Goal: Task Accomplishment & Management: Manage account settings

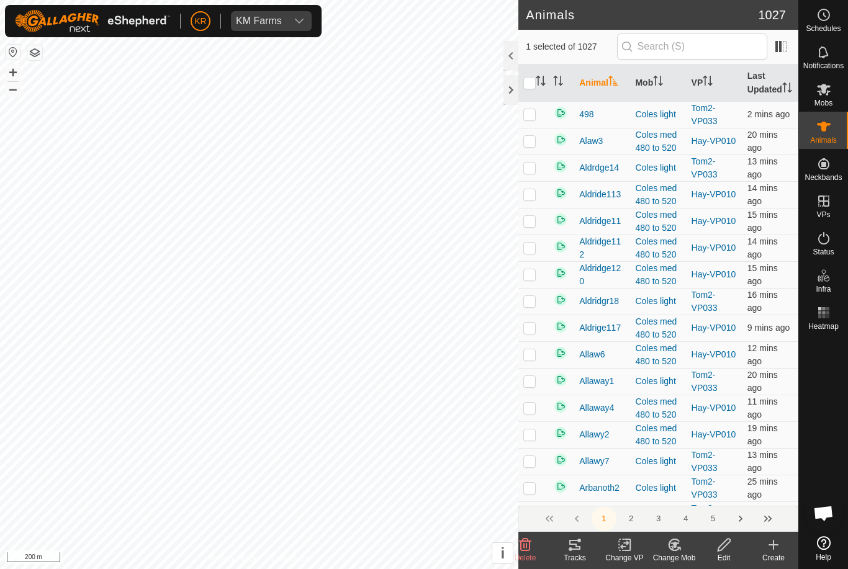
click at [628, 547] on icon at bounding box center [625, 545] width 16 height 15
click at [674, 517] on span "Turn Off VP" at bounding box center [654, 517] width 52 height 15
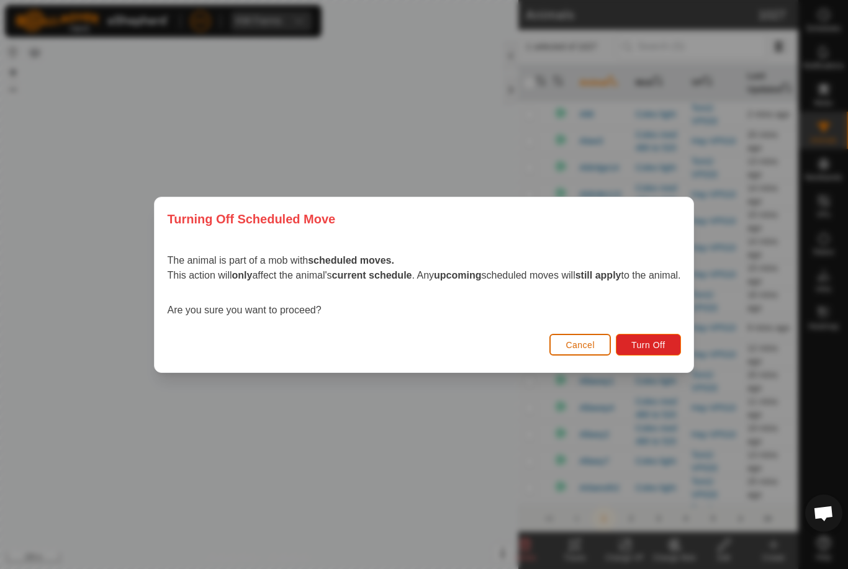
click at [666, 345] on span "Turn Off" at bounding box center [649, 345] width 34 height 10
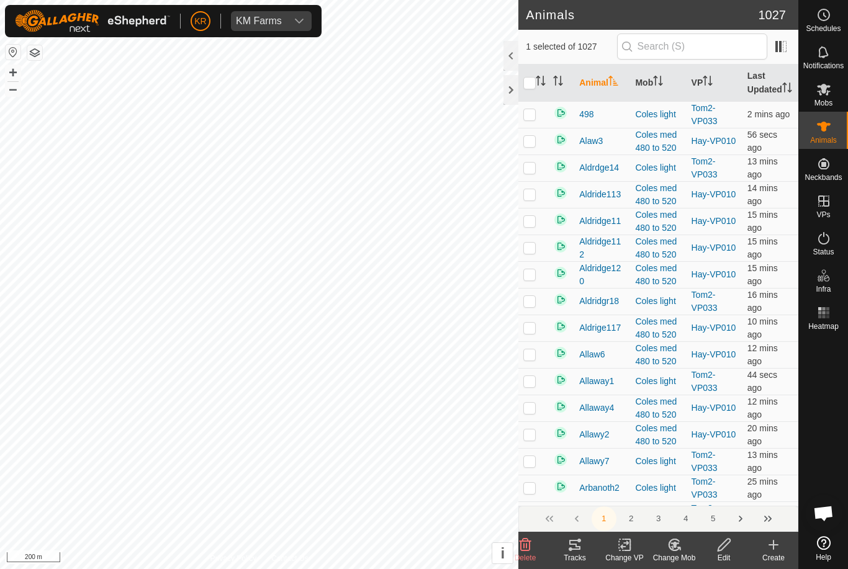
click at [680, 550] on icon at bounding box center [679, 549] width 2 height 2
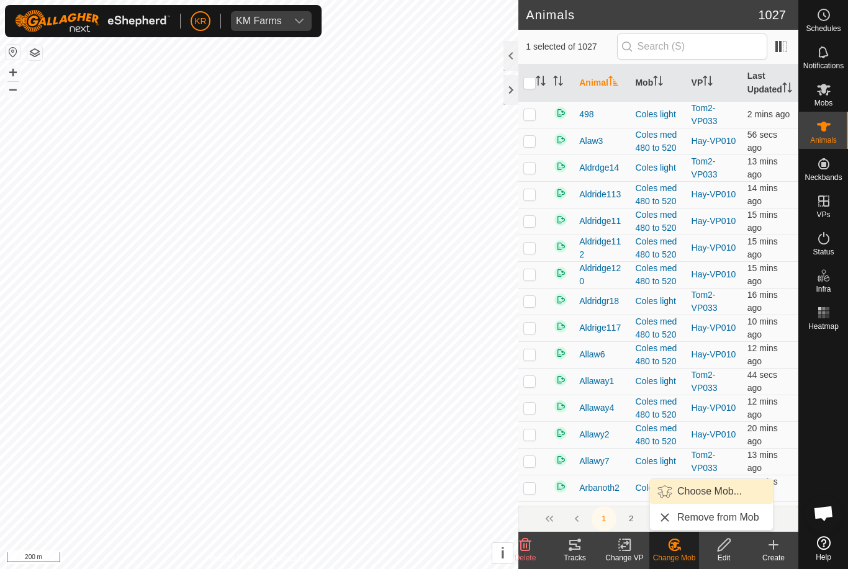
click at [719, 495] on span "Choose Mob..." at bounding box center [710, 491] width 65 height 15
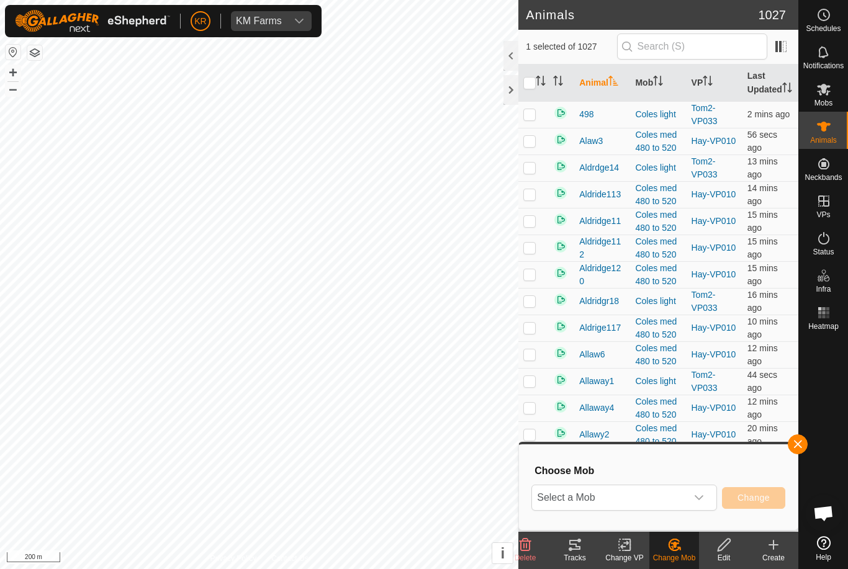
click at [680, 494] on span "Select a Mob" at bounding box center [609, 498] width 155 height 25
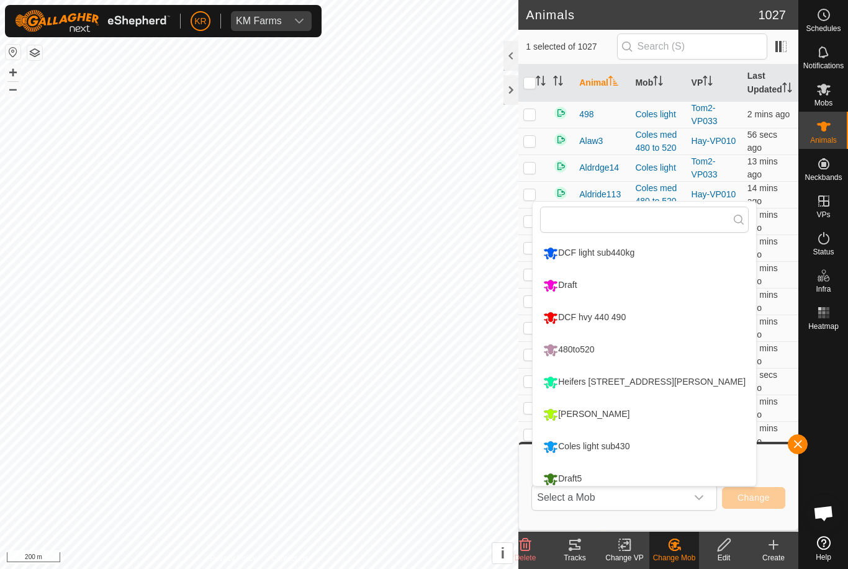
click at [619, 551] on icon at bounding box center [625, 545] width 16 height 15
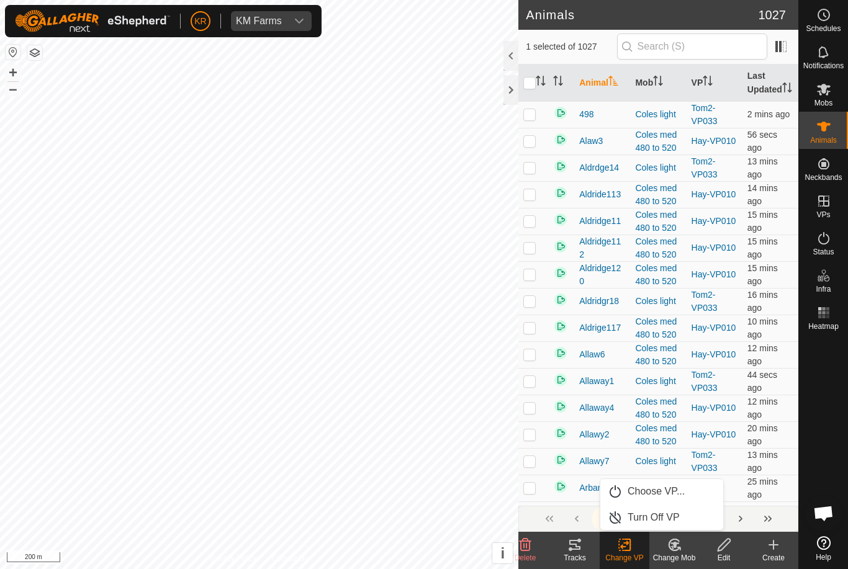
click at [675, 514] on span "Turn Off VP" at bounding box center [654, 517] width 52 height 15
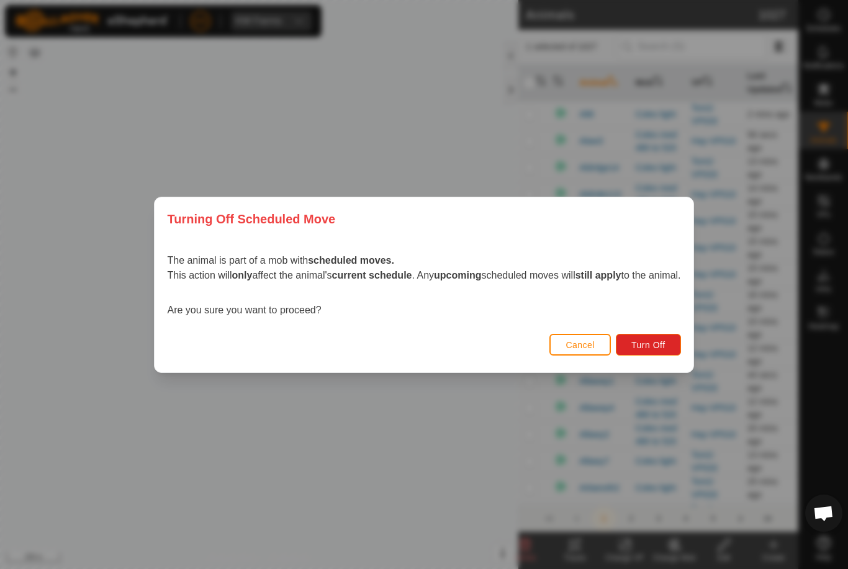
click at [666, 343] on span "Turn Off" at bounding box center [649, 345] width 34 height 10
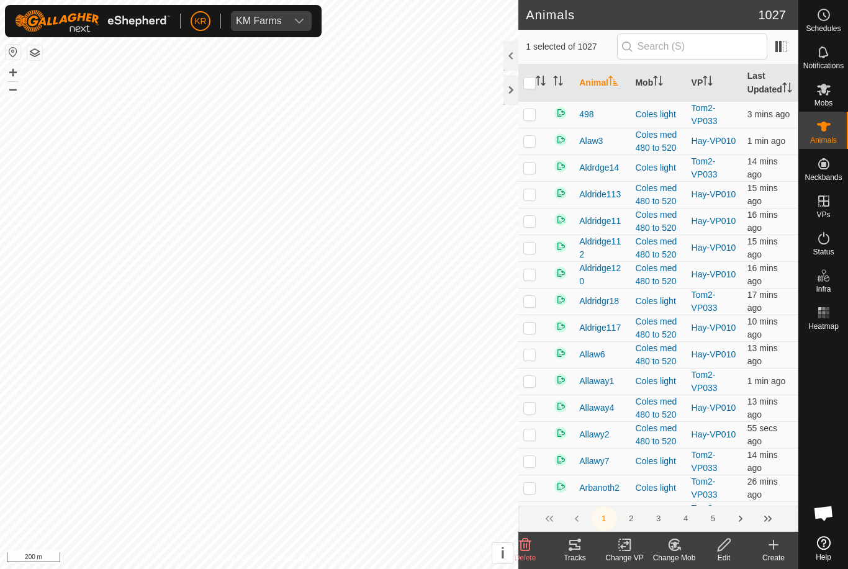
click at [631, 551] on icon at bounding box center [625, 545] width 16 height 15
click at [673, 517] on span "Turn Off VP" at bounding box center [654, 517] width 52 height 15
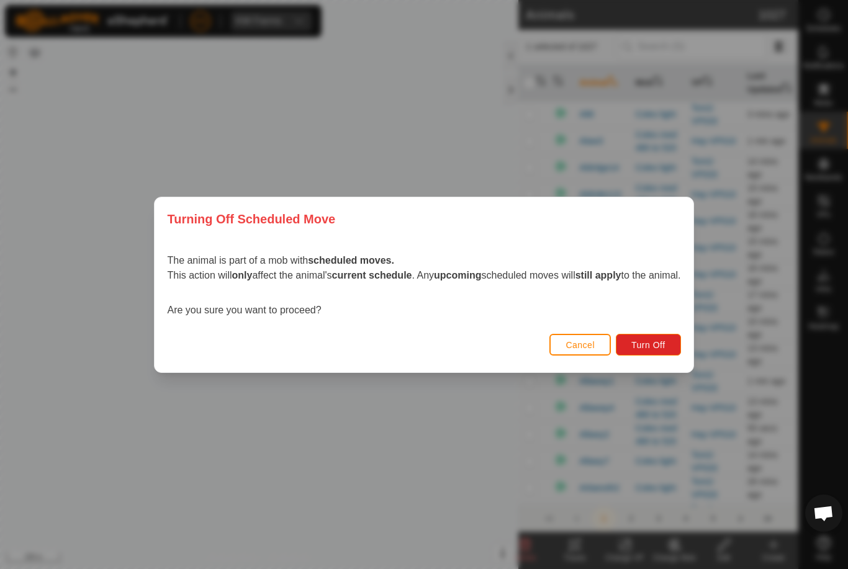
click at [655, 342] on span "Turn Off" at bounding box center [649, 345] width 34 height 10
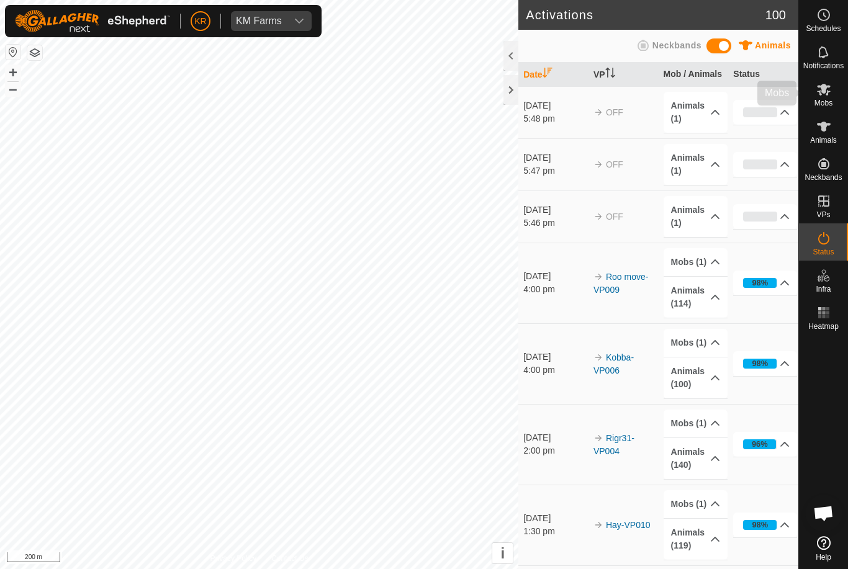
click at [835, 94] on div "Mobs" at bounding box center [823, 93] width 49 height 37
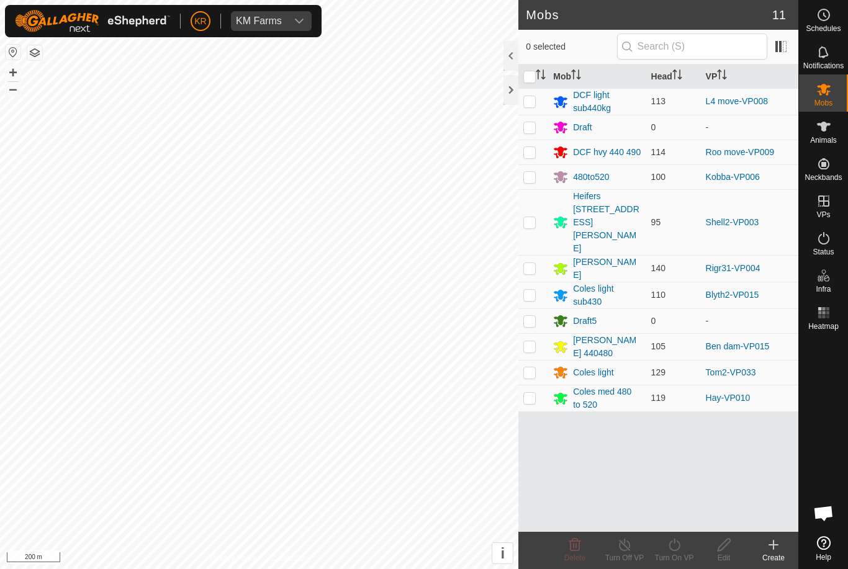
click at [835, 96] on es-mob-svg-icon at bounding box center [824, 89] width 22 height 20
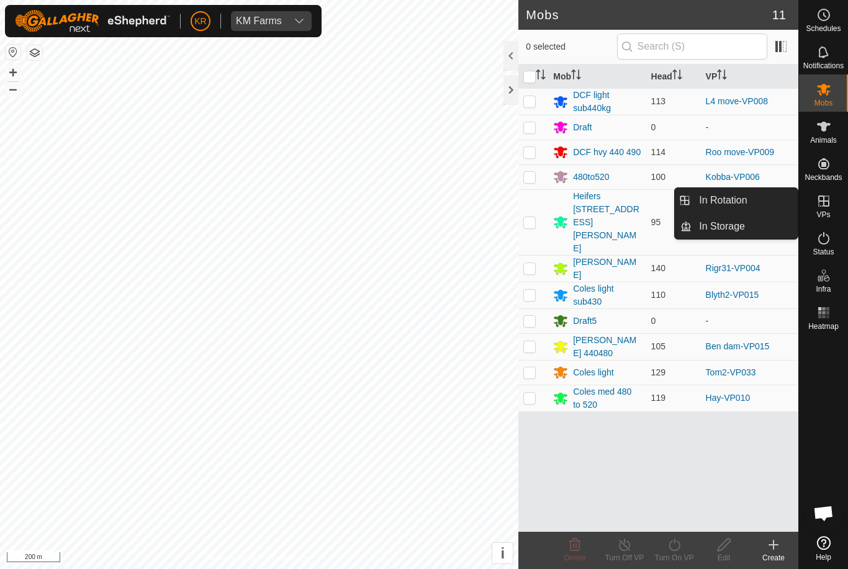
click at [748, 200] on link "In Rotation" at bounding box center [745, 200] width 106 height 25
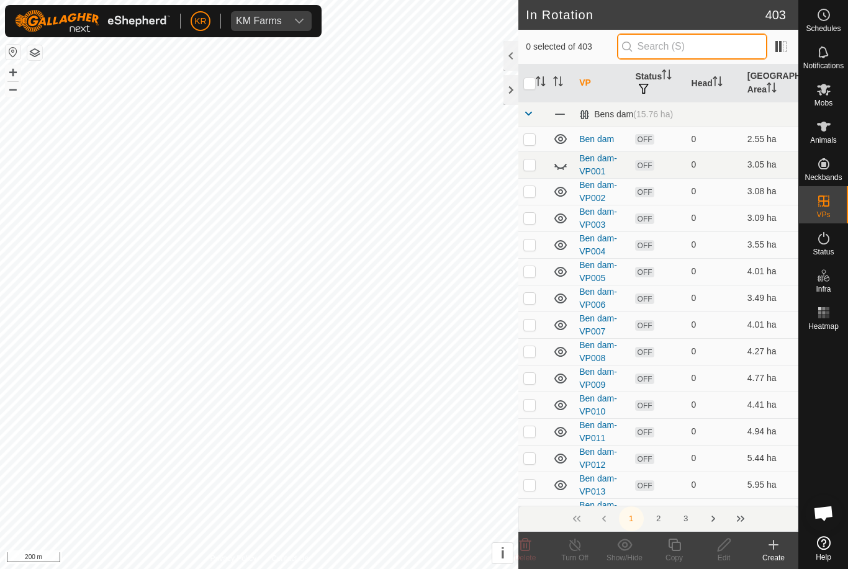
click at [724, 49] on input "text" at bounding box center [692, 47] width 150 height 26
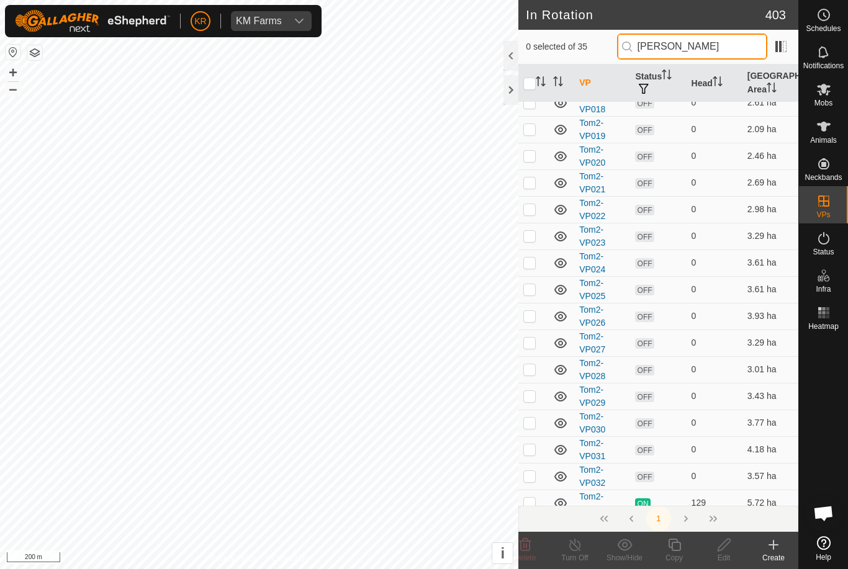
scroll to position [553, 0]
click at [733, 55] on input "Tom" at bounding box center [692, 47] width 150 height 26
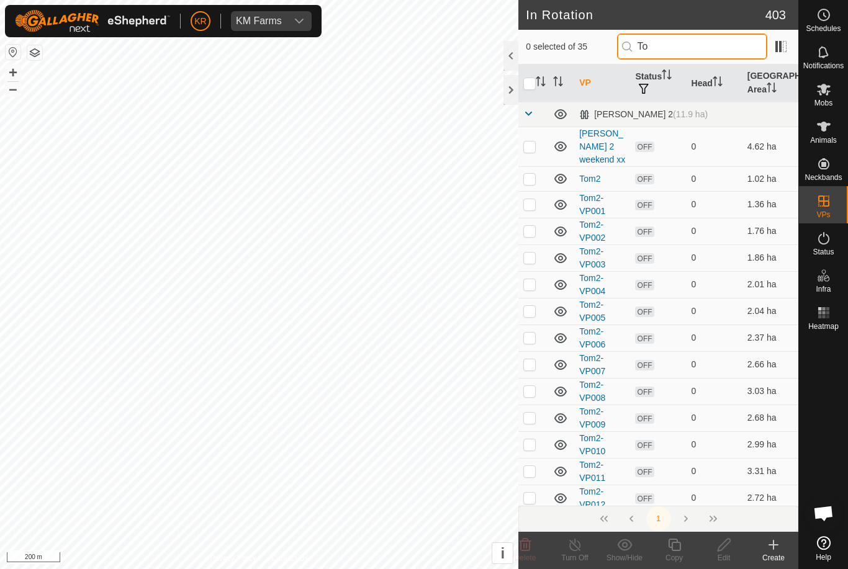
type input "T"
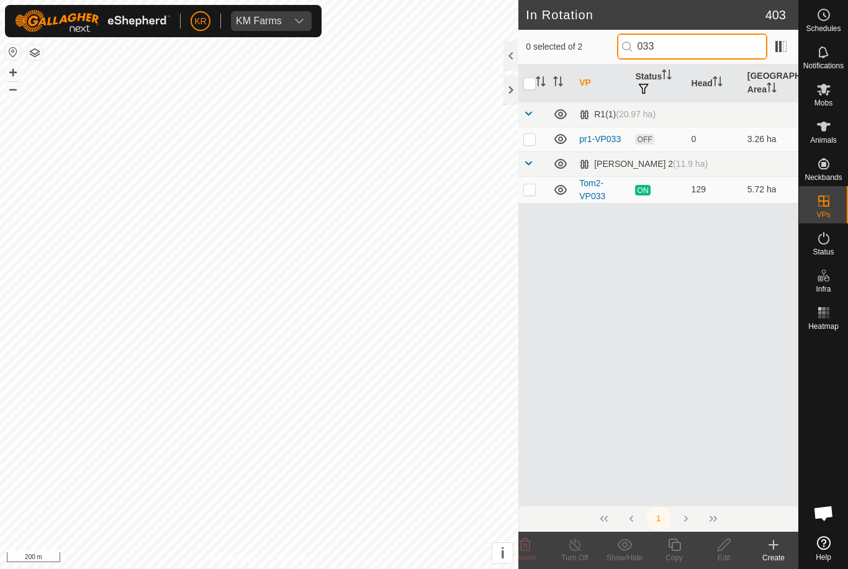
type input "033"
click at [532, 188] on p-checkbox at bounding box center [529, 189] width 12 height 10
checkbox input "true"
click at [671, 541] on icon at bounding box center [675, 545] width 16 height 15
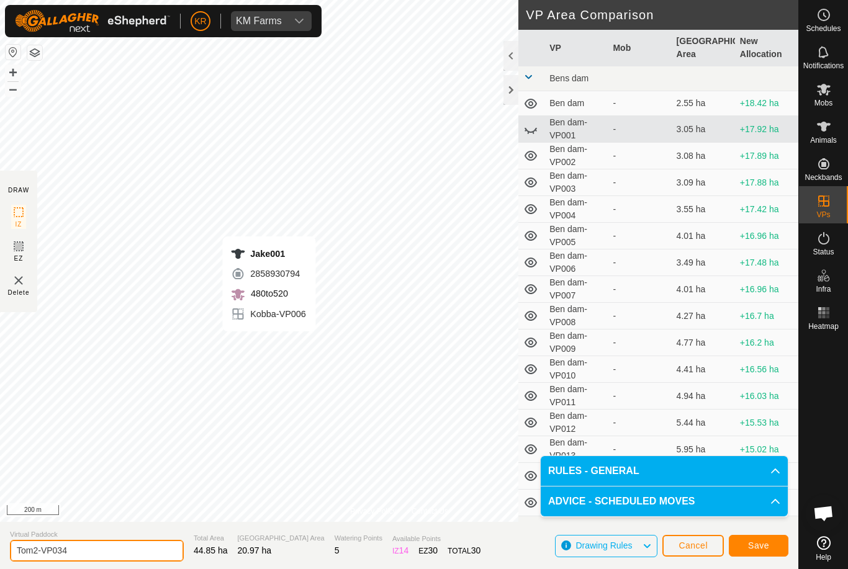
click at [90, 552] on input "Tom2-VP034" at bounding box center [97, 551] width 174 height 22
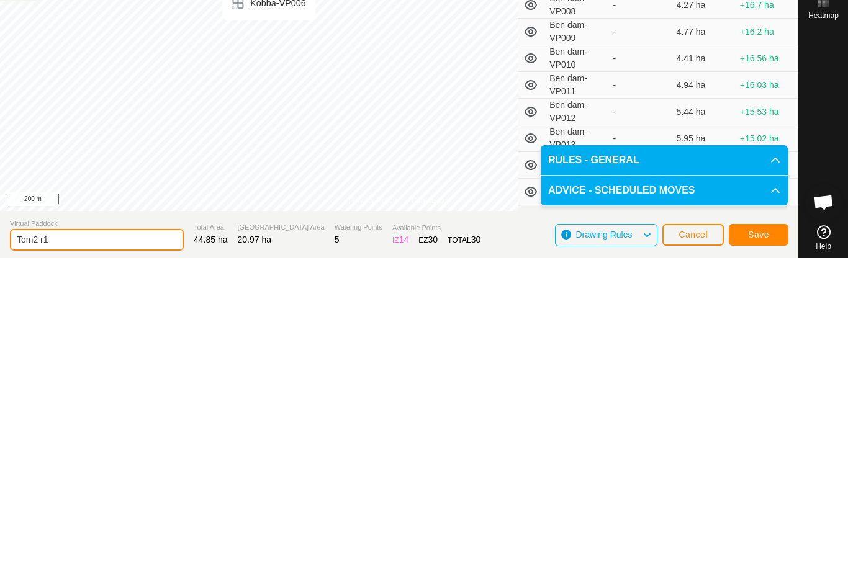
type input "Tom2 r1"
click at [760, 541] on span "Save" at bounding box center [758, 546] width 21 height 10
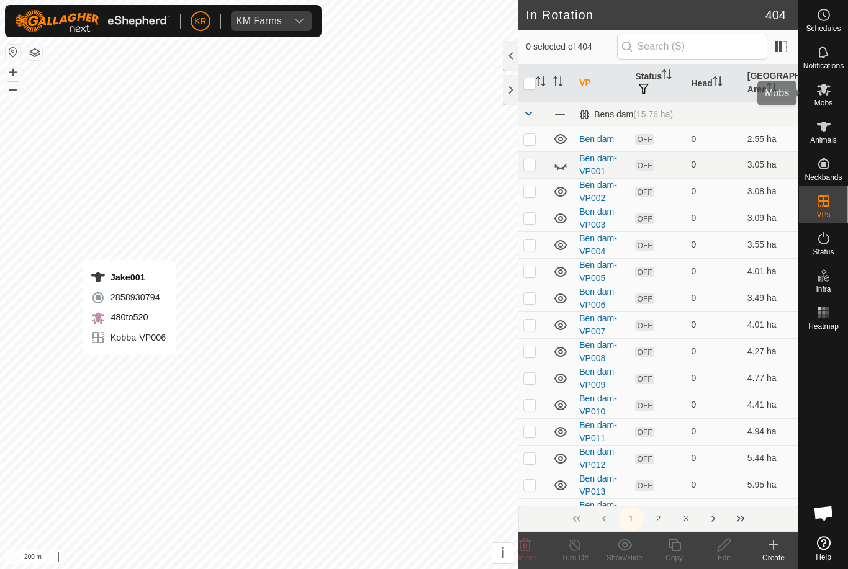
click at [828, 94] on icon at bounding box center [824, 90] width 14 height 12
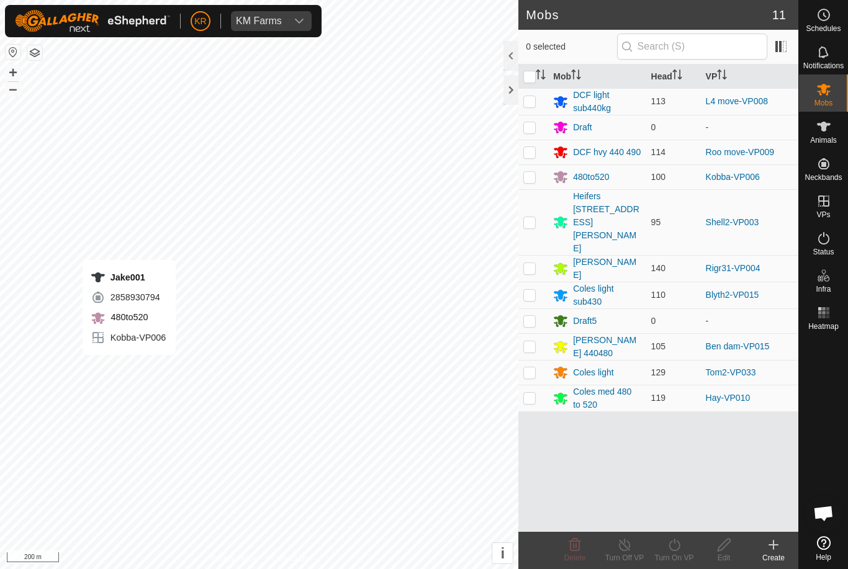
click at [534, 368] on p-checkbox at bounding box center [529, 373] width 12 height 10
checkbox input "true"
click at [678, 546] on icon at bounding box center [675, 545] width 16 height 15
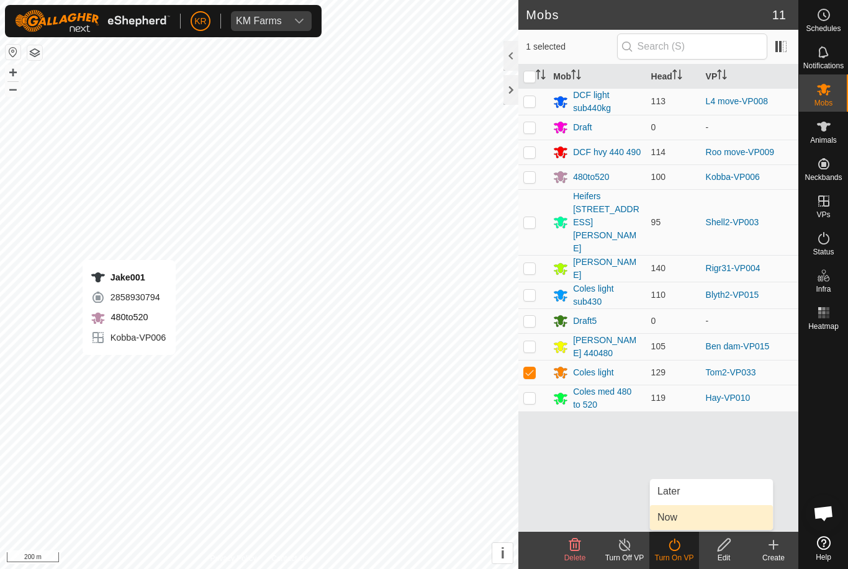
click at [680, 523] on link "Now" at bounding box center [711, 517] width 123 height 25
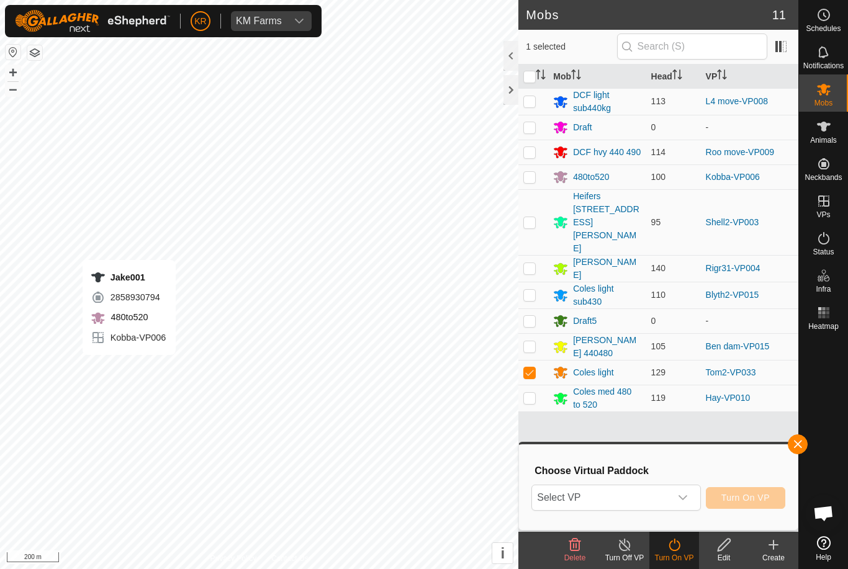
click at [638, 499] on span "Select VP" at bounding box center [601, 498] width 138 height 25
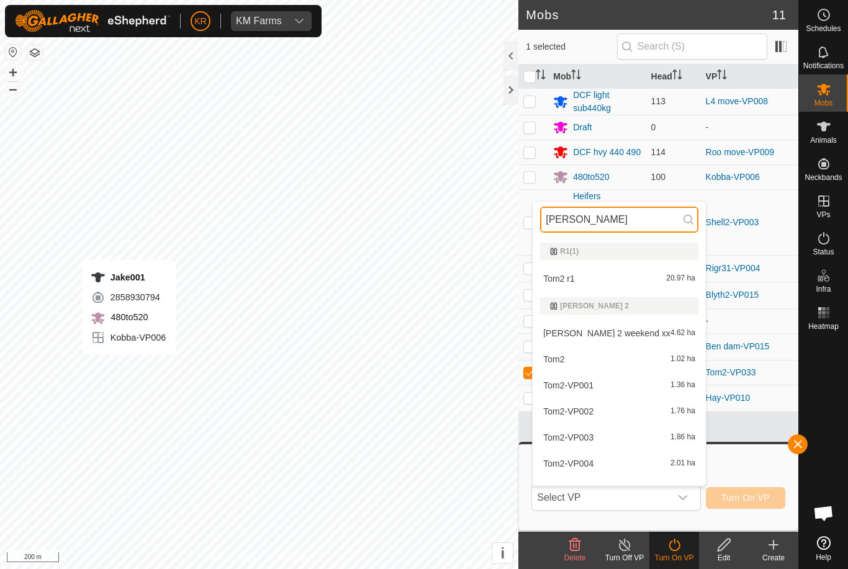
type input "Tom"
click at [832, 509] on span "Open chat" at bounding box center [824, 514] width 20 height 17
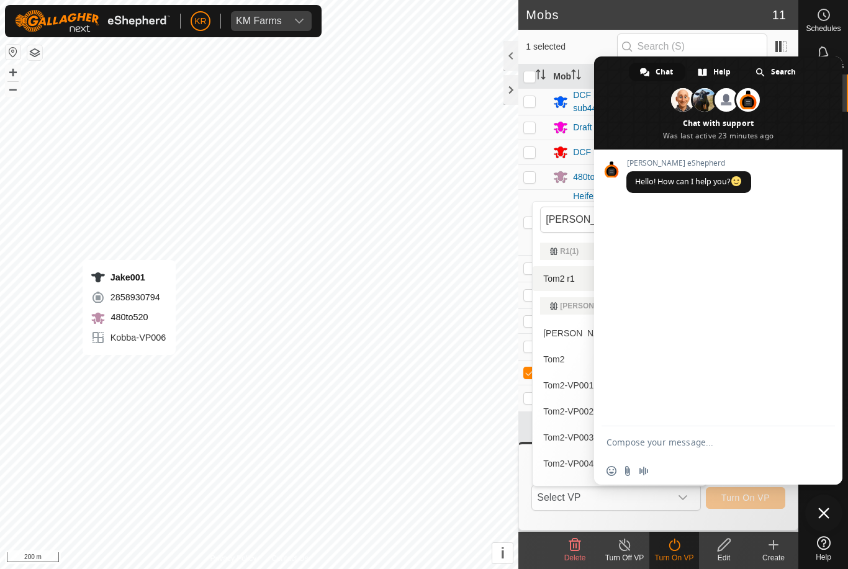
click at [570, 280] on span "Tom2 r1" at bounding box center [559, 278] width 32 height 9
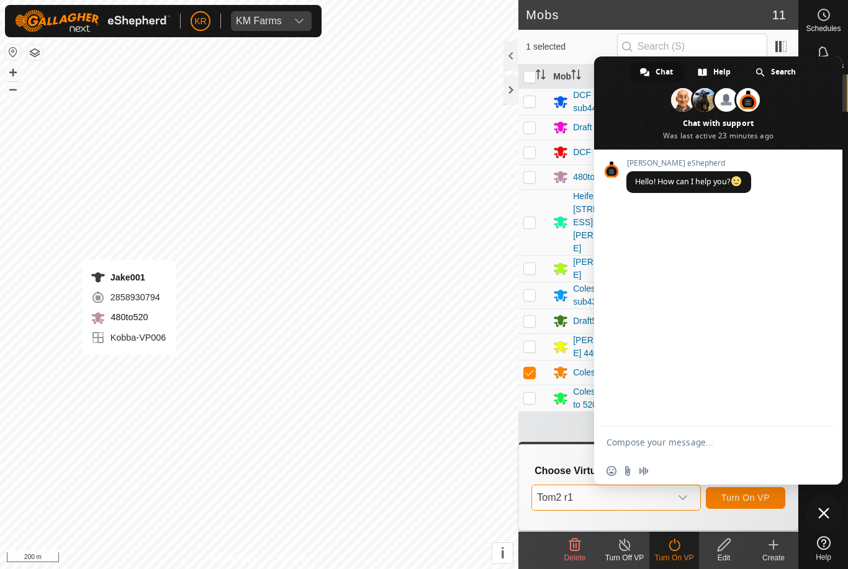
click at [825, 514] on span "Close chat" at bounding box center [823, 513] width 11 height 11
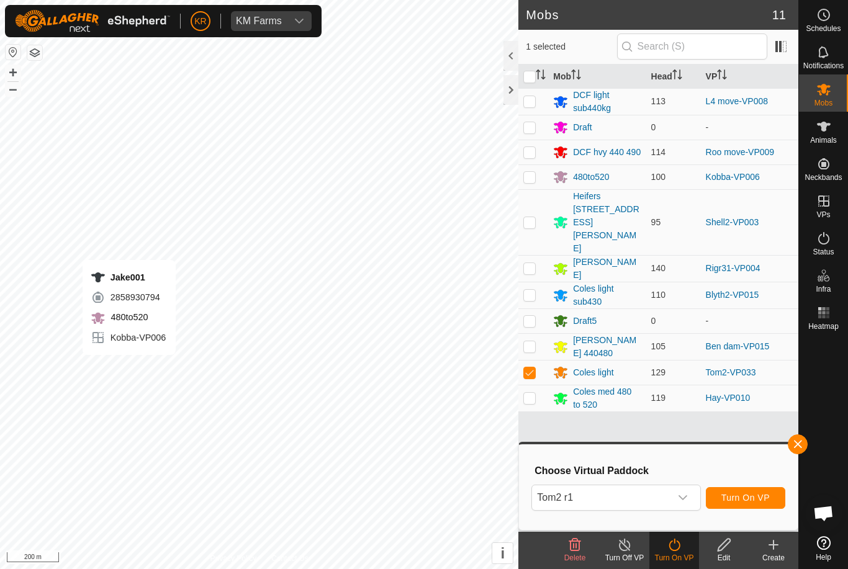
click at [748, 496] on span "Turn On VP" at bounding box center [746, 498] width 48 height 10
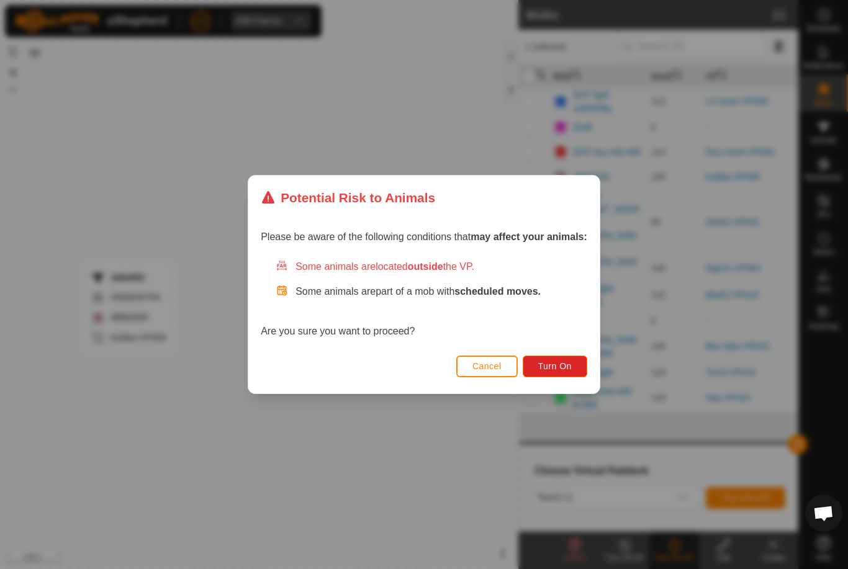
click at [563, 370] on span "Turn On" at bounding box center [555, 366] width 34 height 10
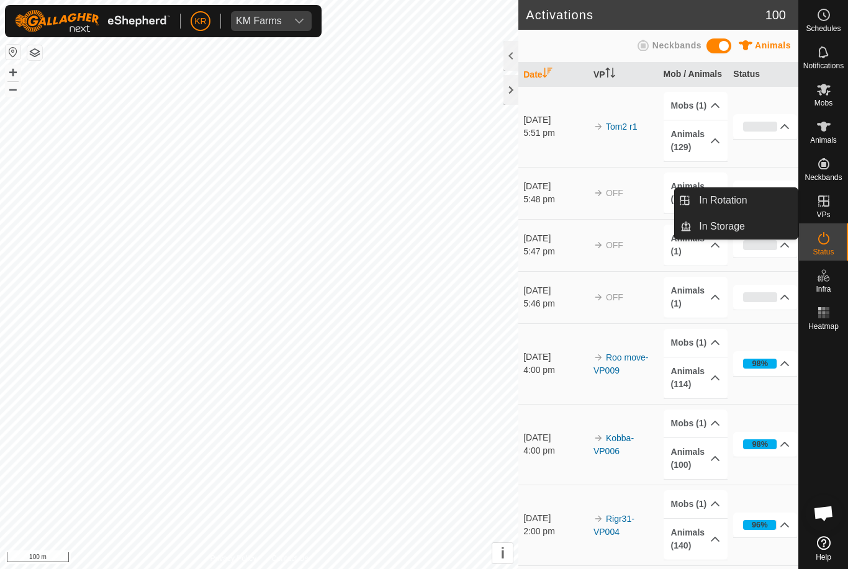
click at [746, 206] on span "In Rotation" at bounding box center [723, 200] width 48 height 15
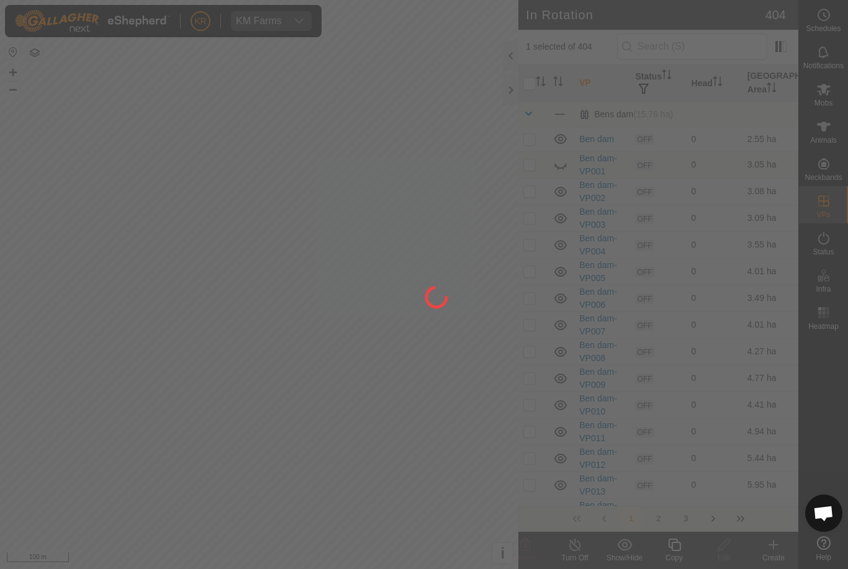
click at [731, 197] on div at bounding box center [424, 284] width 848 height 569
click at [735, 199] on div at bounding box center [424, 284] width 848 height 569
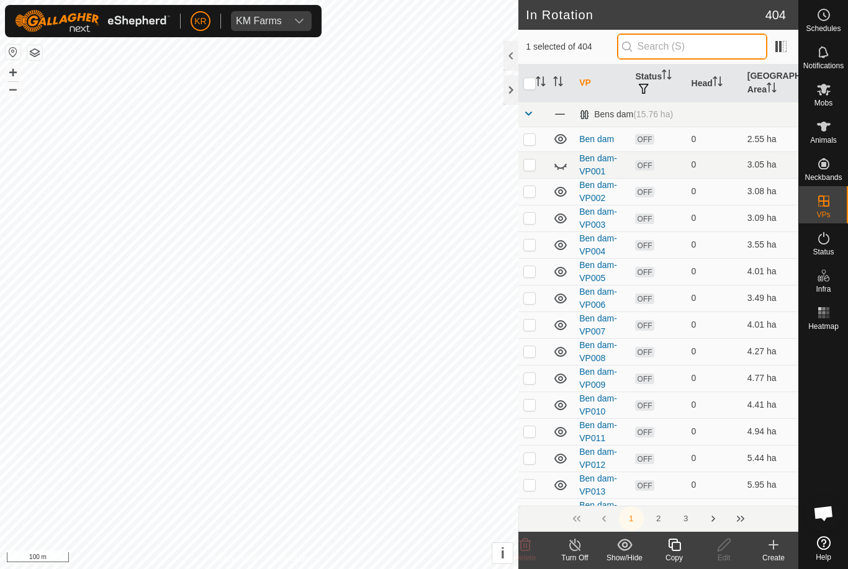
click at [740, 47] on input "text" at bounding box center [692, 47] width 150 height 26
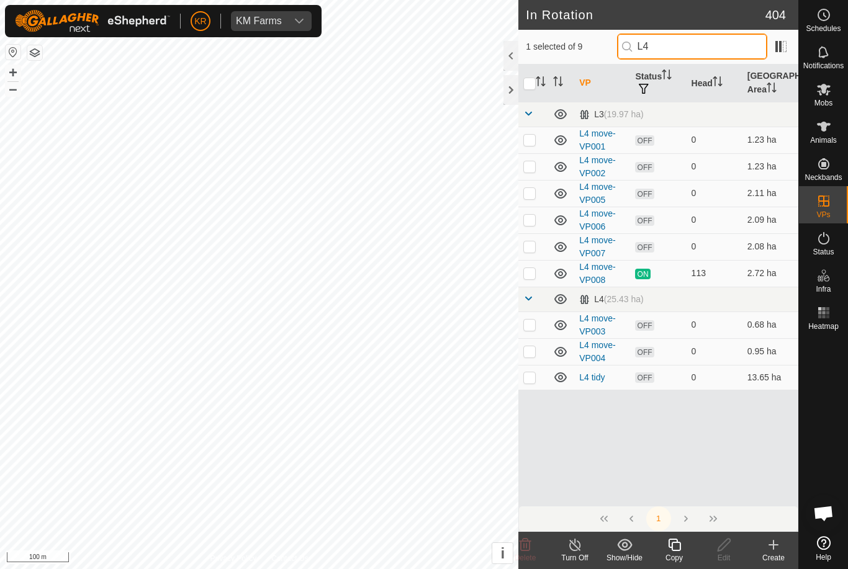
type input "L4"
click at [532, 378] on p-checkbox at bounding box center [529, 378] width 12 height 10
checkbox input "true"
click at [532, 348] on p-checkbox at bounding box center [529, 352] width 12 height 10
click at [537, 353] on td at bounding box center [534, 351] width 30 height 27
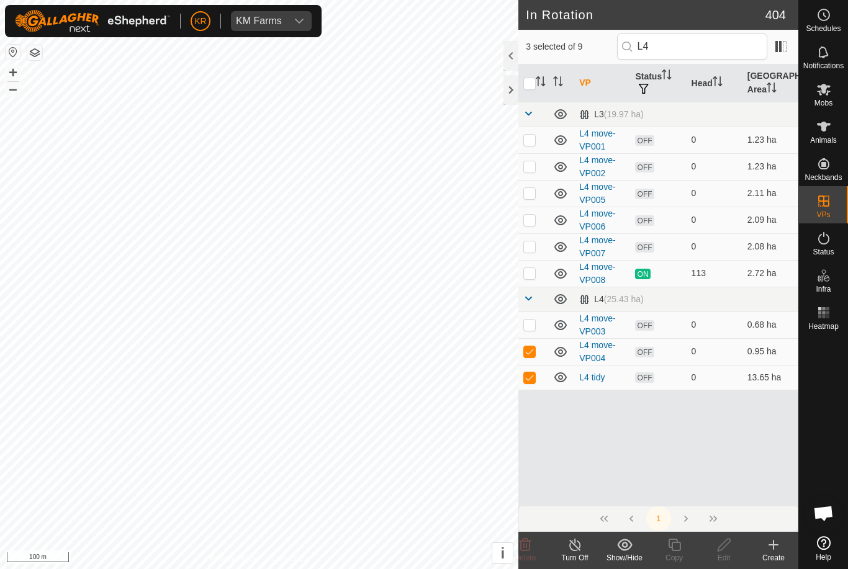
checkbox input "false"
click at [530, 377] on p-checkbox at bounding box center [529, 378] width 12 height 10
checkbox input "false"
click at [535, 272] on p-checkbox at bounding box center [529, 273] width 12 height 10
checkbox input "true"
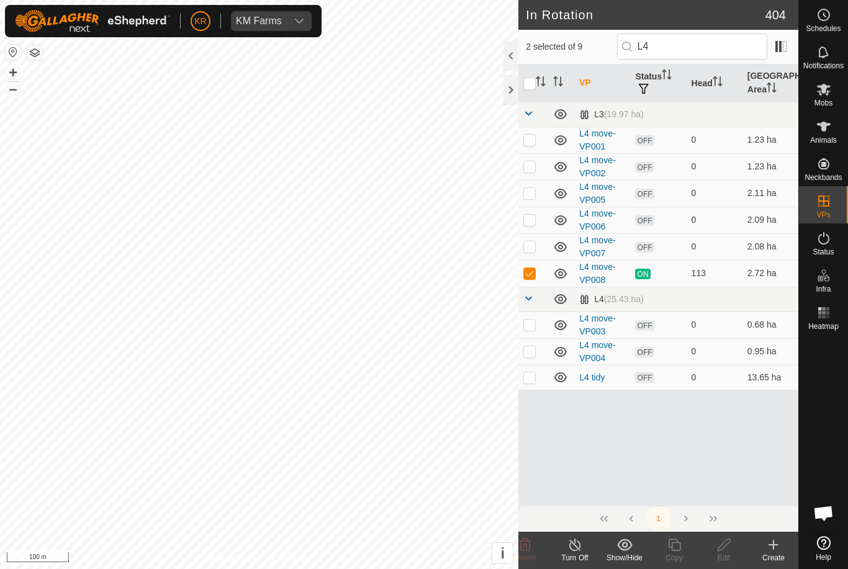
click at [533, 85] on input "checkbox" at bounding box center [529, 84] width 12 height 12
checkbox input "true"
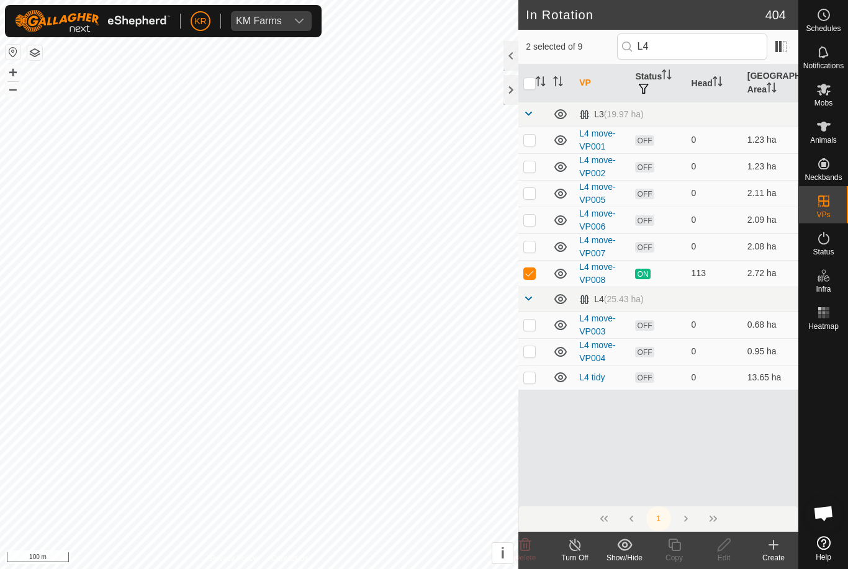
checkbox input "true"
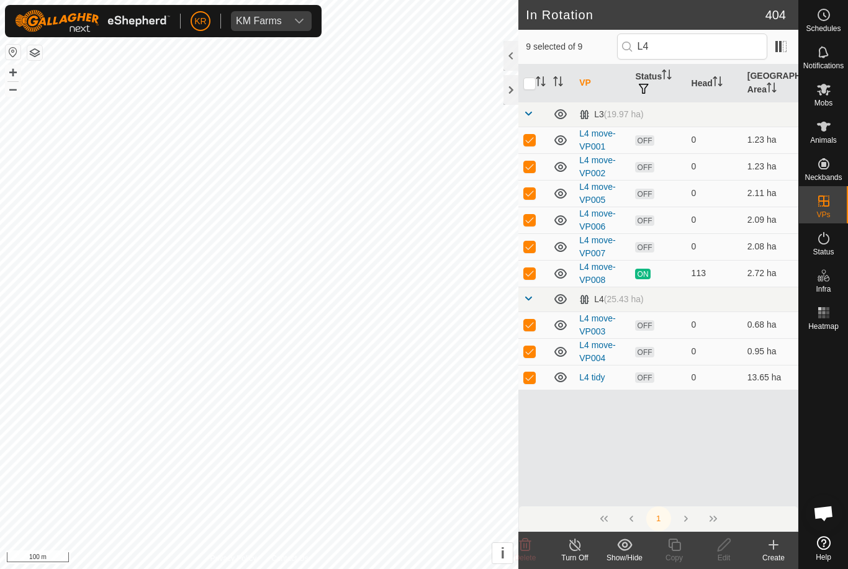
click at [528, 88] on input "checkbox" at bounding box center [529, 84] width 12 height 12
checkbox input "false"
click at [536, 139] on p-checkbox at bounding box center [529, 140] width 12 height 10
checkbox input "false"
click at [530, 165] on p-checkbox at bounding box center [529, 166] width 12 height 10
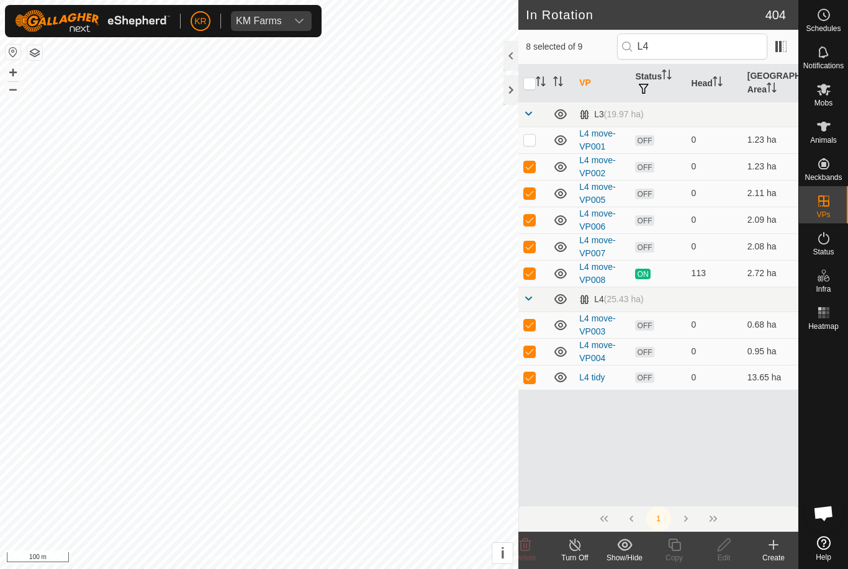
checkbox input "false"
click at [534, 191] on p-checkbox at bounding box center [529, 193] width 12 height 10
checkbox input "false"
click at [535, 218] on p-checkbox at bounding box center [529, 220] width 12 height 10
checkbox input "false"
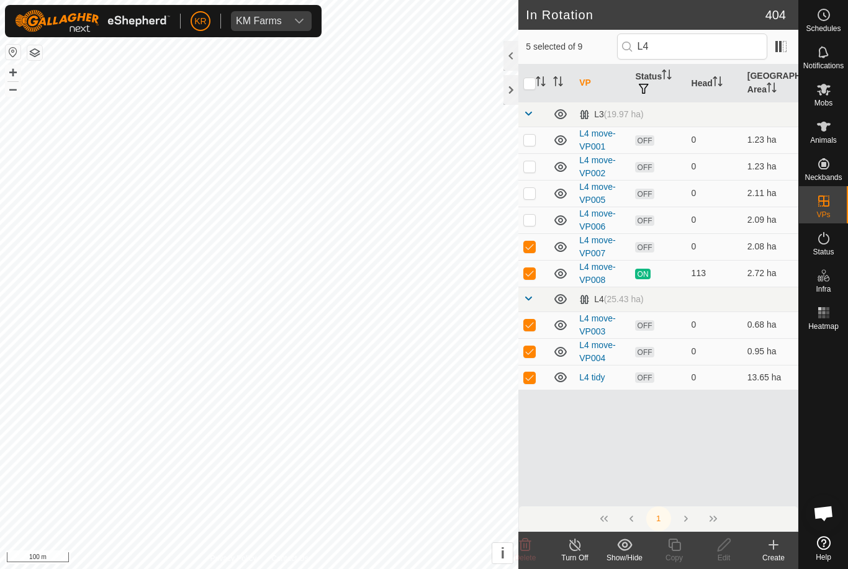
click at [530, 276] on p-checkbox at bounding box center [529, 273] width 12 height 10
checkbox input "false"
click at [529, 328] on p-checkbox at bounding box center [529, 325] width 12 height 10
checkbox input "false"
click at [532, 357] on td at bounding box center [534, 351] width 30 height 27
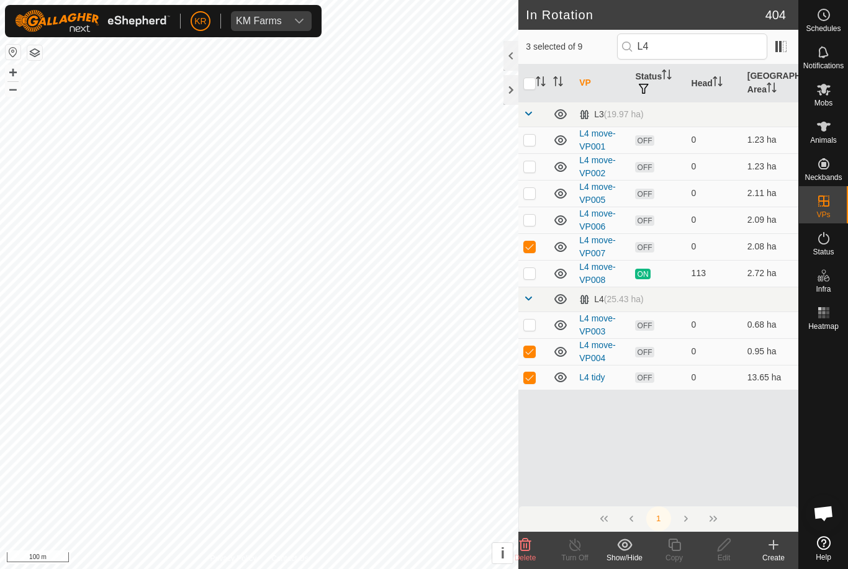
checkbox input "false"
click at [529, 389] on td at bounding box center [534, 377] width 30 height 25
checkbox input "false"
click at [725, 547] on icon at bounding box center [724, 545] width 12 height 12
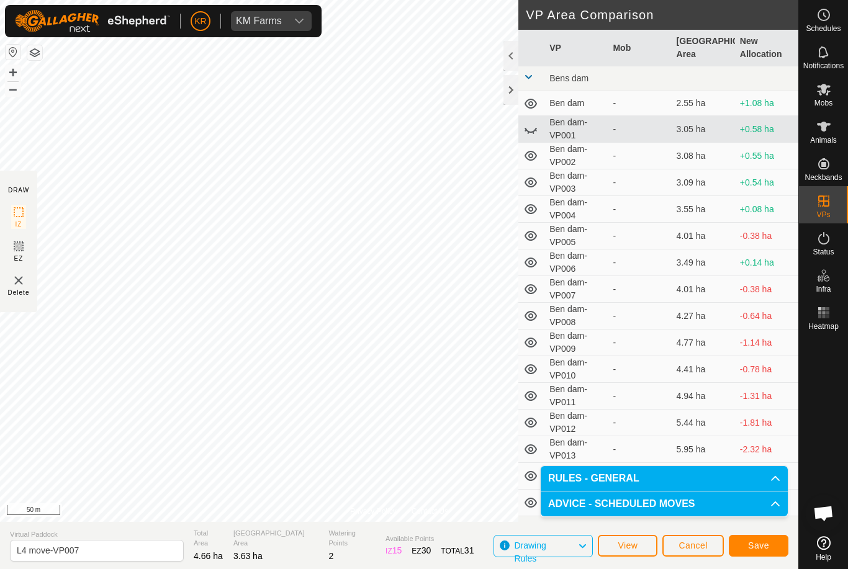
click at [756, 538] on button "Save" at bounding box center [759, 546] width 60 height 22
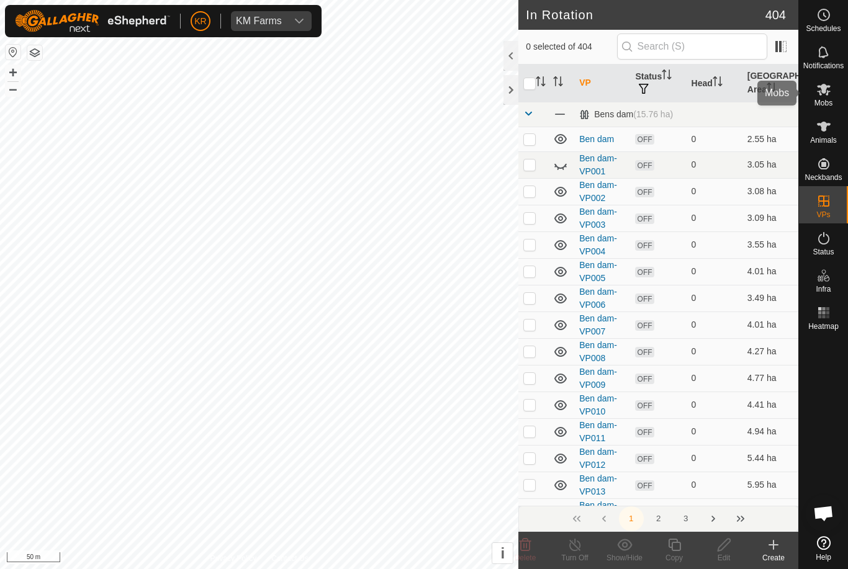
click at [830, 94] on icon at bounding box center [824, 89] width 15 height 15
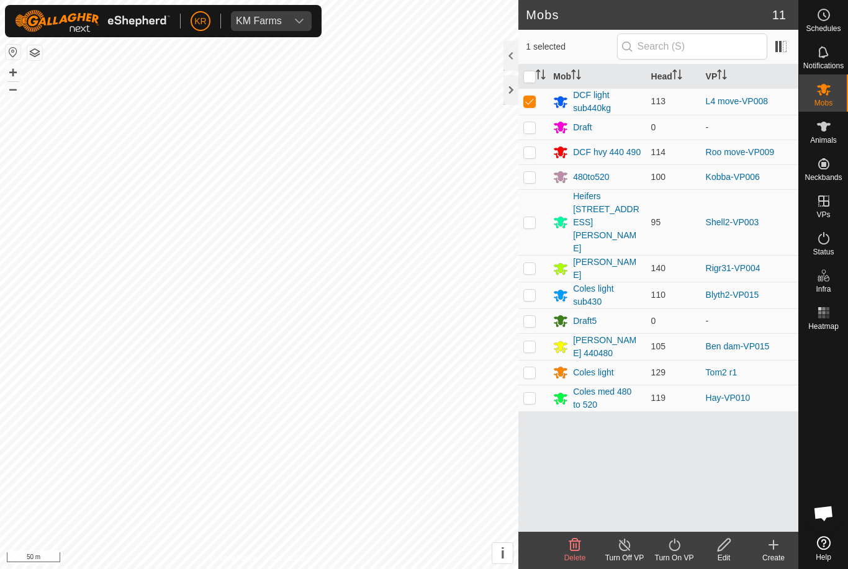
click at [674, 549] on icon at bounding box center [675, 545] width 16 height 15
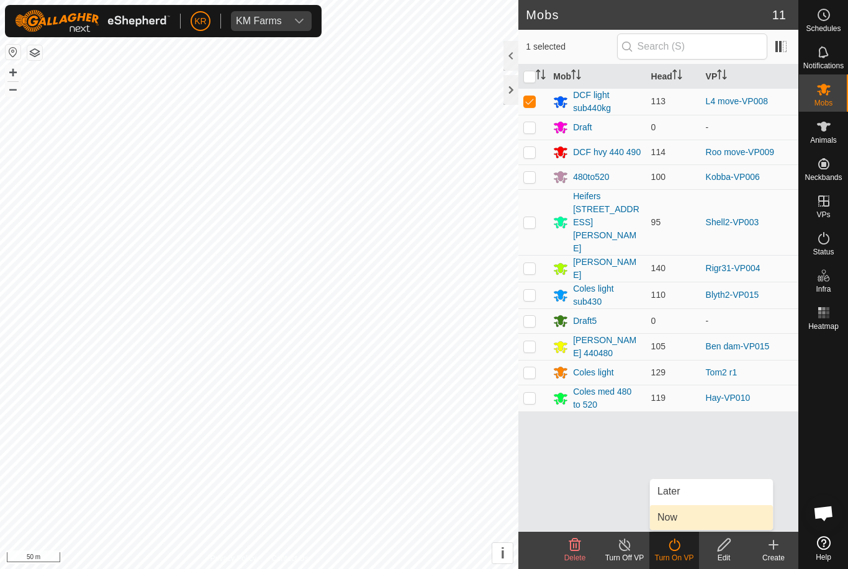
click at [677, 517] on span "Now" at bounding box center [668, 517] width 20 height 15
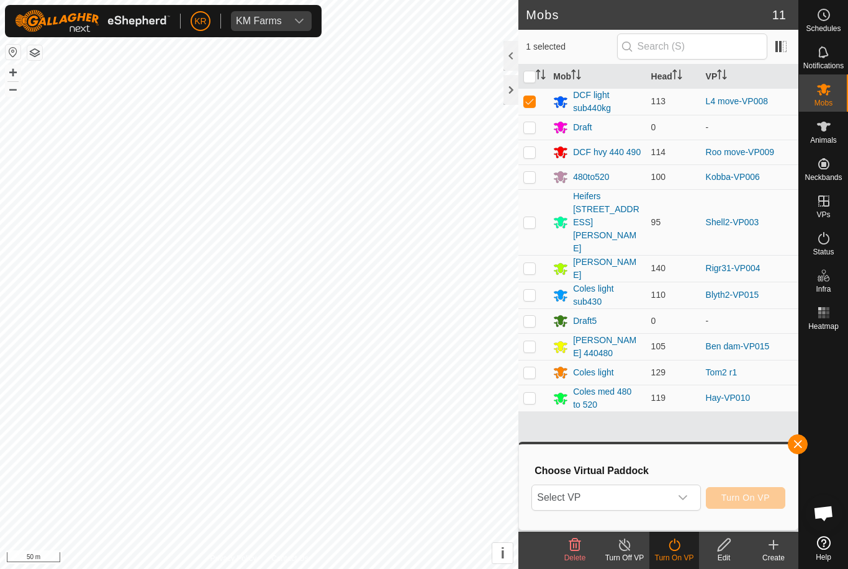
click at [655, 499] on span "Select VP" at bounding box center [601, 498] width 138 height 25
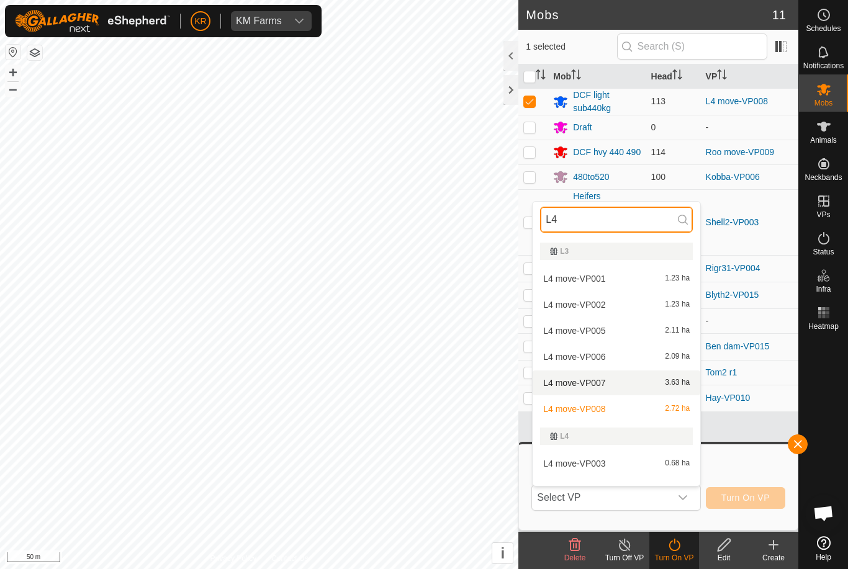
type input "L4"
click at [597, 383] on span "L4 move-VP007" at bounding box center [574, 383] width 62 height 9
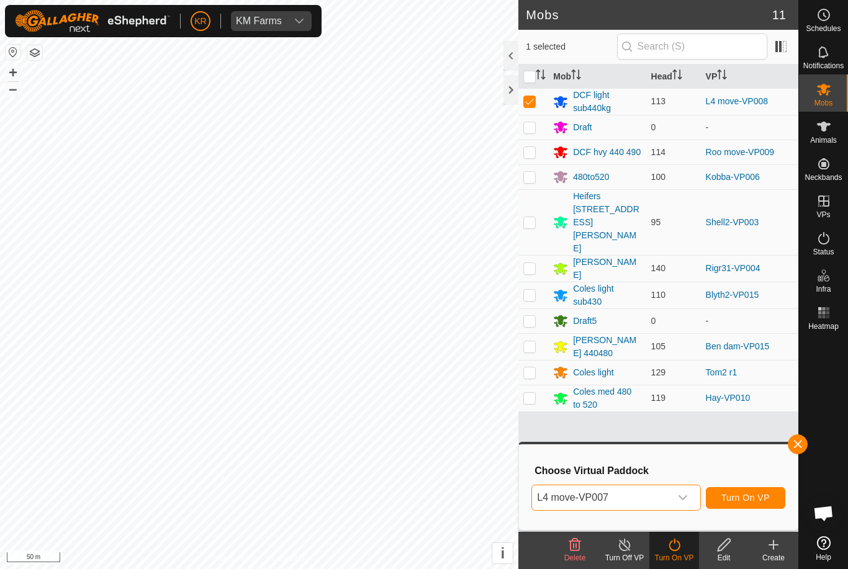
click at [753, 501] on span "Turn On VP" at bounding box center [746, 498] width 48 height 10
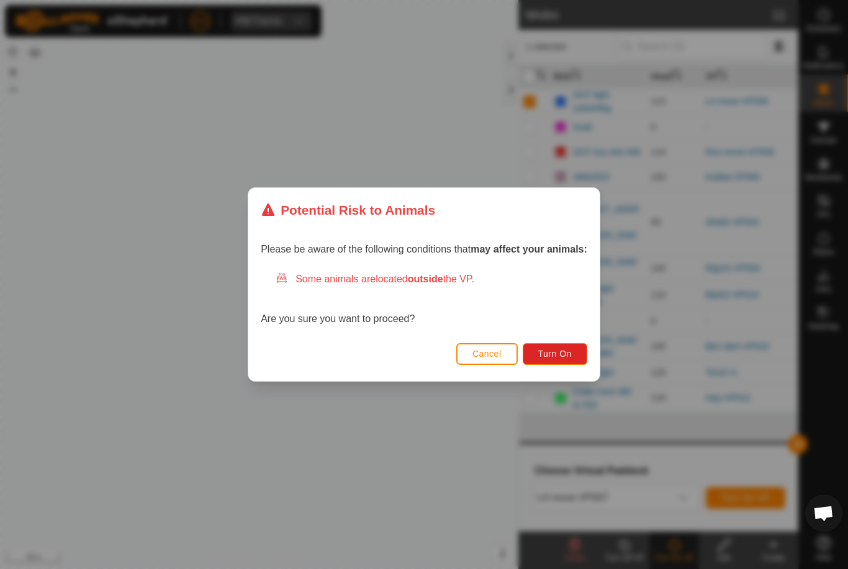
click at [565, 357] on span "Turn On" at bounding box center [555, 354] width 34 height 10
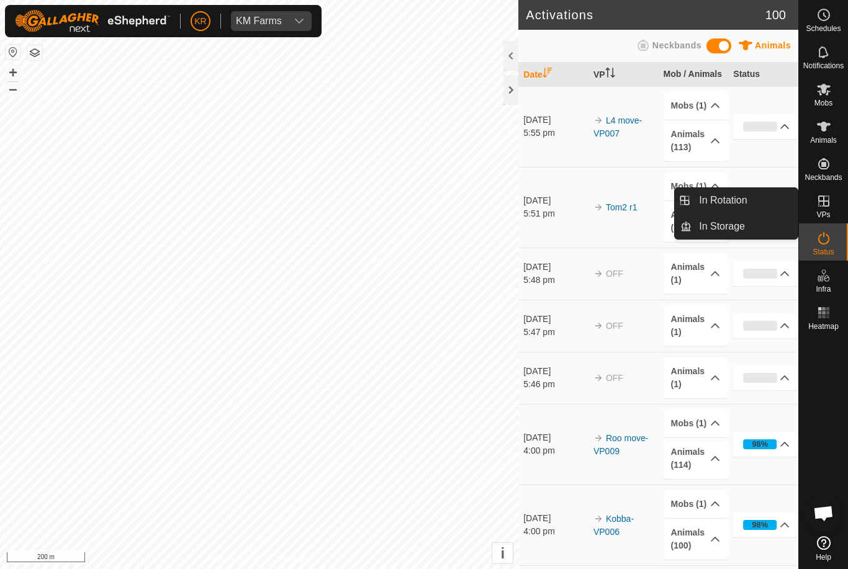
click at [748, 199] on link "In Rotation" at bounding box center [745, 200] width 106 height 25
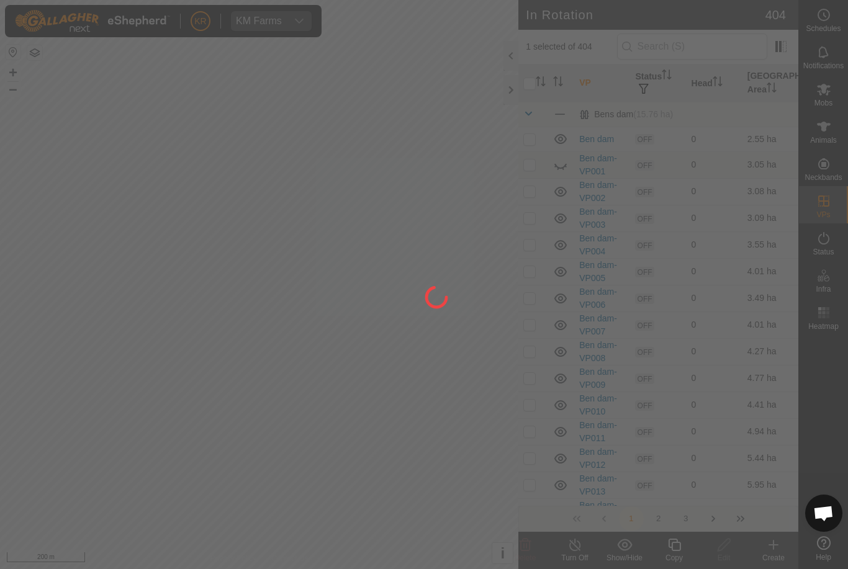
click at [740, 206] on div at bounding box center [424, 284] width 848 height 569
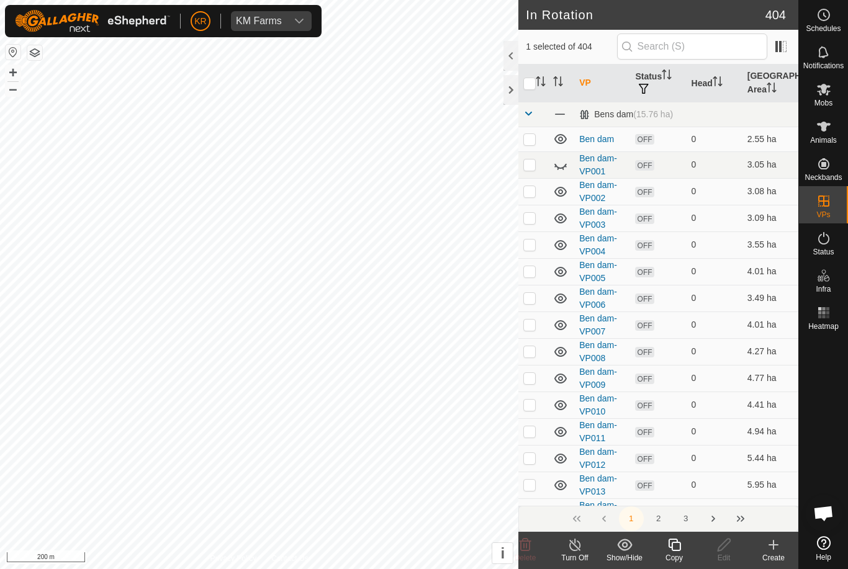
click at [779, 548] on icon at bounding box center [773, 545] width 15 height 15
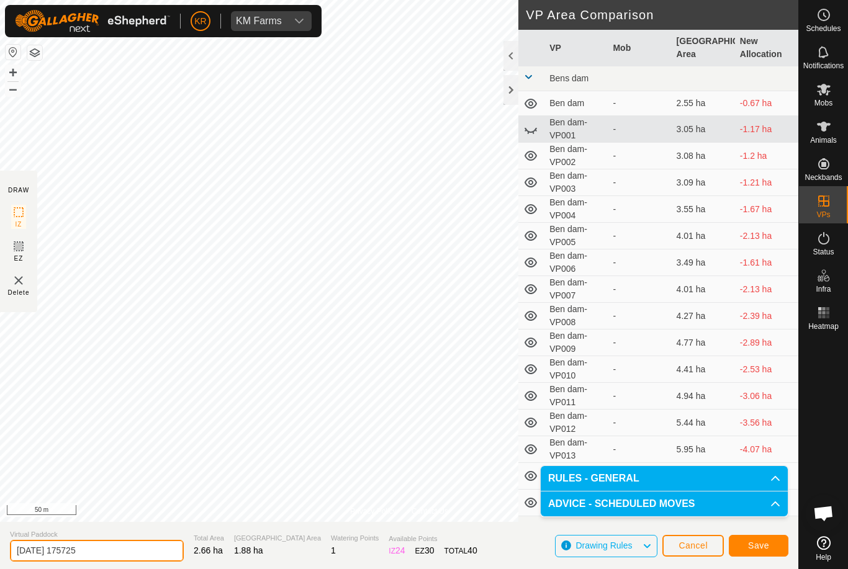
click at [113, 542] on input "2025-10-12 175725" at bounding box center [97, 551] width 174 height 22
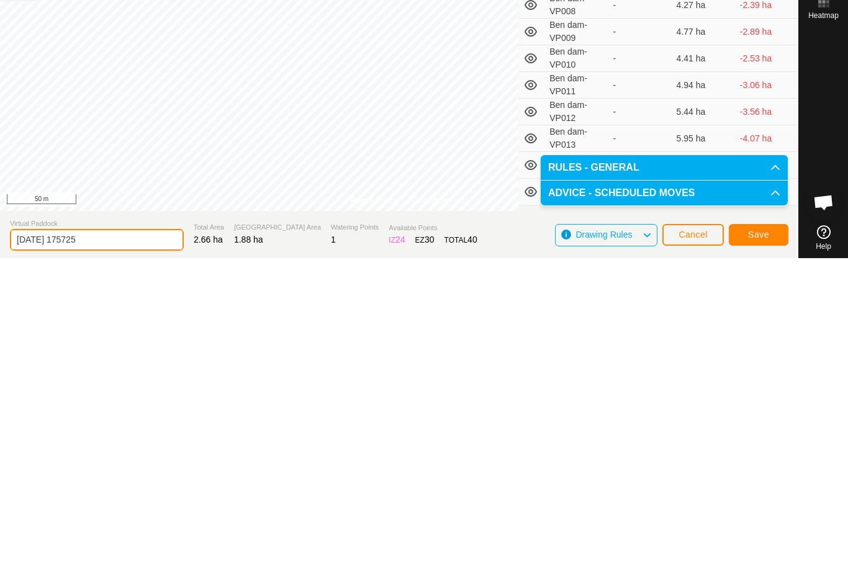
click at [118, 540] on input "2025-10-12 175725" at bounding box center [97, 551] width 174 height 22
type input "2"
type input "Bc"
click at [759, 541] on span "Save" at bounding box center [758, 546] width 21 height 10
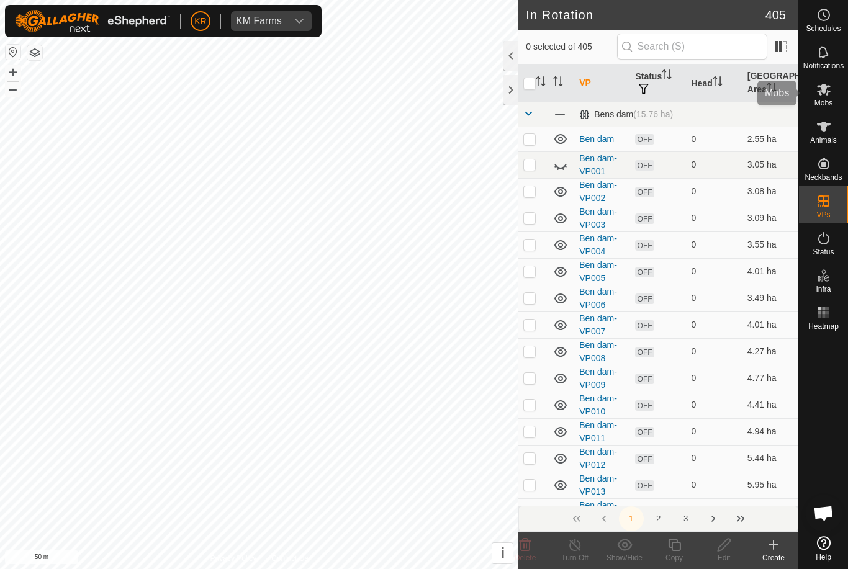
click at [824, 102] on span "Mobs" at bounding box center [824, 102] width 18 height 7
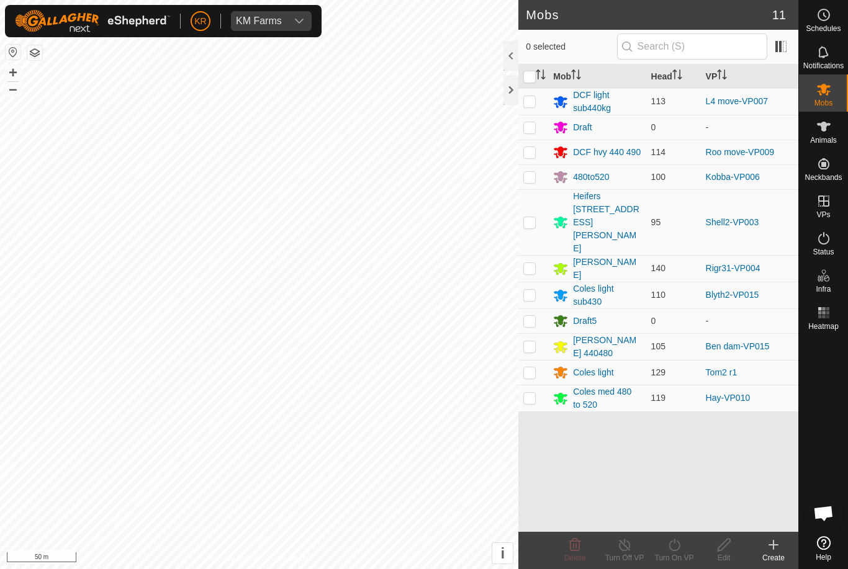
click at [536, 342] on p-checkbox at bounding box center [529, 347] width 12 height 10
checkbox input "true"
click at [674, 550] on icon at bounding box center [675, 545] width 16 height 15
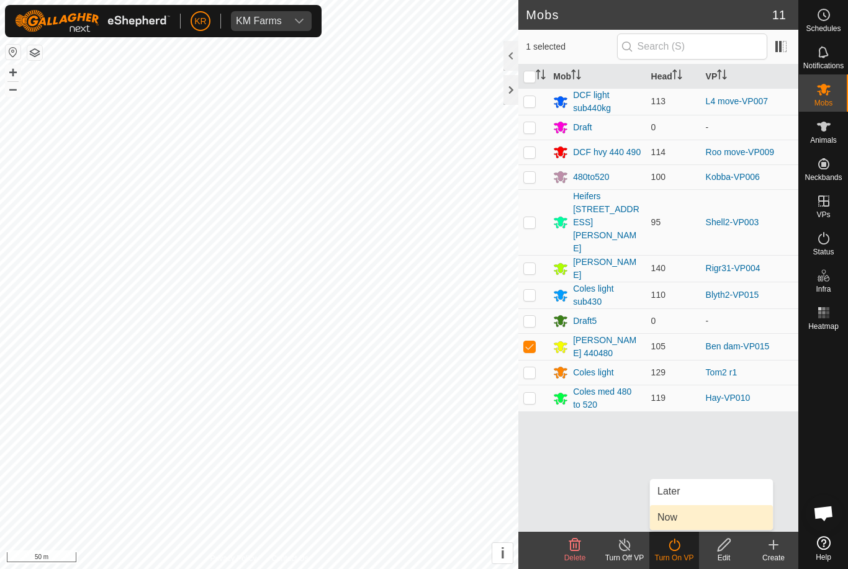
click at [676, 517] on span "Now" at bounding box center [668, 517] width 20 height 15
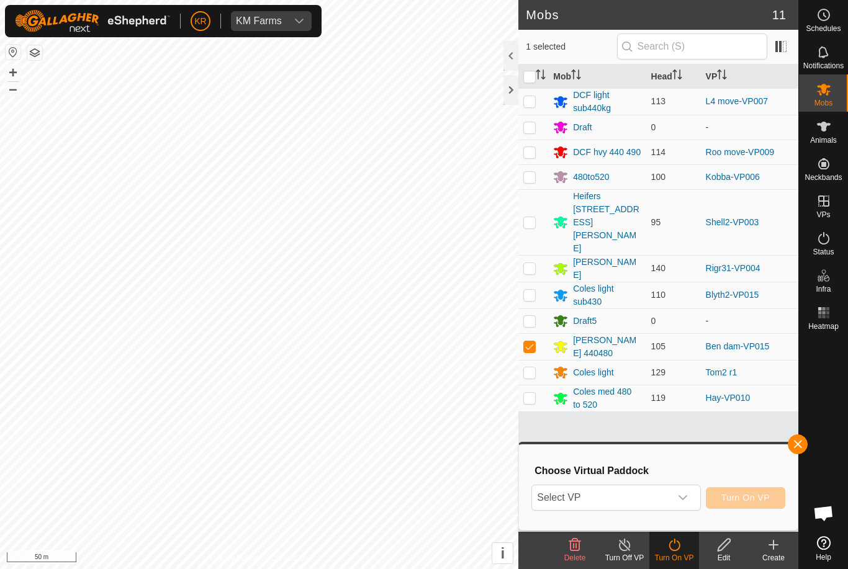
click at [629, 500] on span "Select VP" at bounding box center [601, 498] width 138 height 25
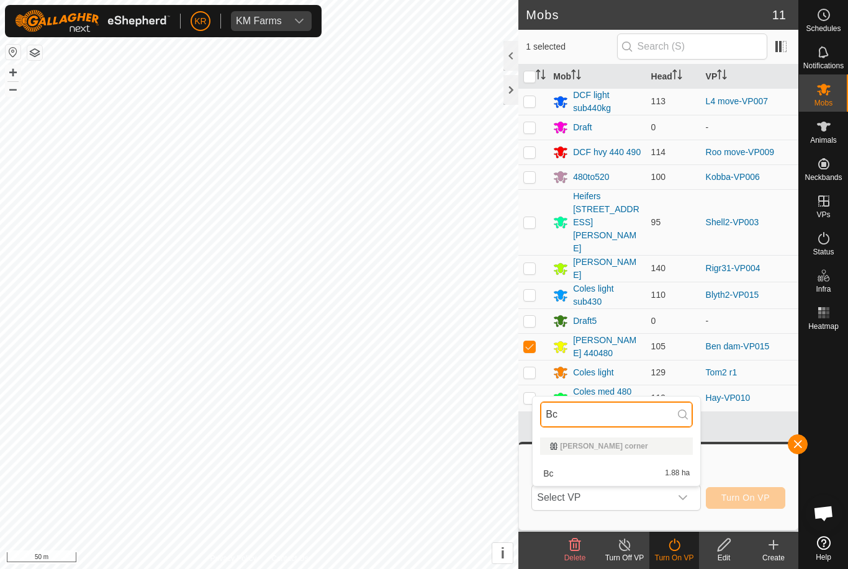
type input "Bc"
click at [595, 468] on div "Bc 1.88 ha" at bounding box center [616, 473] width 153 height 15
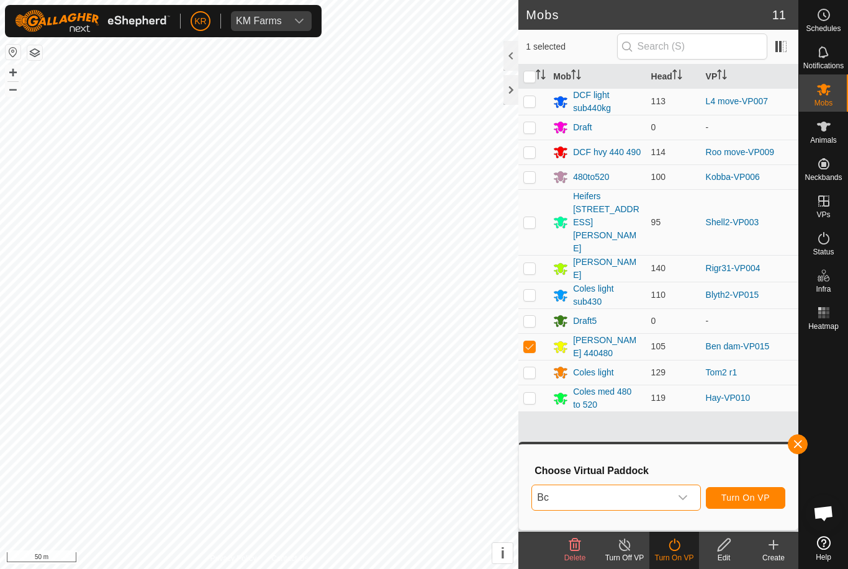
click at [759, 502] on span "Turn On VP" at bounding box center [746, 498] width 48 height 10
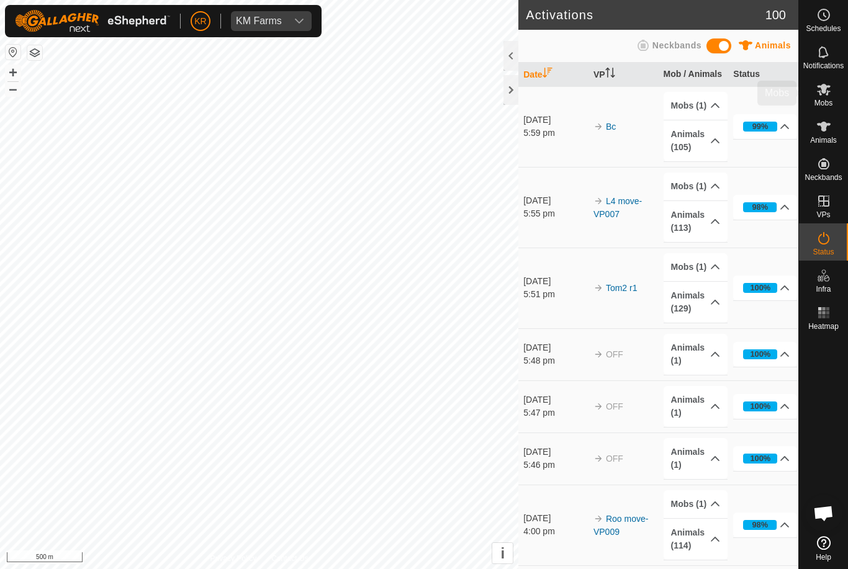
click at [825, 95] on icon at bounding box center [824, 89] width 15 height 15
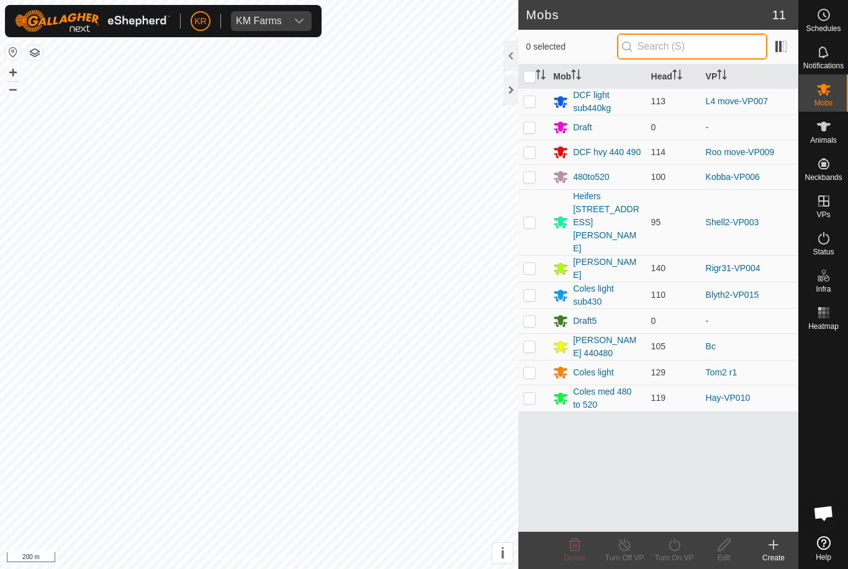
click at [715, 43] on input "text" at bounding box center [692, 47] width 150 height 26
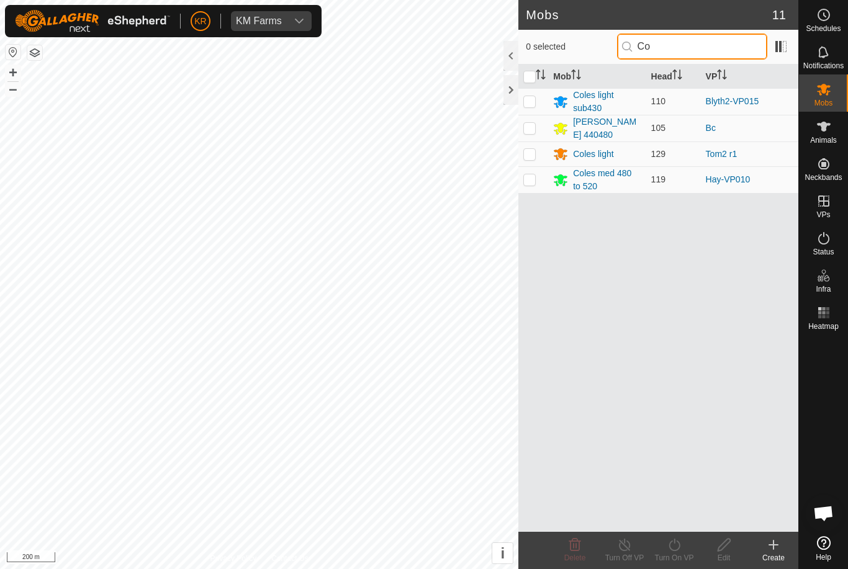
type input "C"
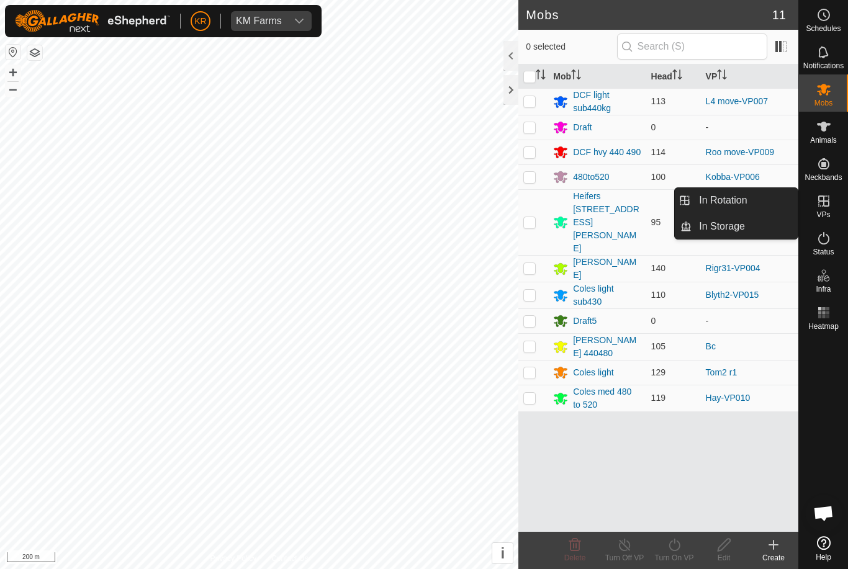
click at [786, 206] on link "In Rotation" at bounding box center [745, 200] width 106 height 25
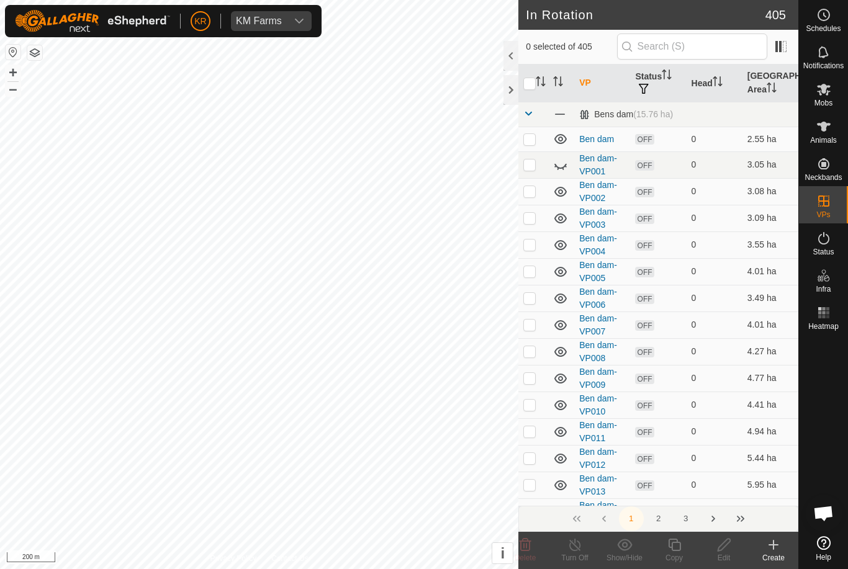
click at [751, 201] on td "3.08 ha" at bounding box center [771, 191] width 56 height 27
click at [719, 47] on input "text" at bounding box center [692, 47] width 150 height 26
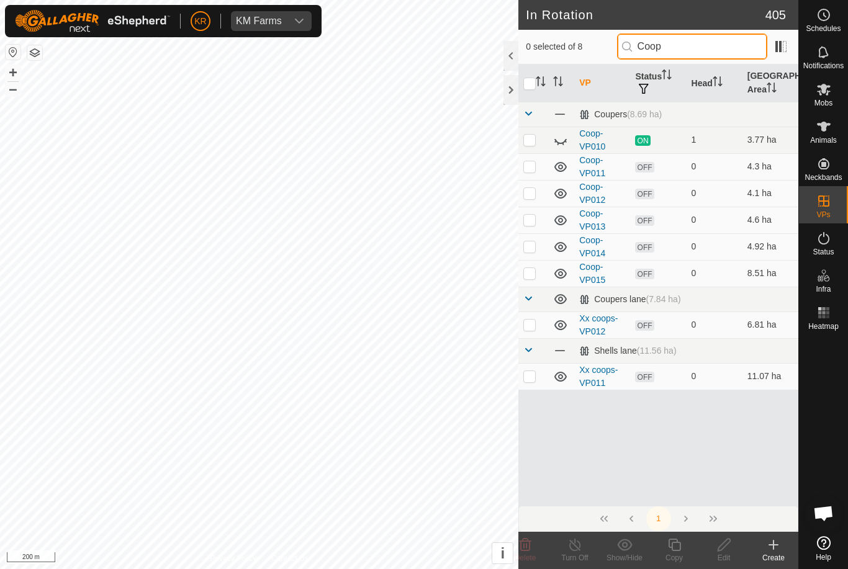
type input "Coop"
click at [566, 134] on icon at bounding box center [560, 140] width 15 height 15
click at [532, 166] on p-checkbox at bounding box center [529, 166] width 12 height 10
checkbox input "true"
click at [536, 191] on p-checkbox at bounding box center [529, 193] width 12 height 10
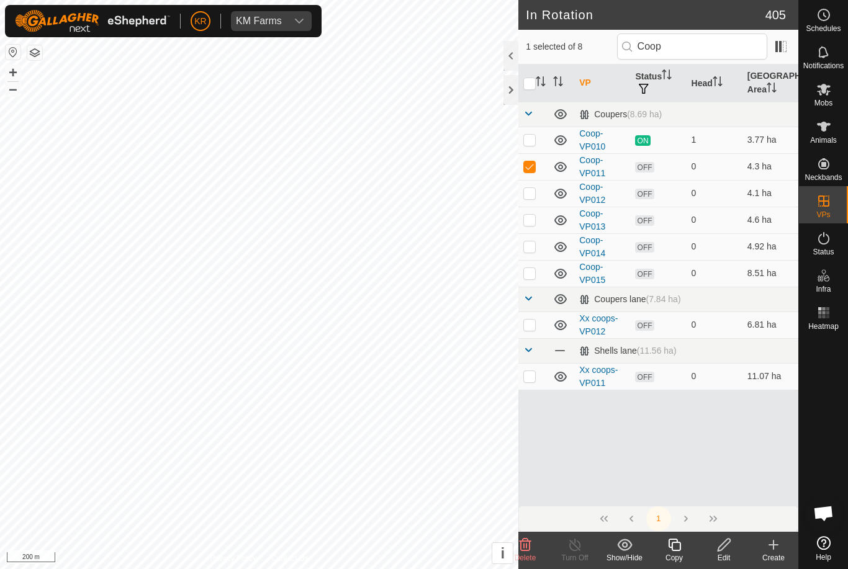
checkbox input "true"
click at [532, 220] on p-checkbox at bounding box center [529, 220] width 12 height 10
checkbox input "true"
click at [531, 248] on p-checkbox at bounding box center [529, 247] width 12 height 10
checkbox input "true"
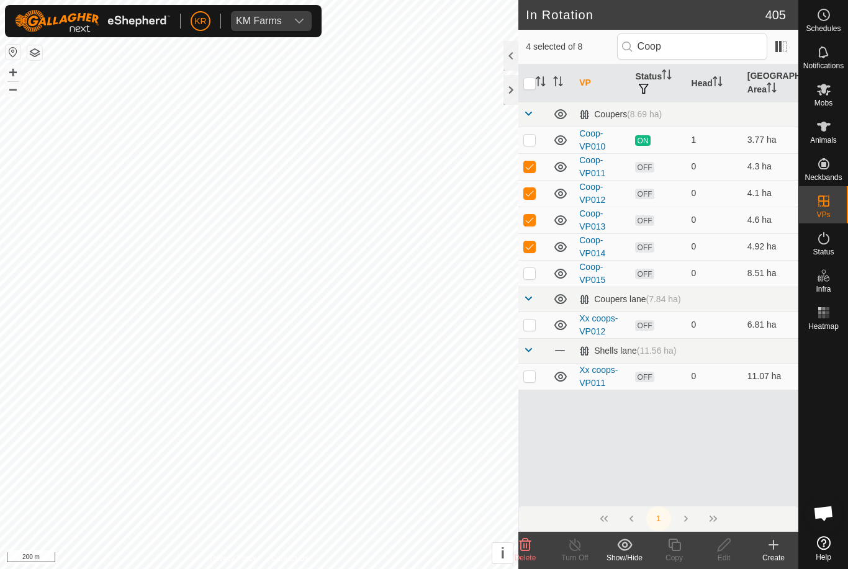
click at [530, 328] on p-checkbox at bounding box center [529, 325] width 12 height 10
checkbox input "true"
click at [527, 275] on p-checkbox at bounding box center [529, 273] width 12 height 10
checkbox input "true"
click at [532, 381] on p-checkbox at bounding box center [529, 376] width 12 height 10
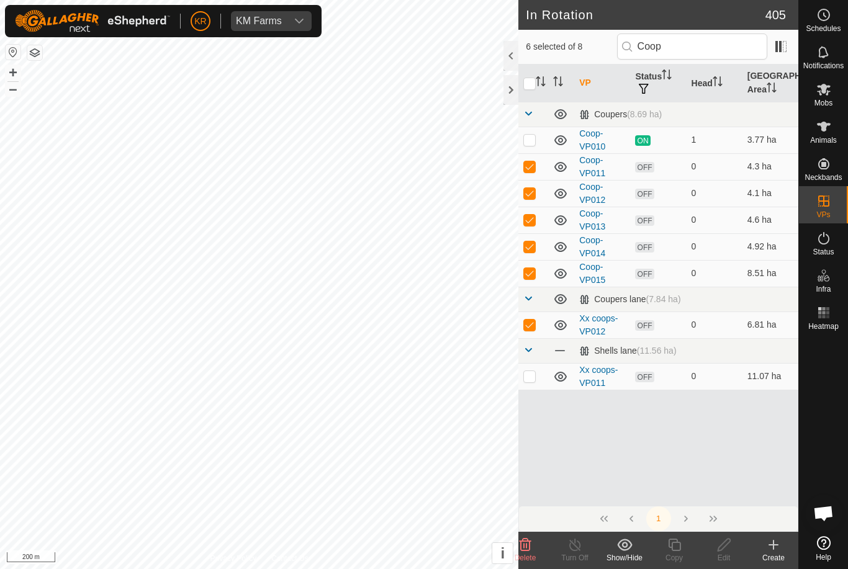
checkbox input "true"
click at [527, 547] on icon at bounding box center [526, 545] width 12 height 12
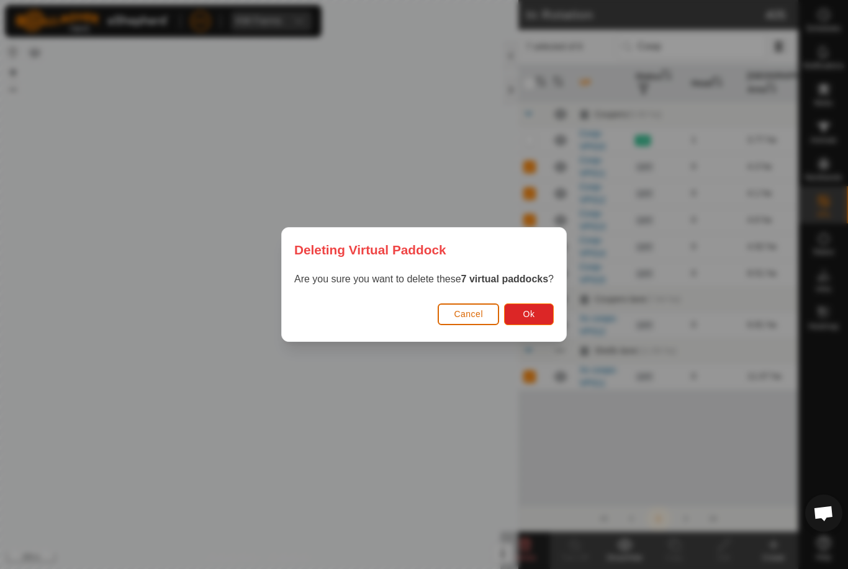
click at [533, 314] on span "Ok" at bounding box center [529, 314] width 12 height 10
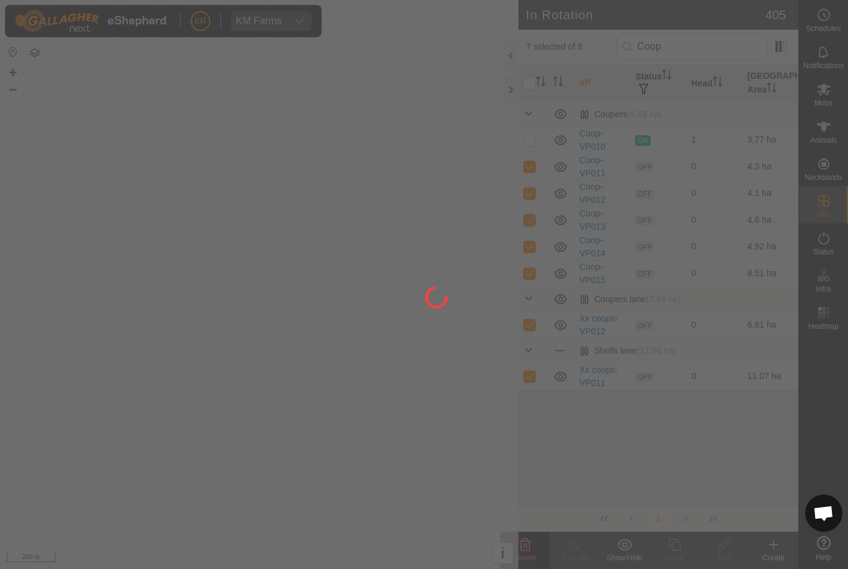
checkbox input "false"
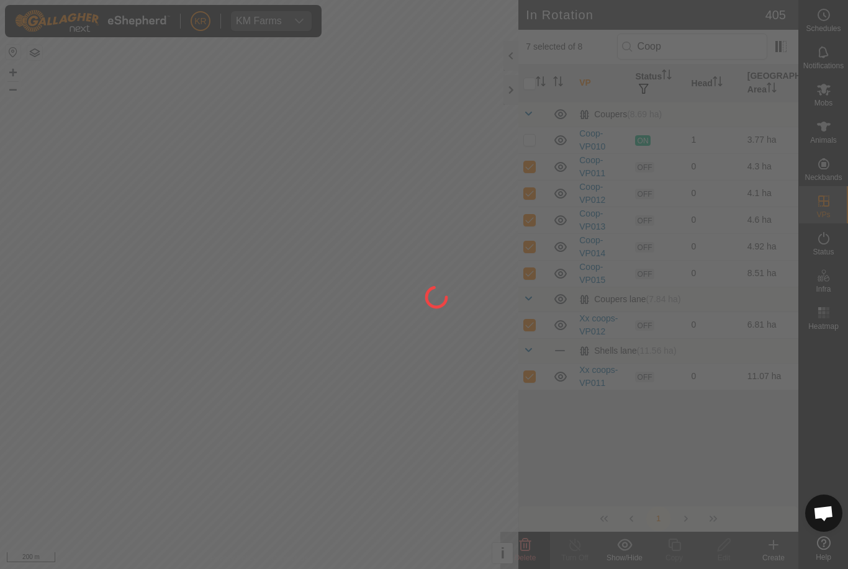
checkbox input "false"
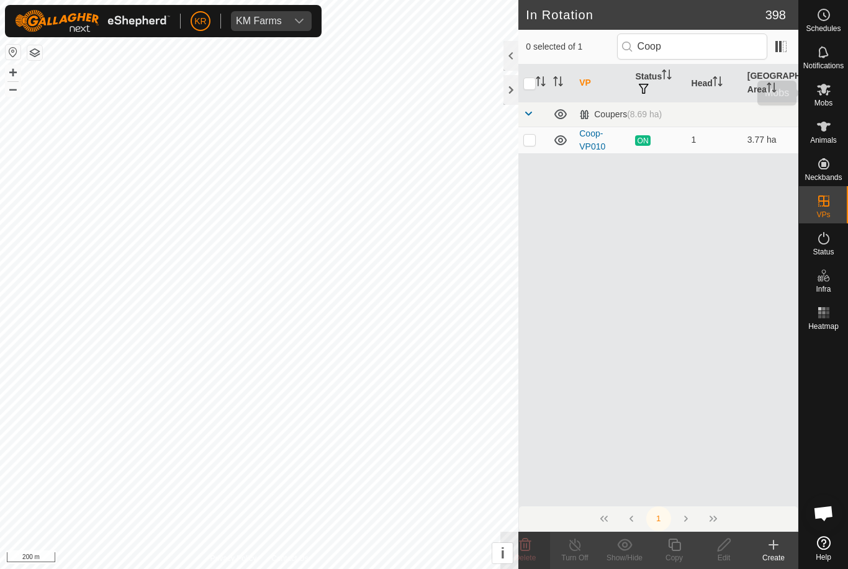
click at [830, 97] on es-mob-svg-icon at bounding box center [824, 89] width 22 height 20
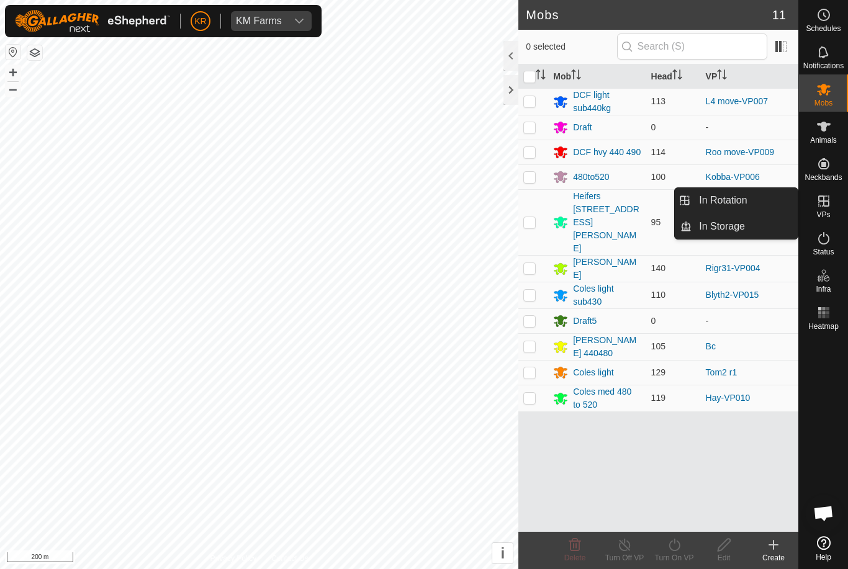
click at [735, 199] on span "In Rotation" at bounding box center [723, 200] width 48 height 15
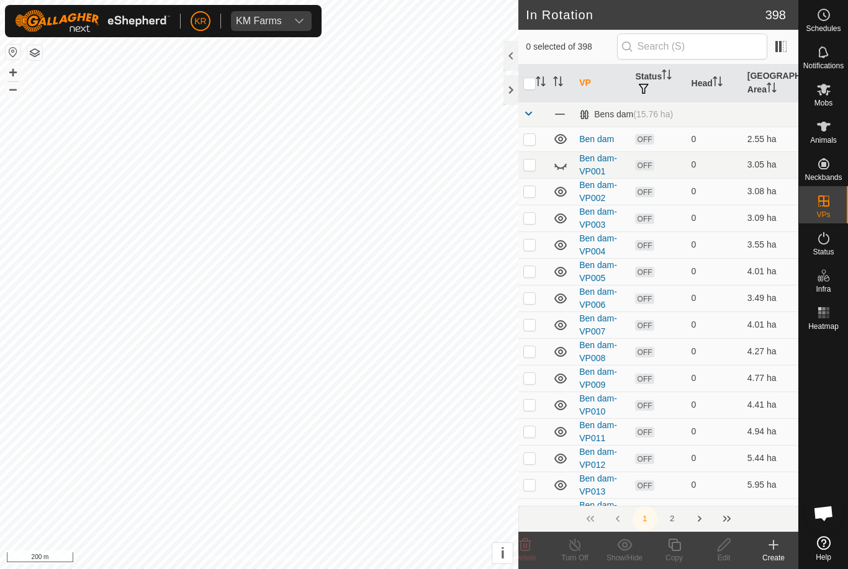
click at [776, 550] on icon at bounding box center [773, 545] width 15 height 15
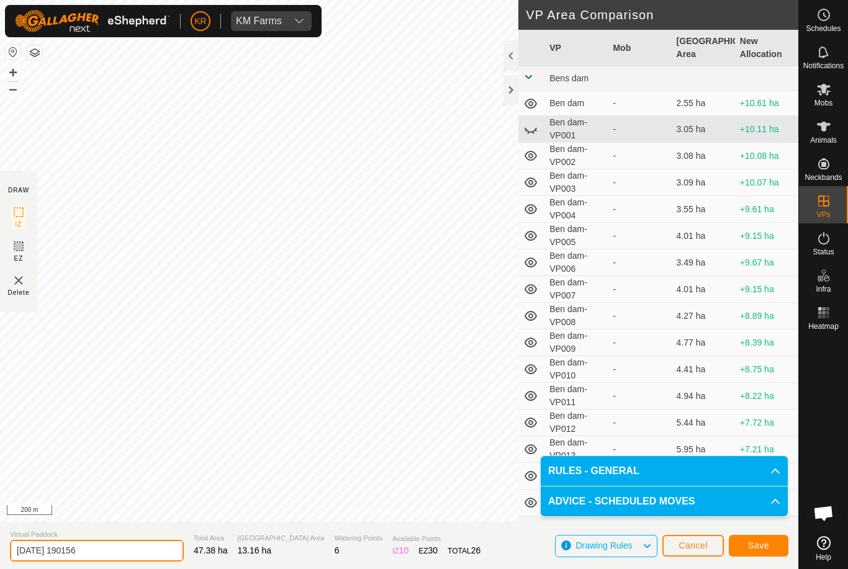
click at [113, 552] on input "2025-10-12 190156" at bounding box center [97, 551] width 174 height 22
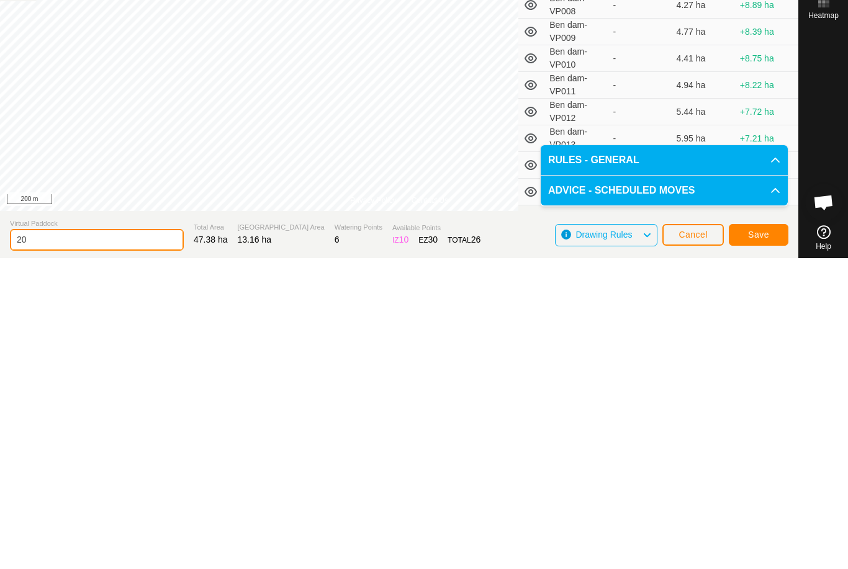
type input "2"
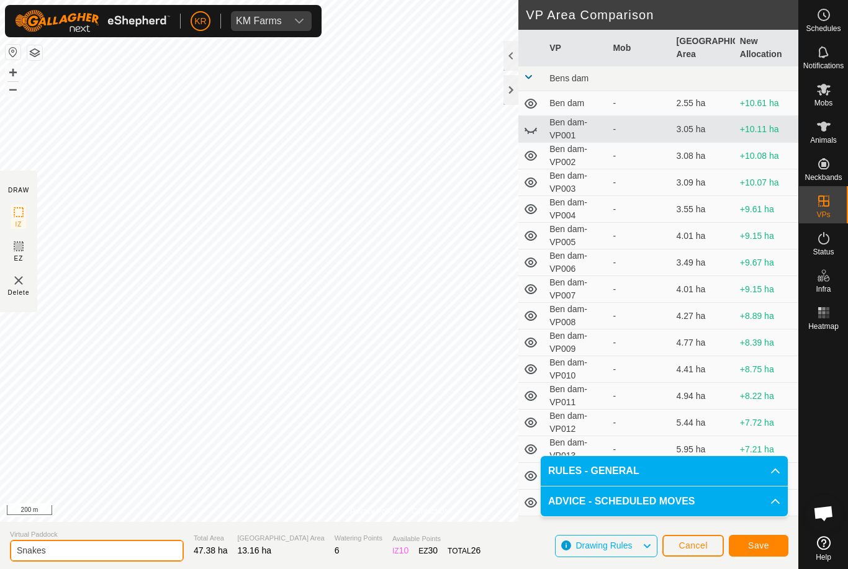
type input "Snakes"
click at [767, 543] on span "Save" at bounding box center [758, 546] width 21 height 10
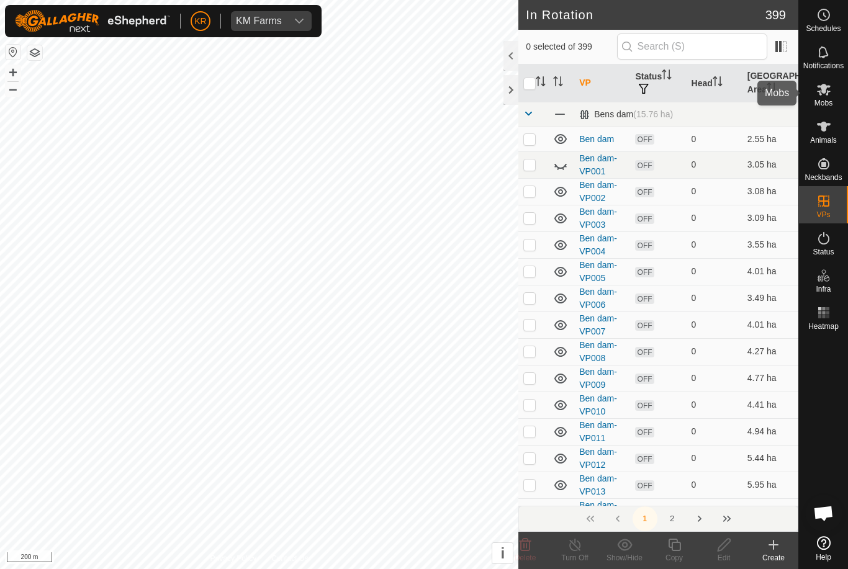
click at [820, 96] on icon at bounding box center [824, 89] width 15 height 15
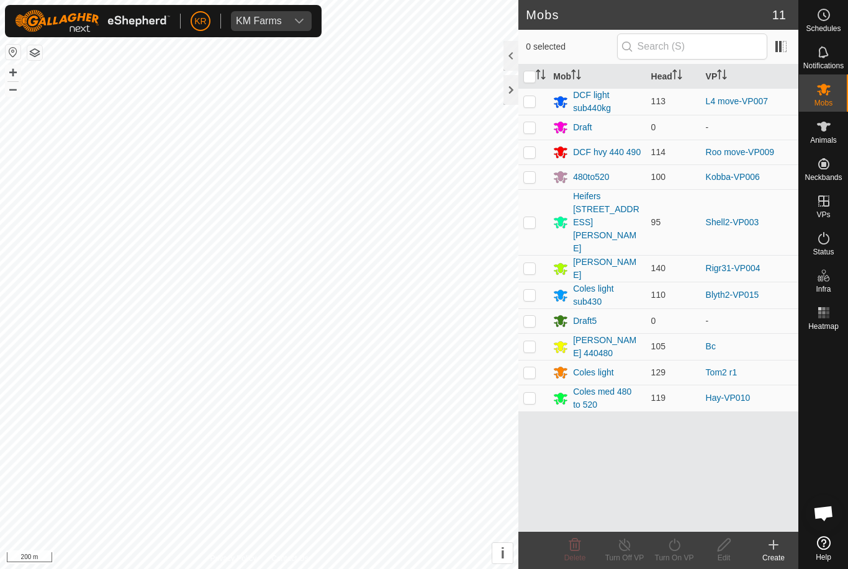
click at [541, 385] on td at bounding box center [534, 398] width 30 height 27
checkbox input "true"
click at [683, 550] on turn-on-svg-icon at bounding box center [675, 545] width 50 height 15
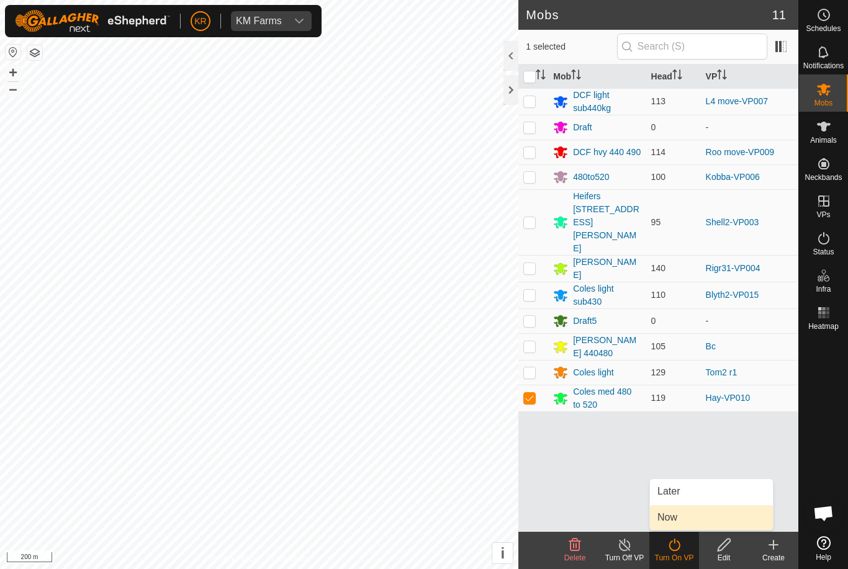
click at [680, 523] on link "Now" at bounding box center [711, 517] width 123 height 25
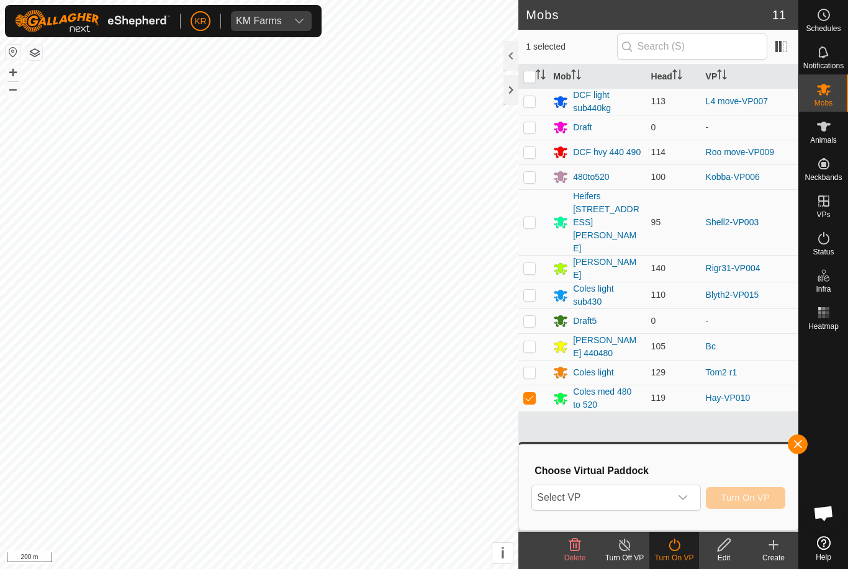
click at [642, 496] on span "Select VP" at bounding box center [601, 498] width 138 height 25
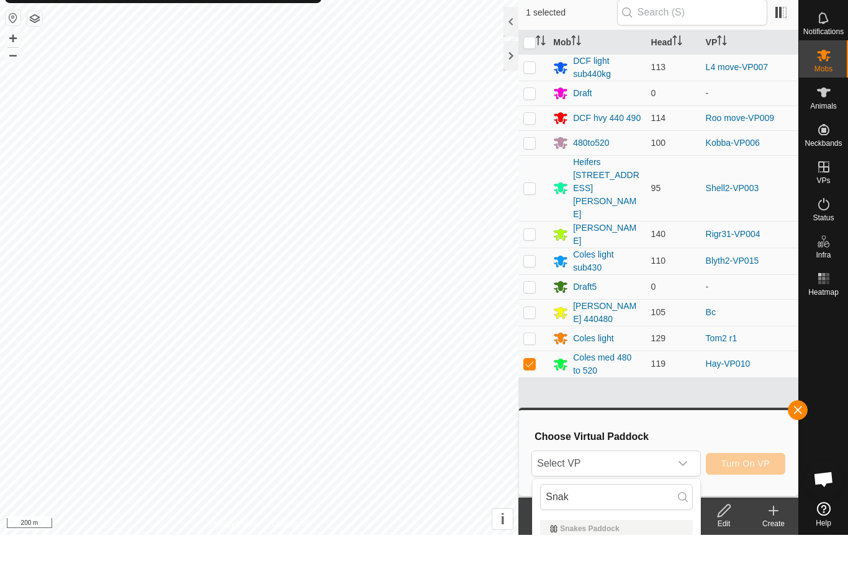
scroll to position [34, 0]
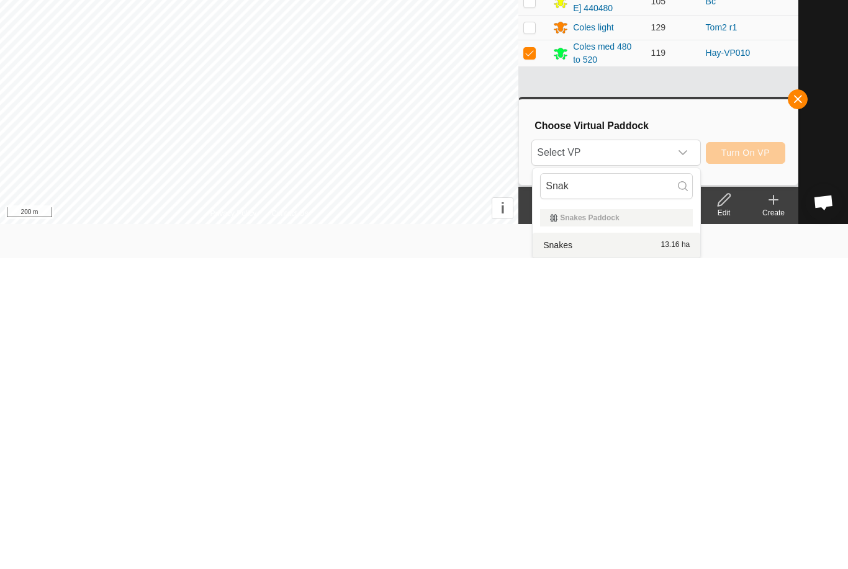
type input "Snak"
click at [637, 549] on div "Snakes 13.16 ha" at bounding box center [616, 556] width 153 height 15
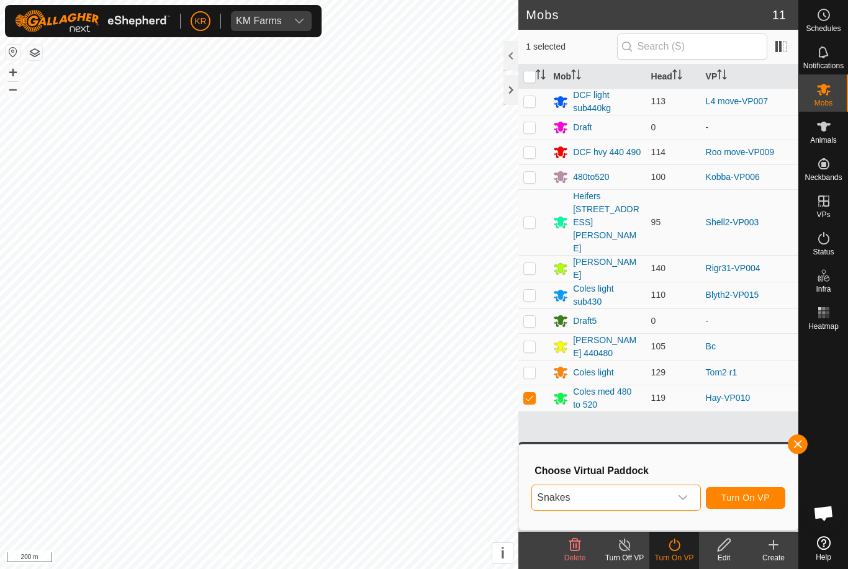
click at [761, 502] on span "Turn On VP" at bounding box center [746, 498] width 48 height 10
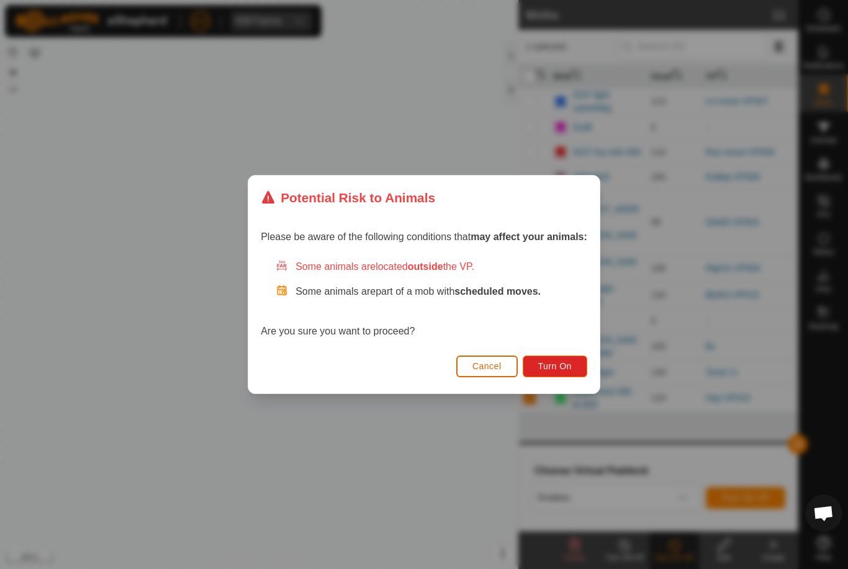
click at [574, 370] on button "Turn On" at bounding box center [555, 367] width 65 height 22
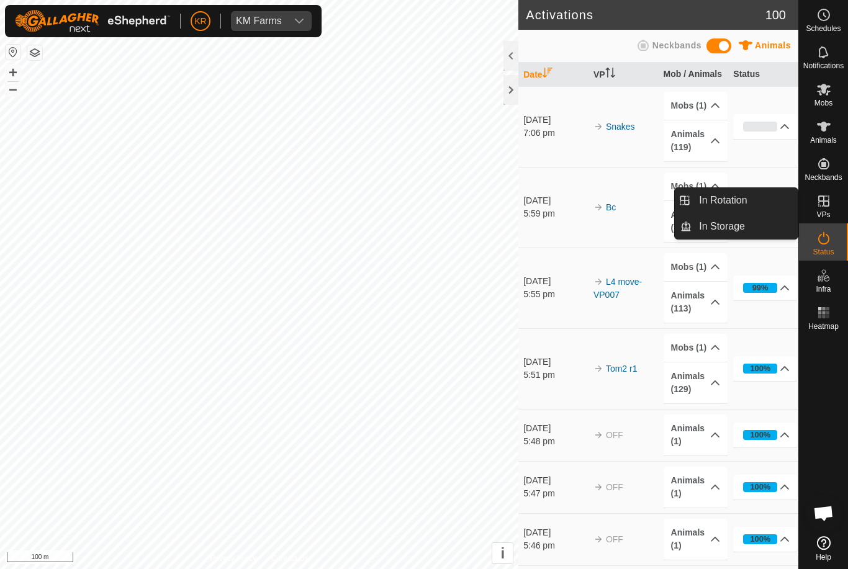
click at [748, 198] on link "In Rotation" at bounding box center [745, 200] width 106 height 25
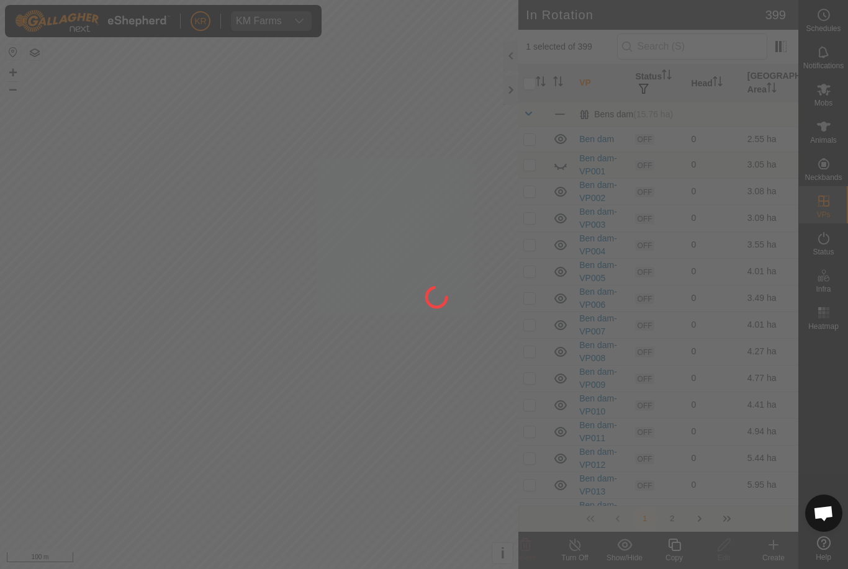
click at [743, 206] on div at bounding box center [424, 284] width 848 height 569
click at [723, 55] on div at bounding box center [424, 284] width 848 height 569
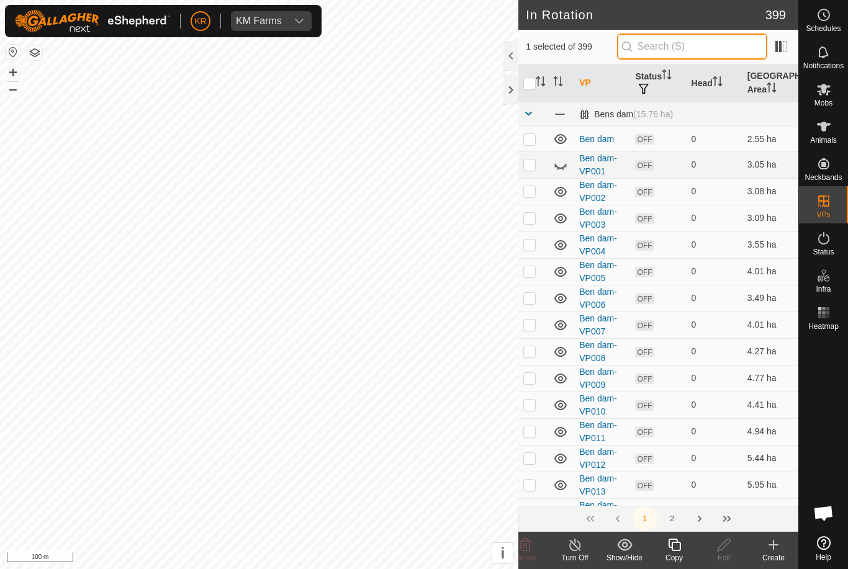
click at [700, 53] on input "text" at bounding box center [692, 47] width 150 height 26
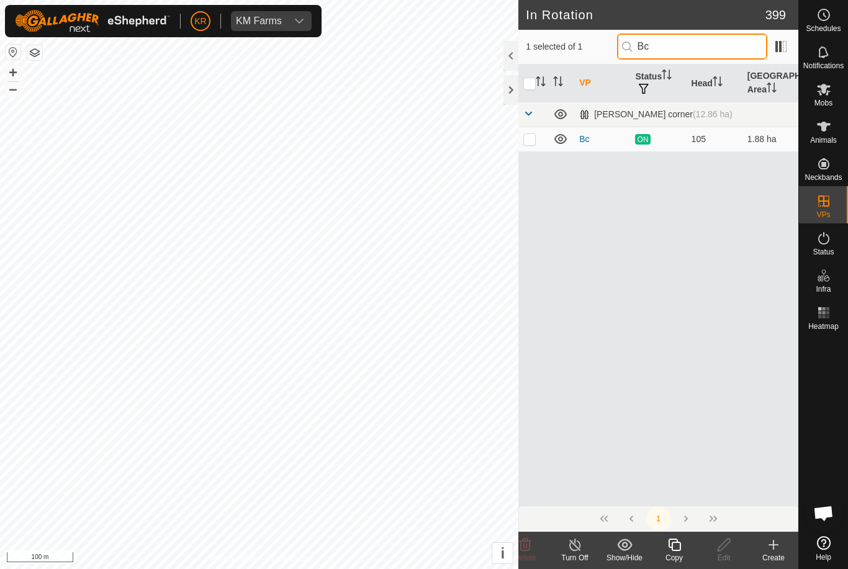
type input "Bc"
click at [530, 144] on td at bounding box center [534, 139] width 30 height 25
click at [530, 141] on p-checkbox at bounding box center [529, 139] width 12 height 10
checkbox input "false"
click at [530, 88] on input "checkbox" at bounding box center [529, 84] width 12 height 12
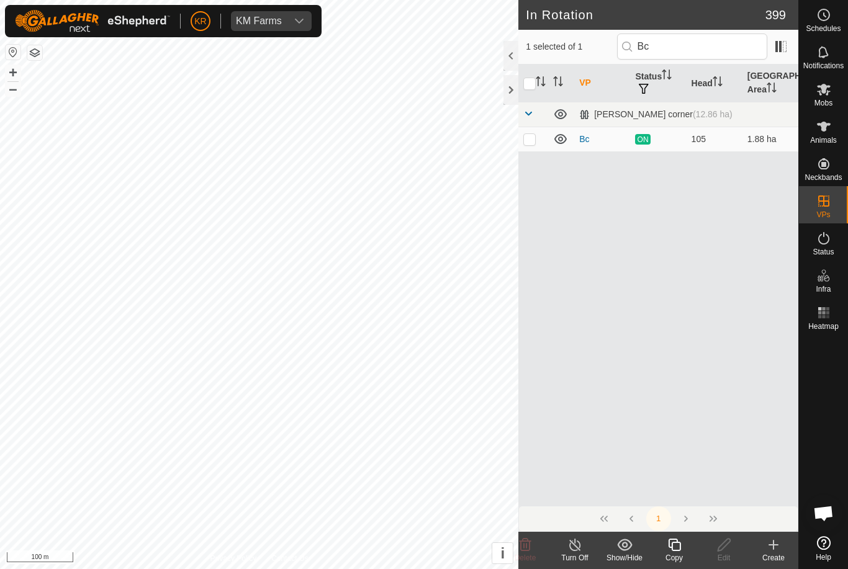
checkbox input "true"
click at [681, 550] on icon at bounding box center [674, 545] width 12 height 12
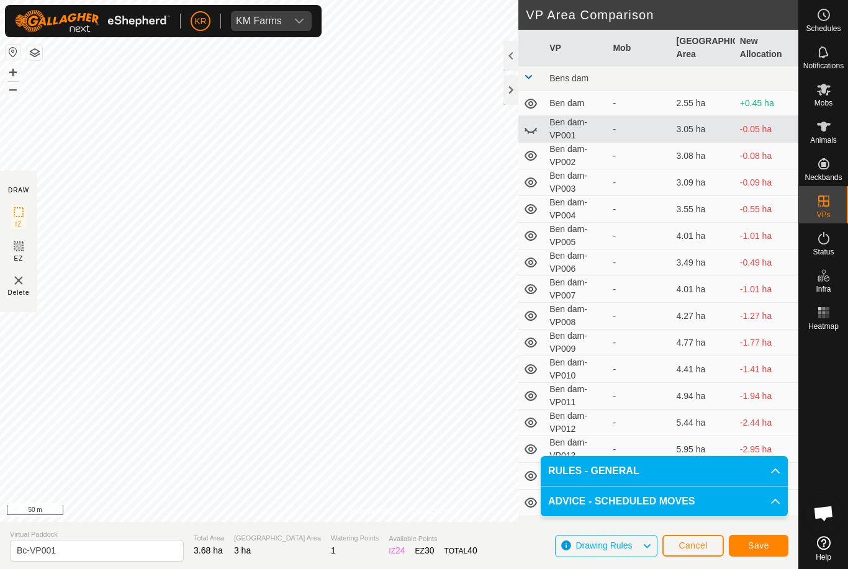
click at [761, 551] on span "Save" at bounding box center [758, 546] width 21 height 10
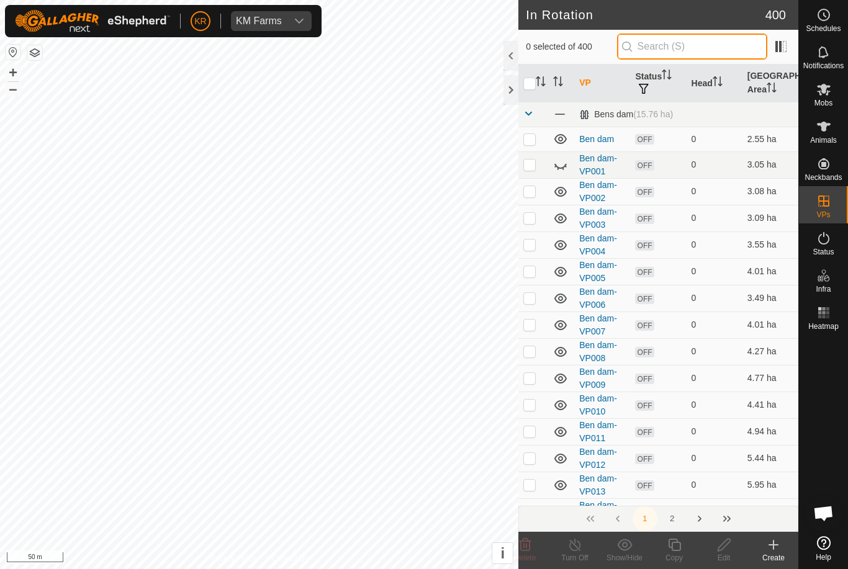
click at [712, 45] on input "text" at bounding box center [692, 47] width 150 height 26
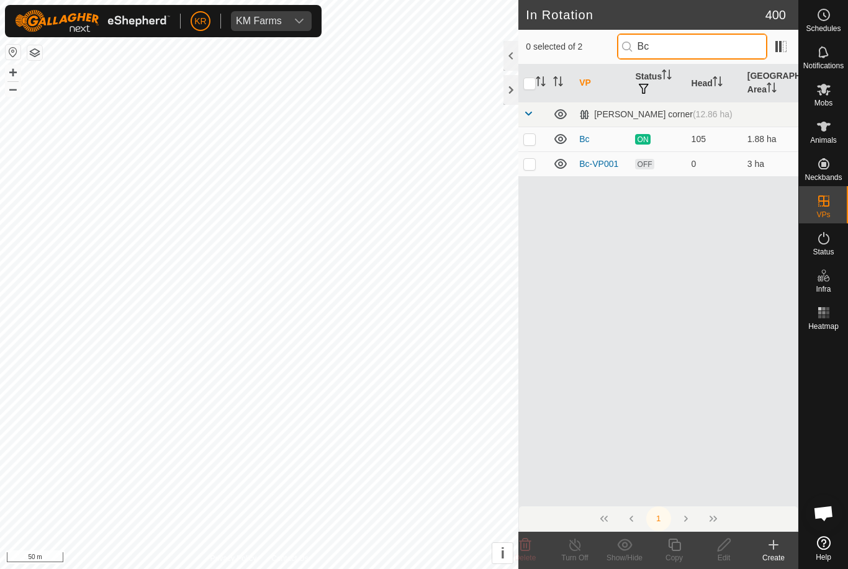
type input "Bc"
click at [533, 165] on p-checkbox at bounding box center [529, 164] width 12 height 10
checkbox input "true"
click at [679, 554] on div "Copy" at bounding box center [675, 558] width 50 height 11
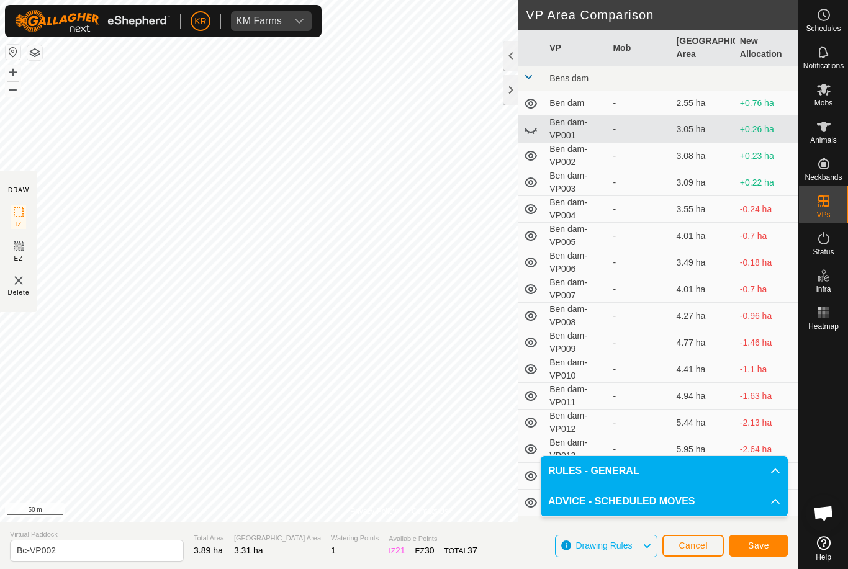
click at [763, 543] on span "Save" at bounding box center [758, 546] width 21 height 10
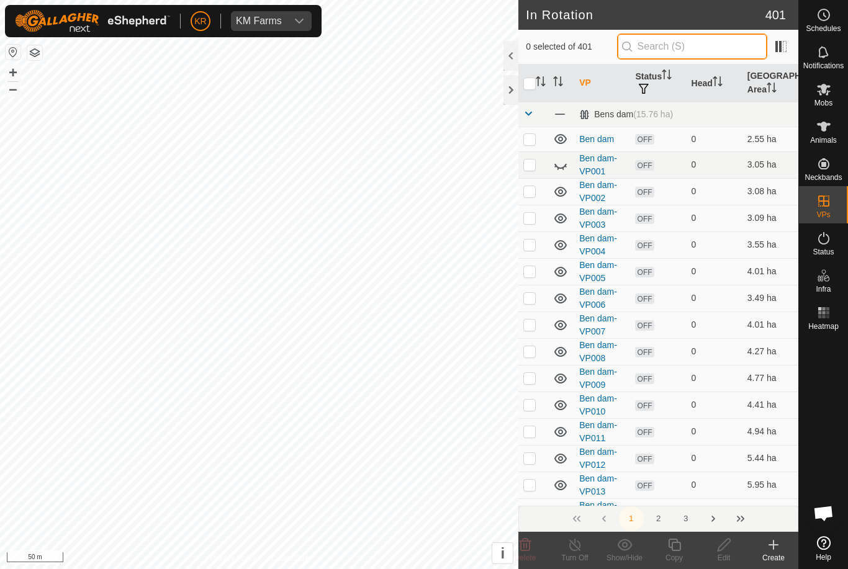
click at [707, 45] on input "text" at bounding box center [692, 47] width 150 height 26
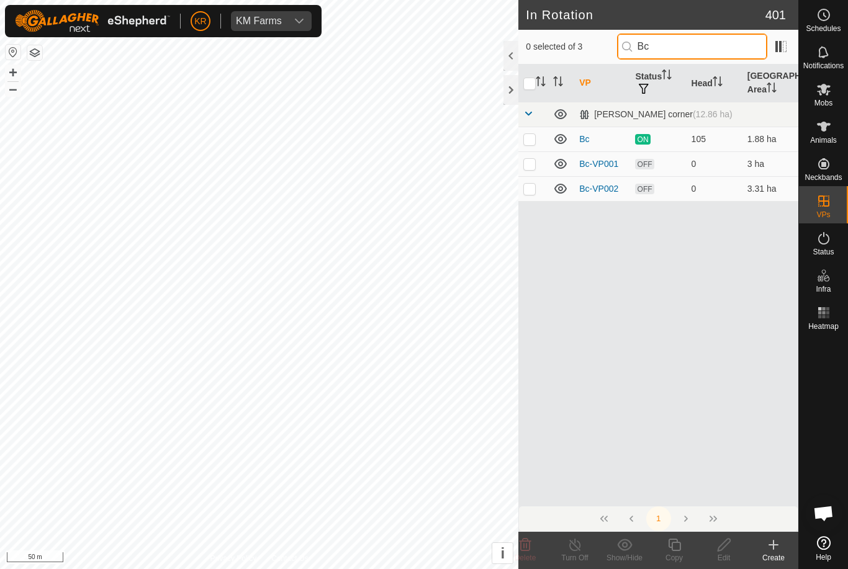
type input "Bc"
click at [533, 188] on p-checkbox at bounding box center [529, 189] width 12 height 10
checkbox input "true"
click at [678, 548] on icon at bounding box center [675, 545] width 16 height 15
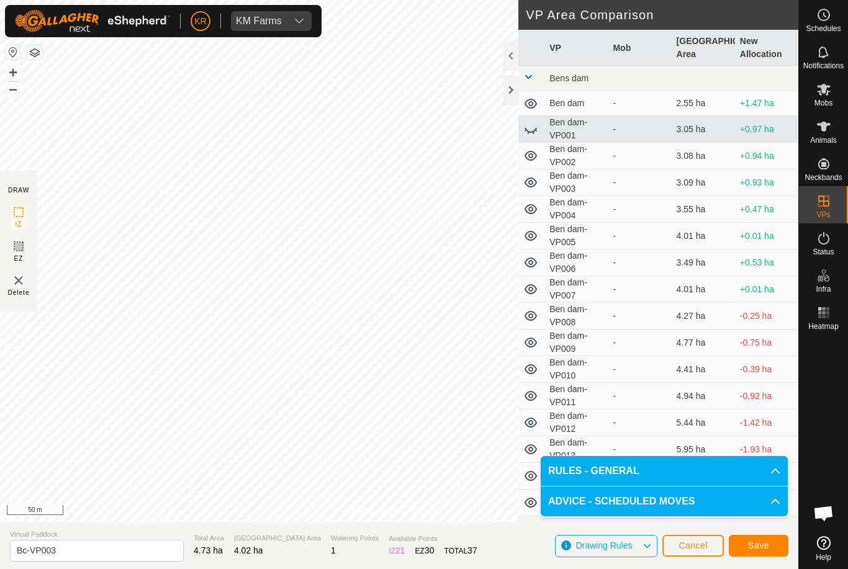
click at [756, 541] on span "Save" at bounding box center [758, 546] width 21 height 10
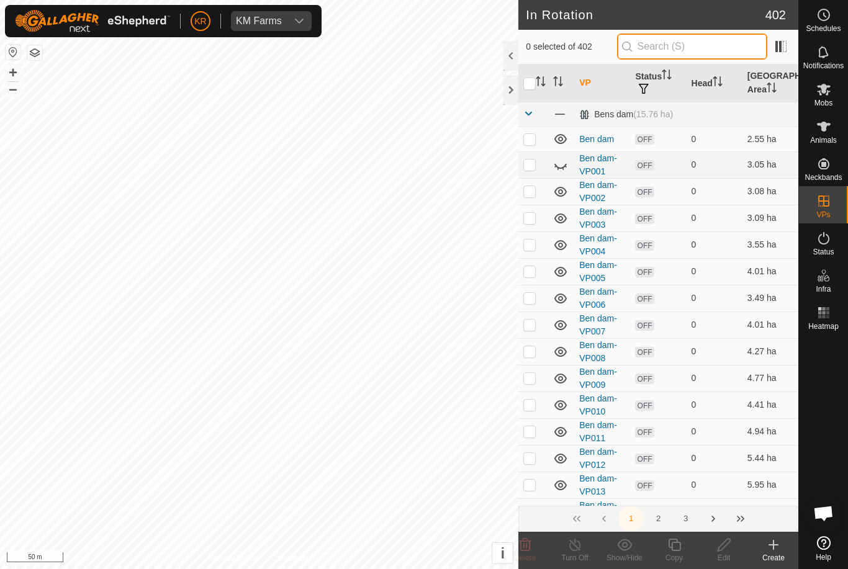
click at [713, 50] on input "text" at bounding box center [692, 47] width 150 height 26
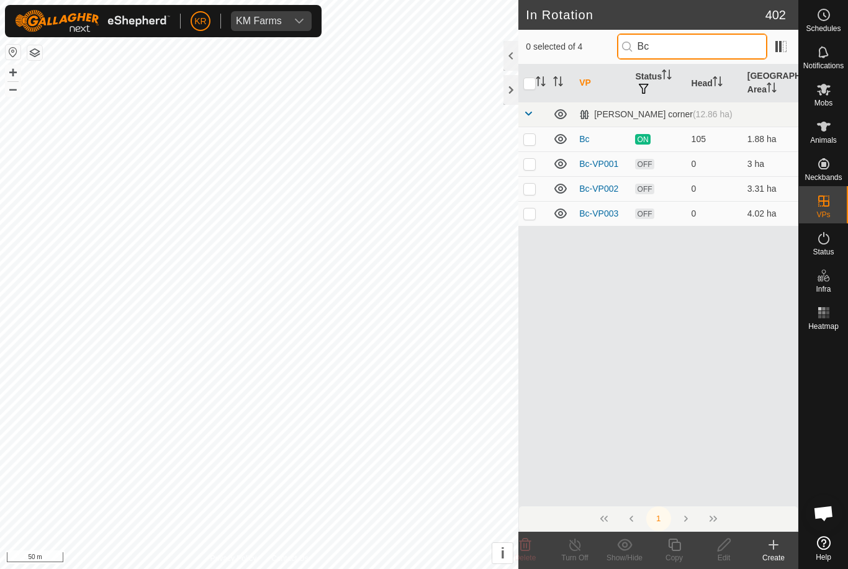
type input "Bc"
click at [533, 218] on p-checkbox at bounding box center [529, 214] width 12 height 10
checkbox input "true"
click at [681, 548] on icon at bounding box center [674, 545] width 12 height 12
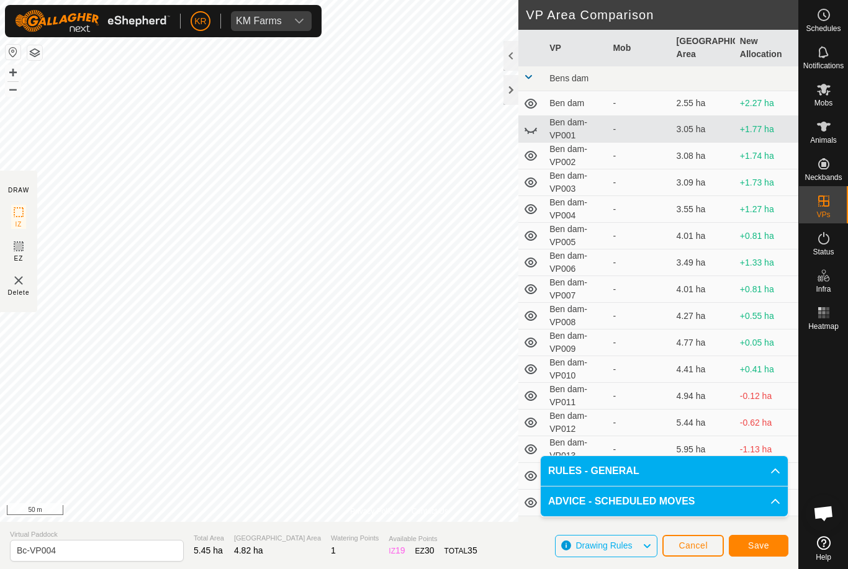
click at [778, 547] on button "Save" at bounding box center [759, 546] width 60 height 22
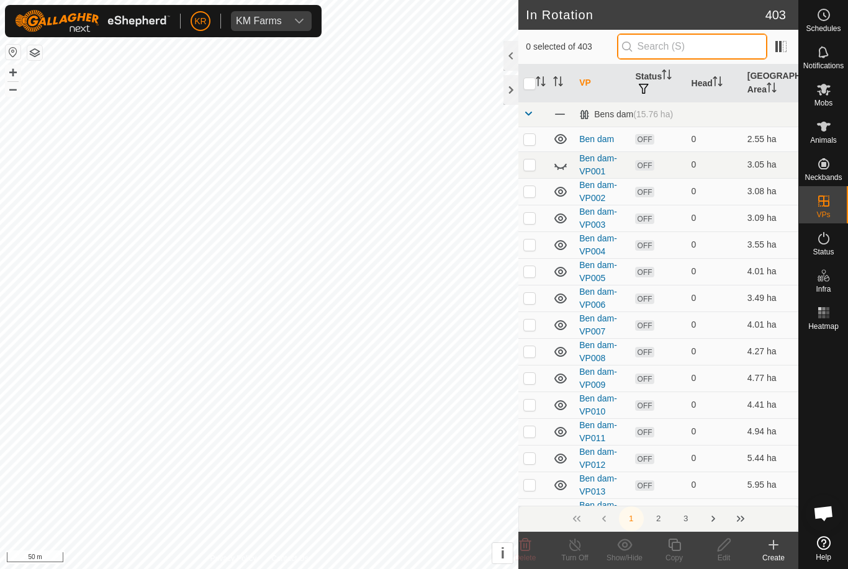
click at [702, 50] on input "text" at bounding box center [692, 47] width 150 height 26
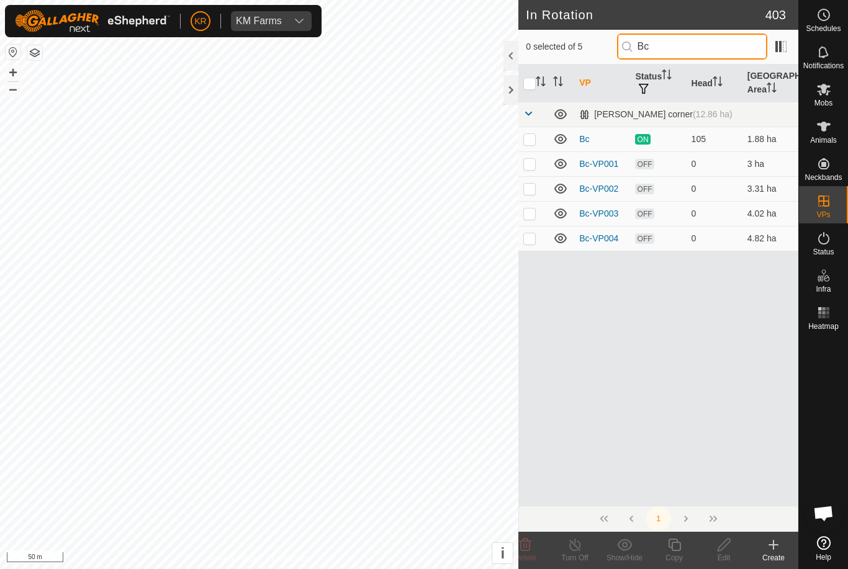
type input "Bc"
click at [530, 239] on p-checkbox at bounding box center [529, 238] width 12 height 10
checkbox input "true"
click at [676, 549] on icon at bounding box center [675, 545] width 16 height 15
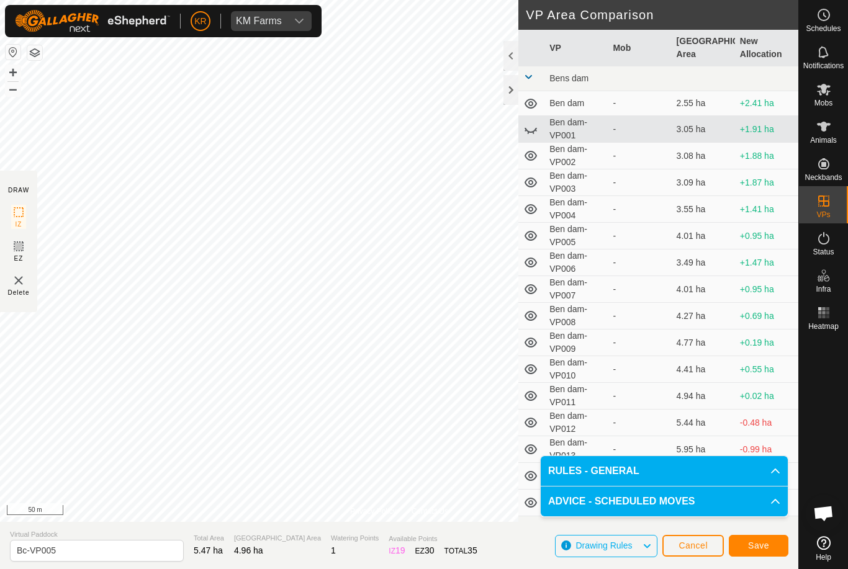
click at [762, 543] on span "Save" at bounding box center [758, 546] width 21 height 10
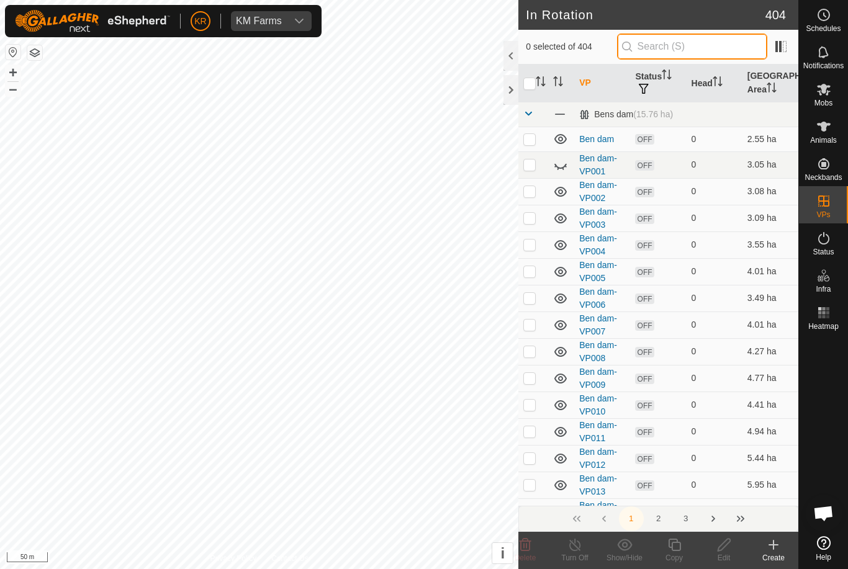
click at [709, 46] on input "text" at bounding box center [692, 47] width 150 height 26
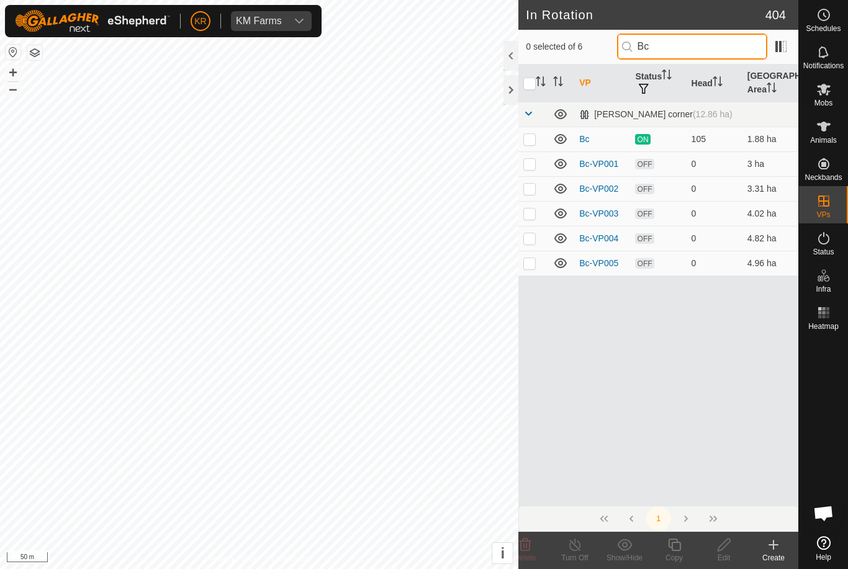
type input "Bc"
click at [530, 261] on p-checkbox at bounding box center [529, 263] width 12 height 10
checkbox input "true"
click at [678, 547] on icon at bounding box center [675, 545] width 16 height 15
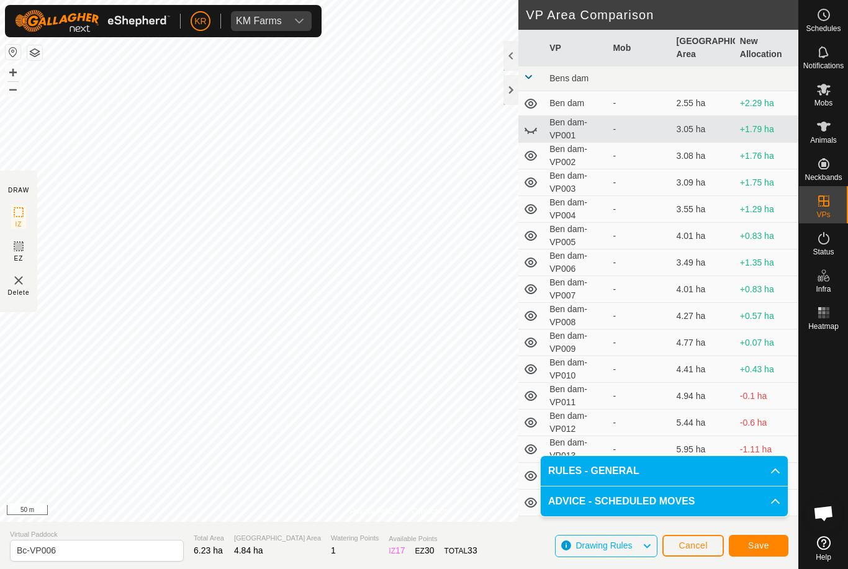
click at [749, 542] on span "Save" at bounding box center [758, 546] width 21 height 10
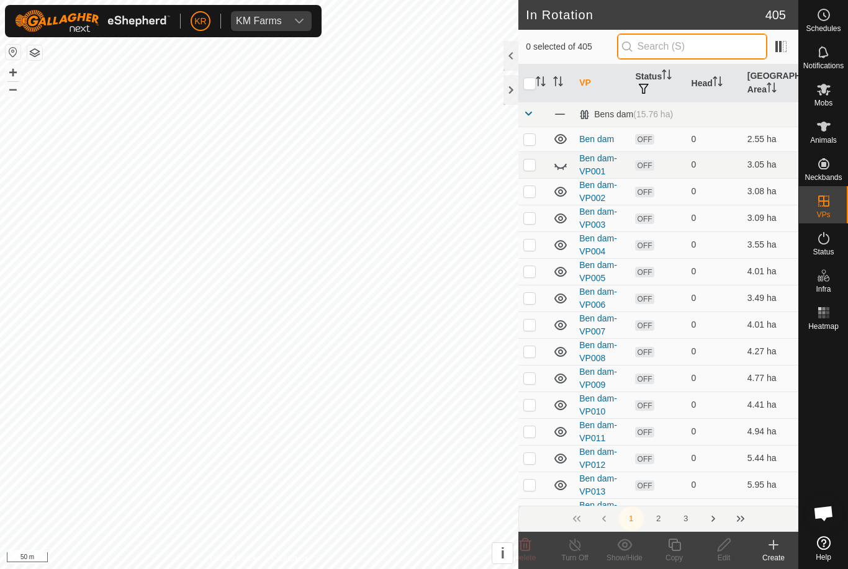
click at [718, 52] on input "text" at bounding box center [692, 47] width 150 height 26
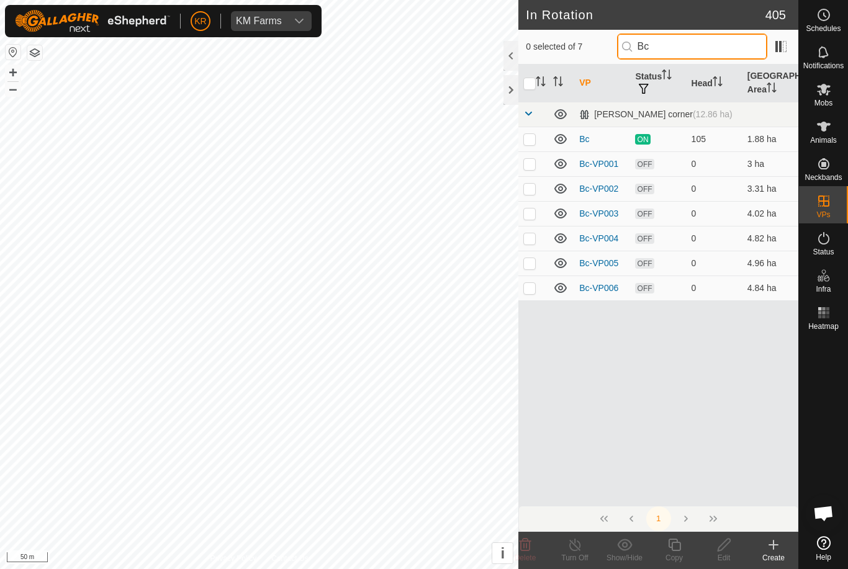
type input "Bc"
click at [530, 285] on p-checkbox at bounding box center [529, 288] width 12 height 10
checkbox input "true"
click at [673, 551] on icon at bounding box center [675, 545] width 16 height 15
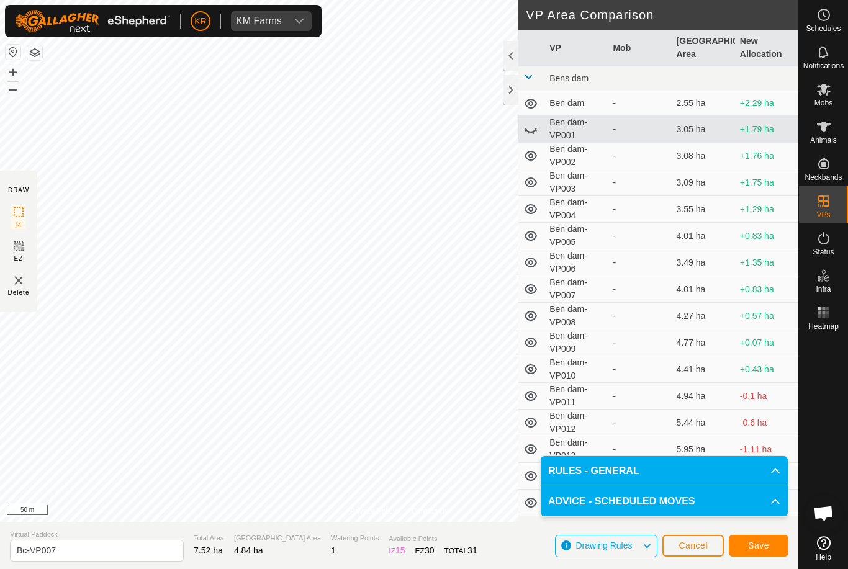
click at [761, 545] on span "Save" at bounding box center [758, 546] width 21 height 10
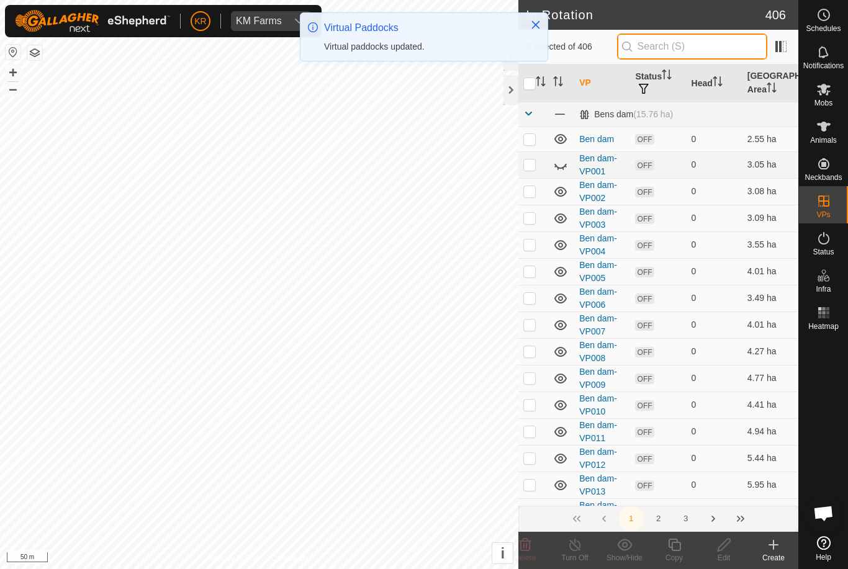
click at [717, 48] on input "text" at bounding box center [692, 47] width 150 height 26
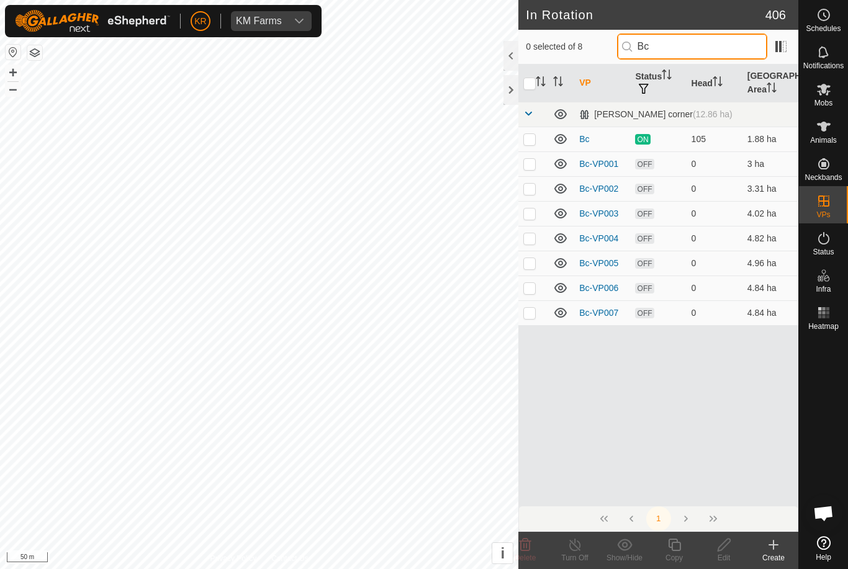
type input "Bc"
click at [530, 312] on p-checkbox at bounding box center [529, 313] width 12 height 10
checkbox input "true"
click at [674, 551] on icon at bounding box center [674, 545] width 12 height 12
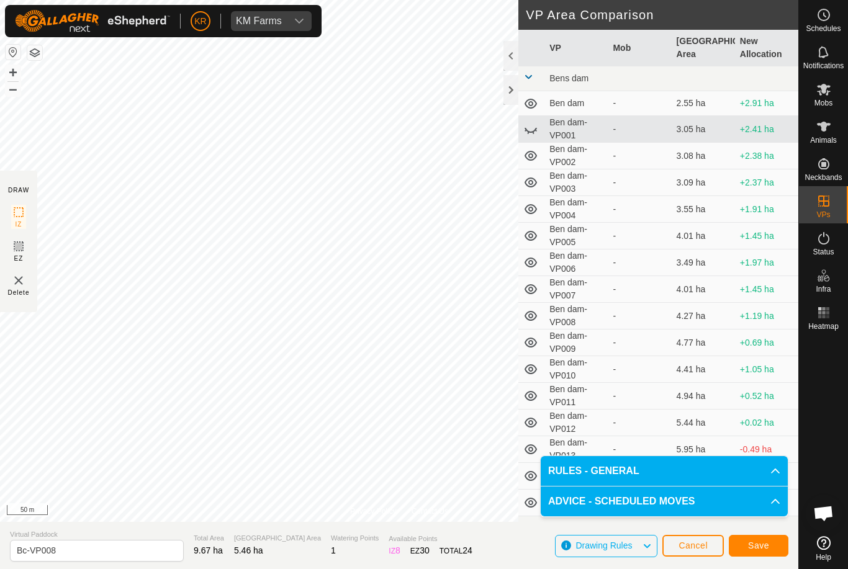
click at [753, 549] on span "Save" at bounding box center [758, 546] width 21 height 10
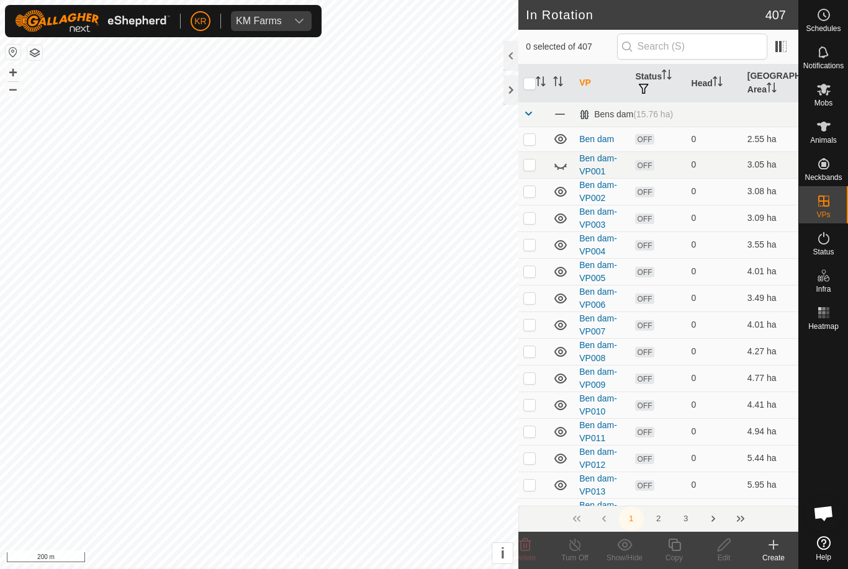
click at [837, 96] on div "Mobs" at bounding box center [823, 93] width 49 height 37
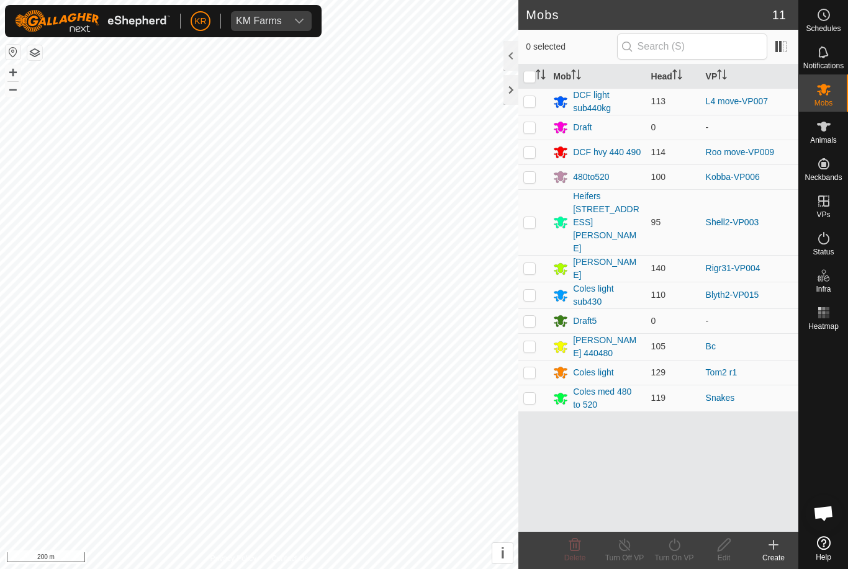
click at [531, 342] on p-checkbox at bounding box center [529, 347] width 12 height 10
checkbox input "true"
click at [672, 551] on icon at bounding box center [675, 545] width 16 height 15
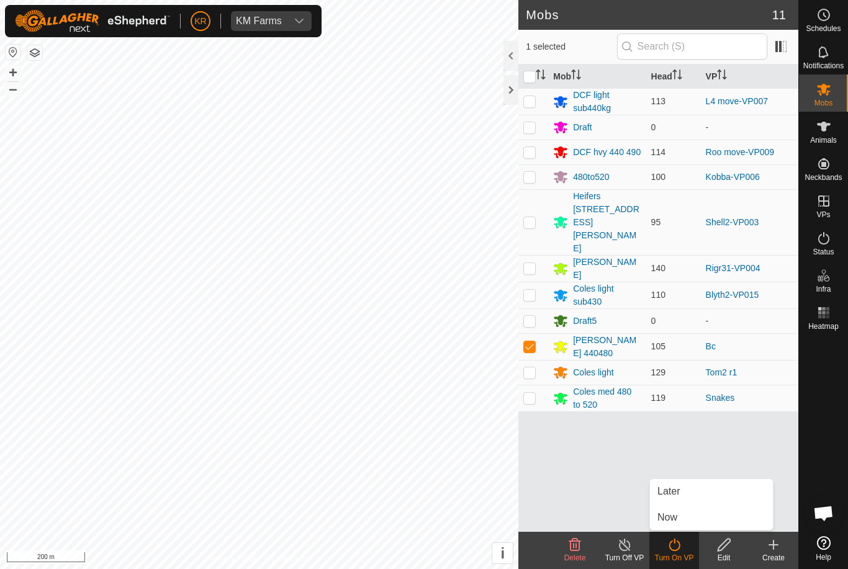
click at [686, 494] on link "Later" at bounding box center [711, 491] width 123 height 25
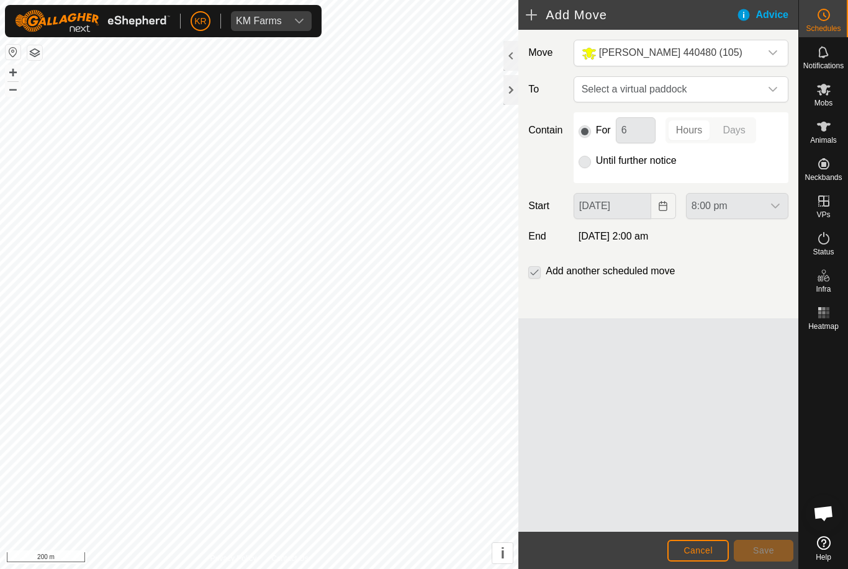
click at [773, 86] on icon "dropdown trigger" at bounding box center [773, 89] width 10 height 10
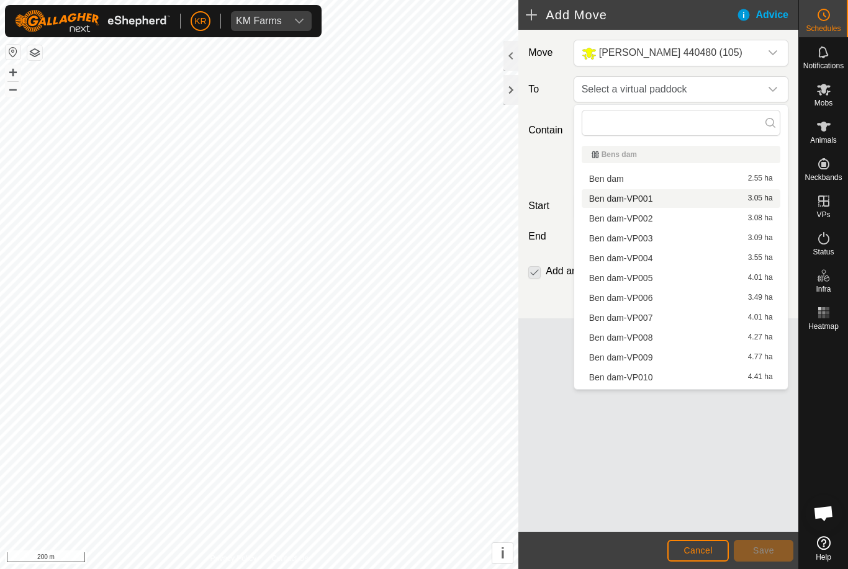
click at [664, 201] on div "Ben dam-VP001 3.05 ha" at bounding box center [681, 198] width 184 height 9
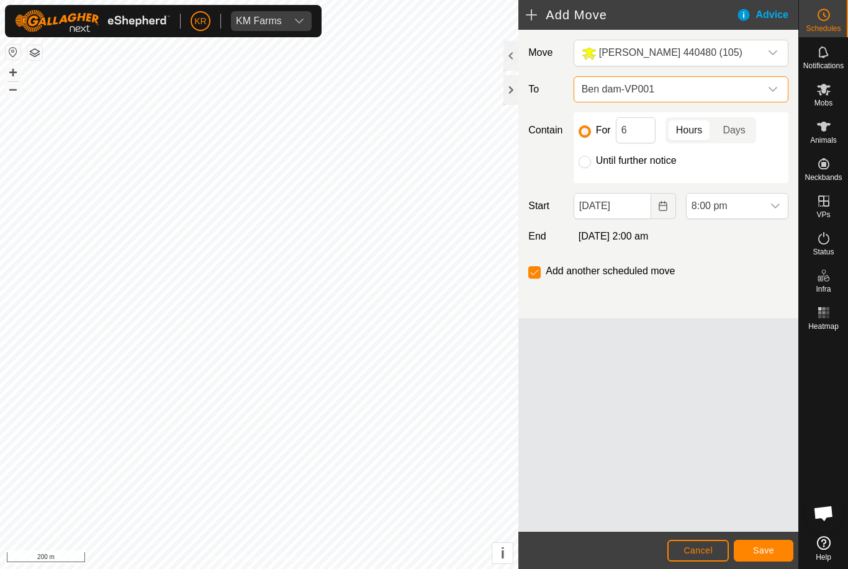
click at [759, 84] on span "Ben dam-VP001" at bounding box center [669, 89] width 184 height 25
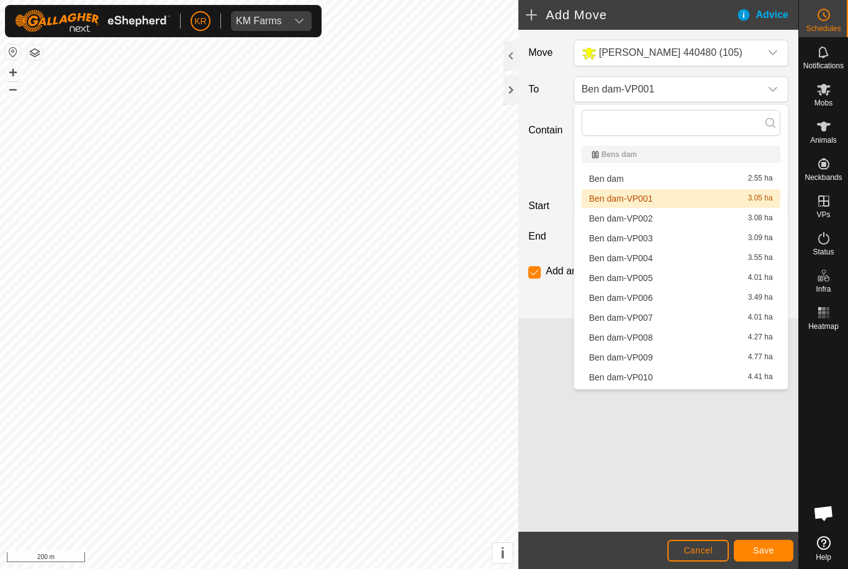
click at [666, 198] on div "Ben dam-VP001 3.05 ha" at bounding box center [681, 198] width 184 height 9
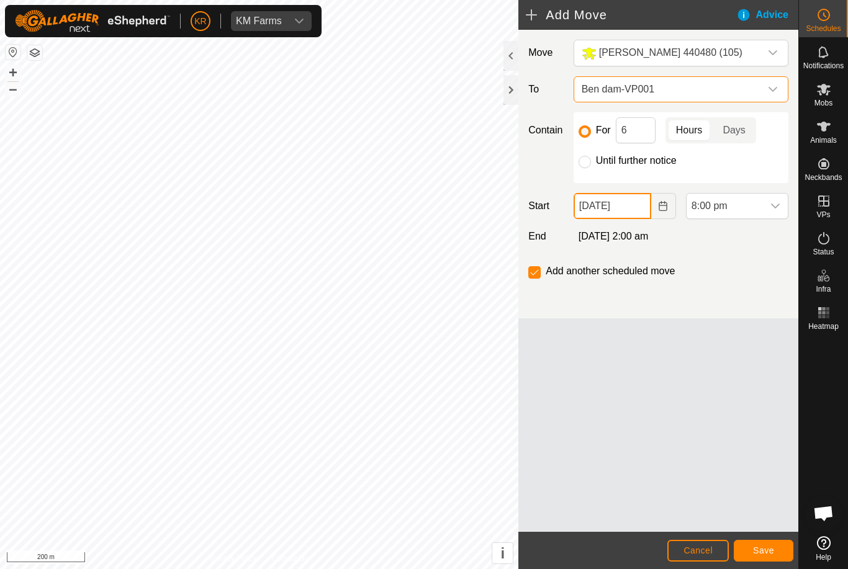
click at [638, 206] on input "[DATE]" at bounding box center [613, 206] width 78 height 26
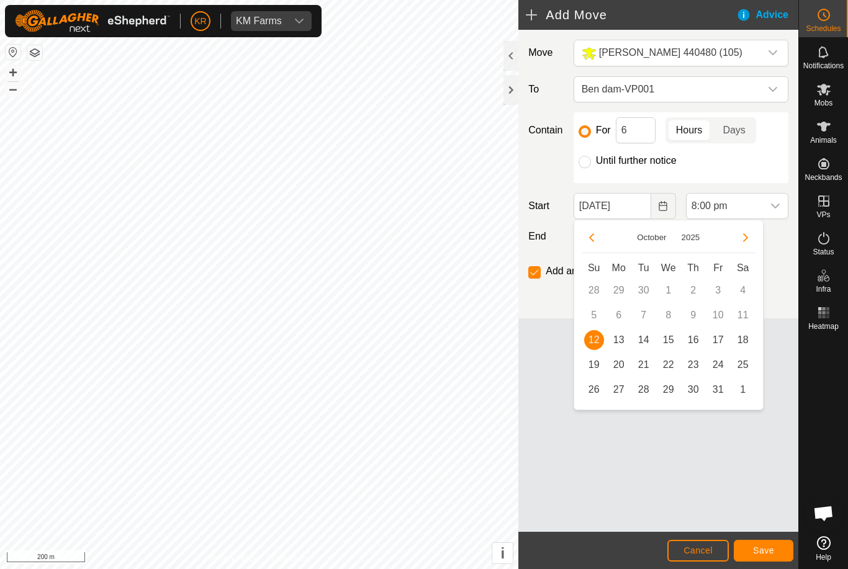
click at [620, 343] on span "13" at bounding box center [619, 340] width 20 height 20
type input "[DATE]"
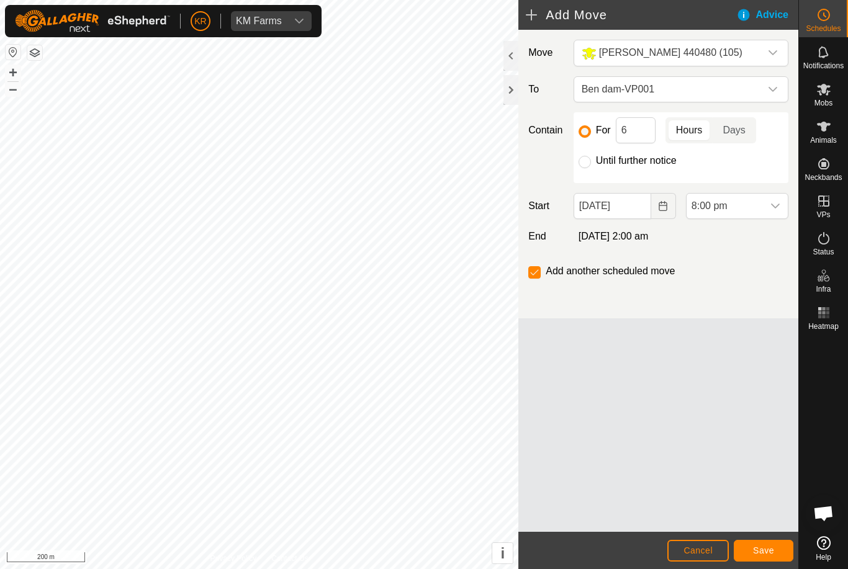
click at [761, 207] on span "8:00 pm" at bounding box center [725, 206] width 76 height 25
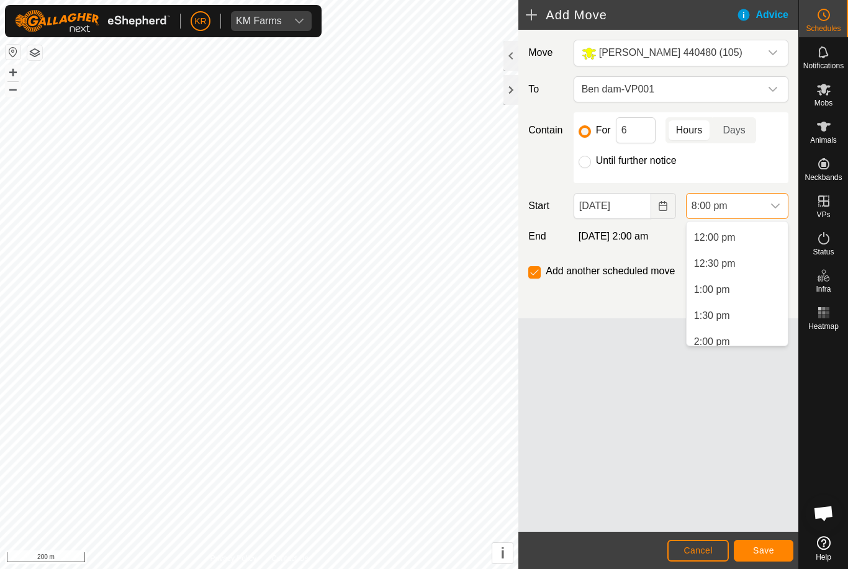
scroll to position [632, 0]
click at [725, 286] on span "1:00 pm" at bounding box center [712, 280] width 36 height 15
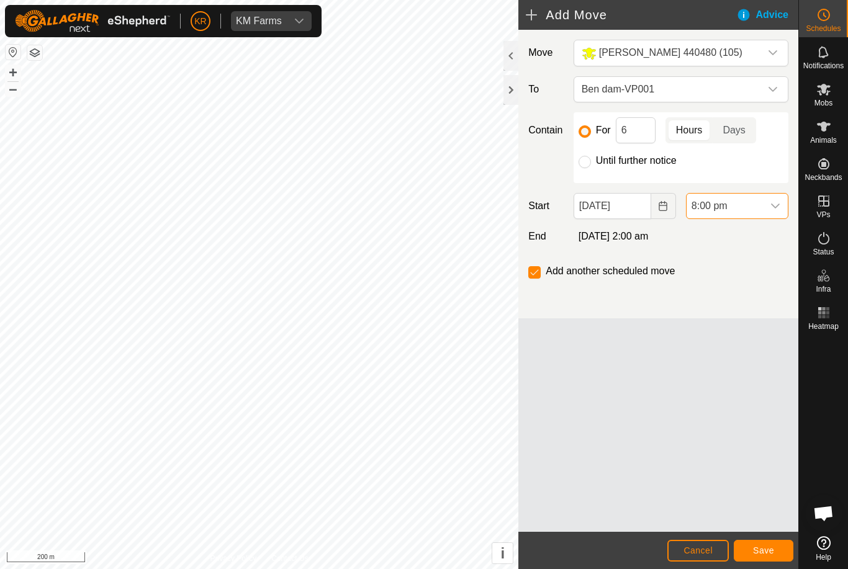
scroll to position [944, 0]
click at [631, 135] on input "6" at bounding box center [636, 130] width 40 height 26
type input "24"
click at [766, 544] on button "Save" at bounding box center [764, 551] width 60 height 22
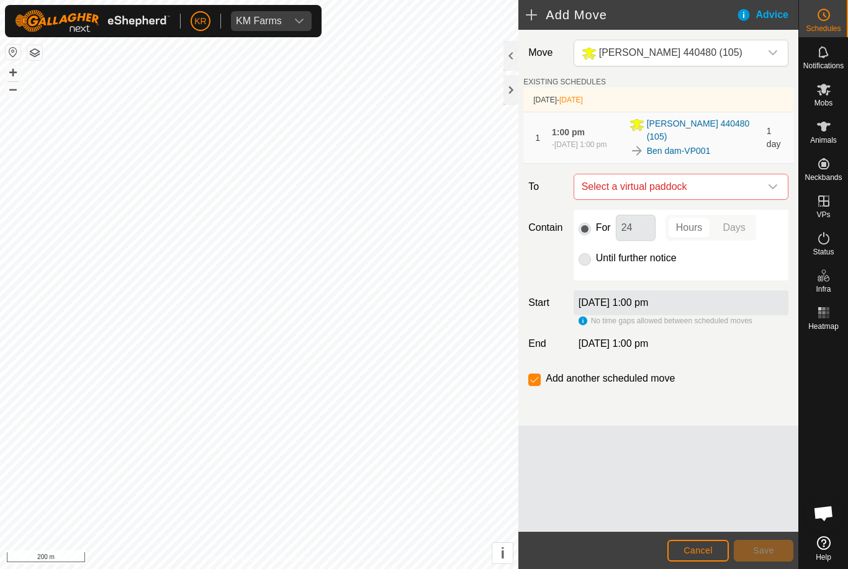
click at [771, 182] on icon "dropdown trigger" at bounding box center [773, 187] width 10 height 10
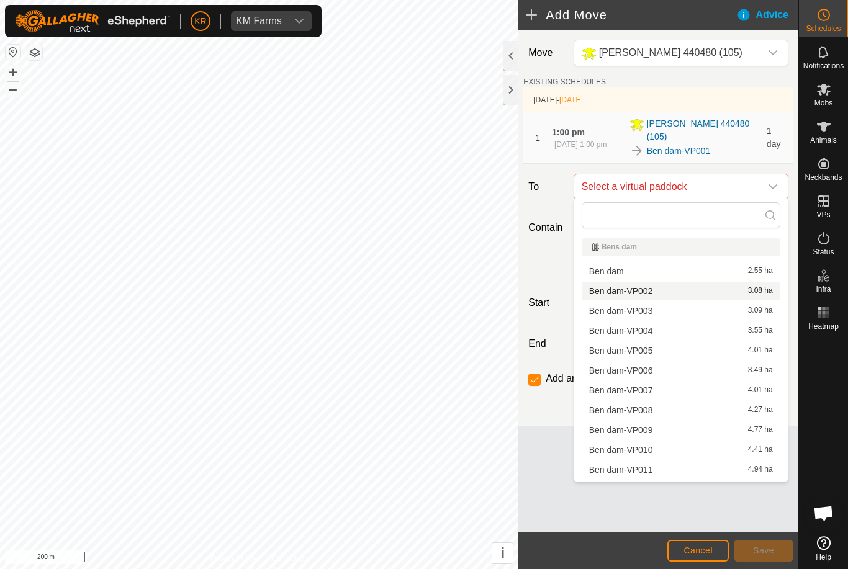
click at [657, 291] on div "Ben dam-VP002 3.08 ha" at bounding box center [681, 291] width 184 height 9
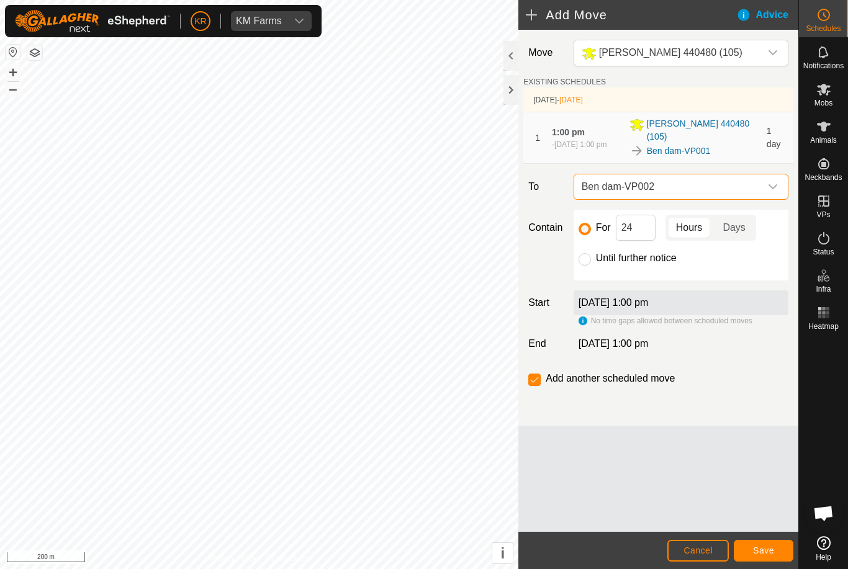
click at [765, 542] on button "Save" at bounding box center [764, 551] width 60 height 22
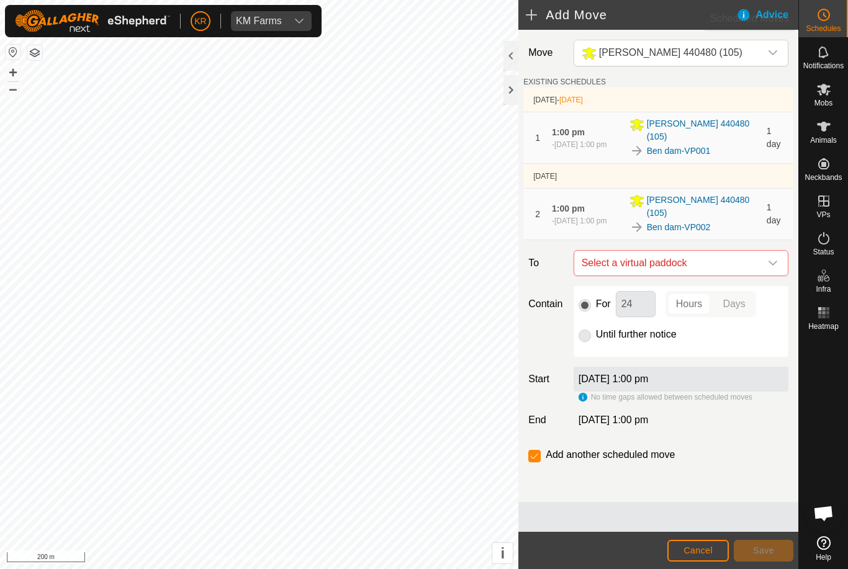
click at [827, 20] on icon at bounding box center [824, 14] width 15 height 15
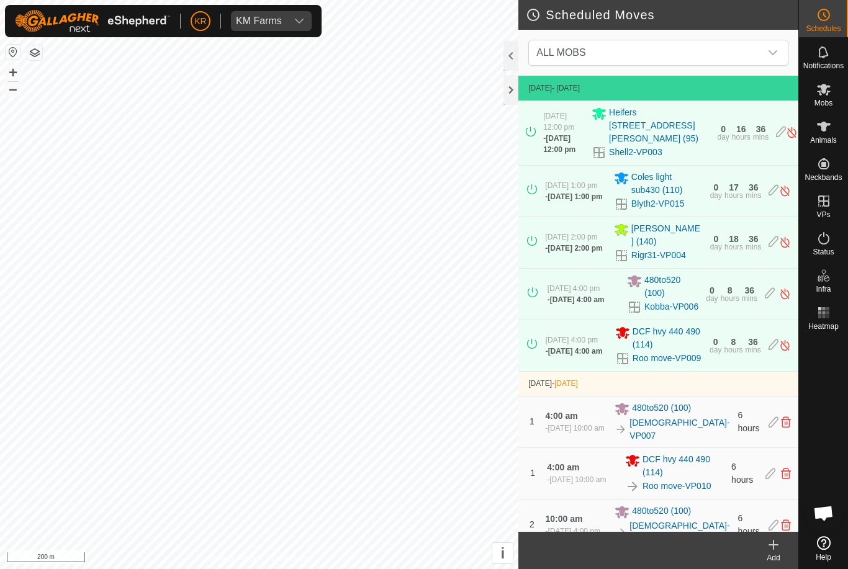
click at [776, 54] on icon "dropdown trigger" at bounding box center [773, 53] width 10 height 10
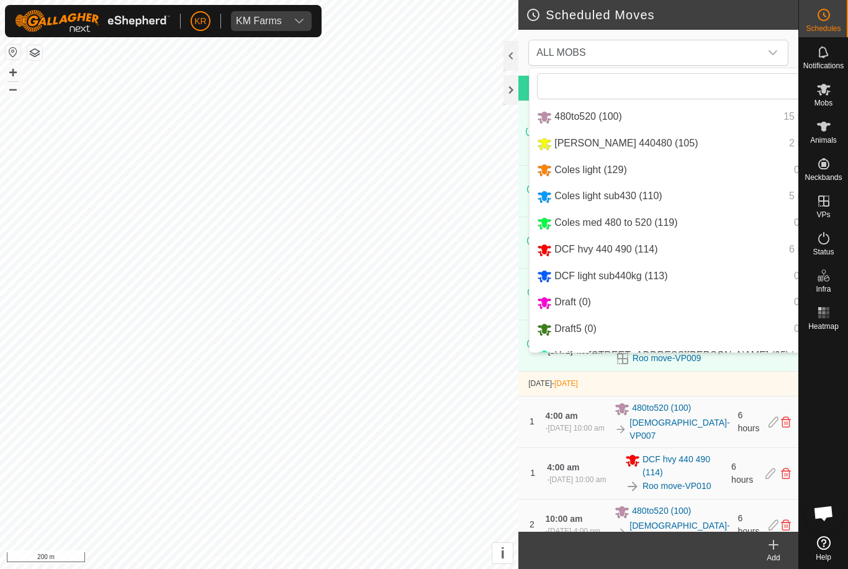
click at [789, 143] on span "2 moves" at bounding box center [807, 143] width 37 height 11
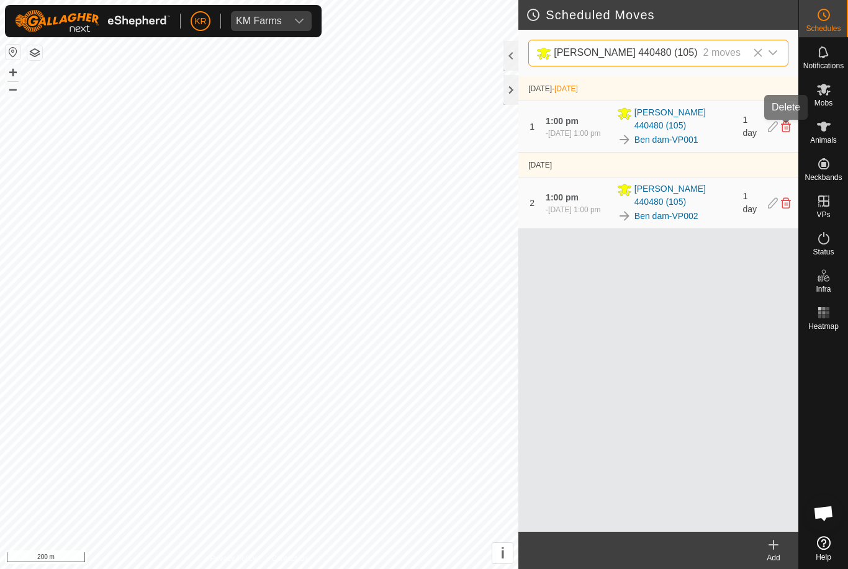
click at [787, 127] on icon at bounding box center [786, 126] width 10 height 11
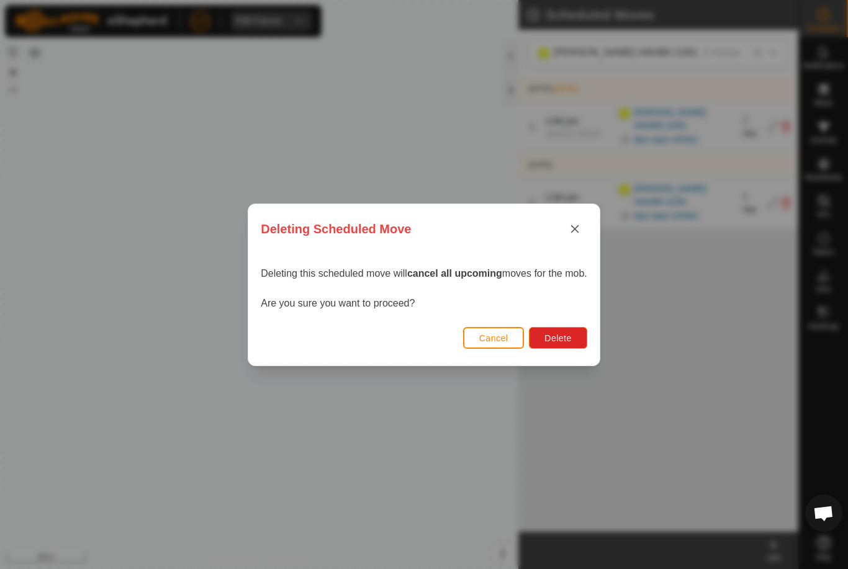
click at [564, 338] on span "Delete" at bounding box center [558, 338] width 27 height 10
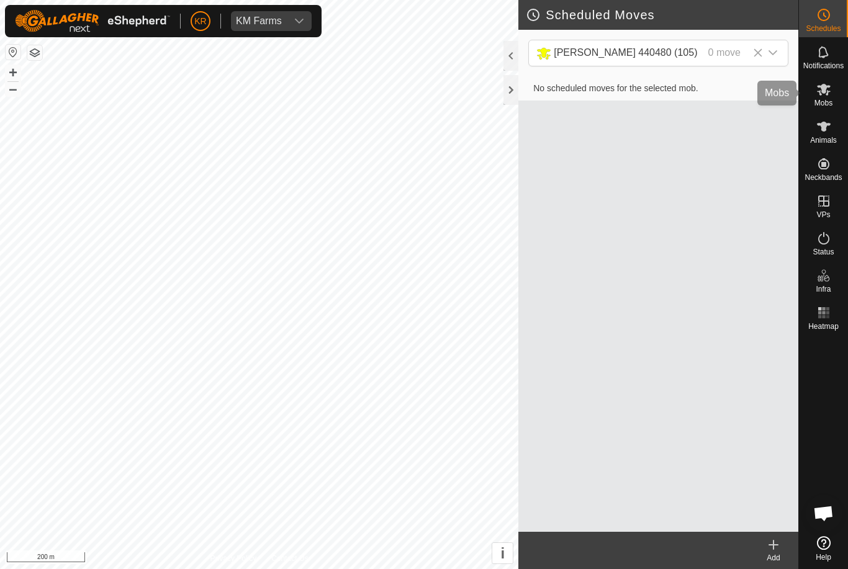
click at [830, 92] on icon at bounding box center [824, 89] width 15 height 15
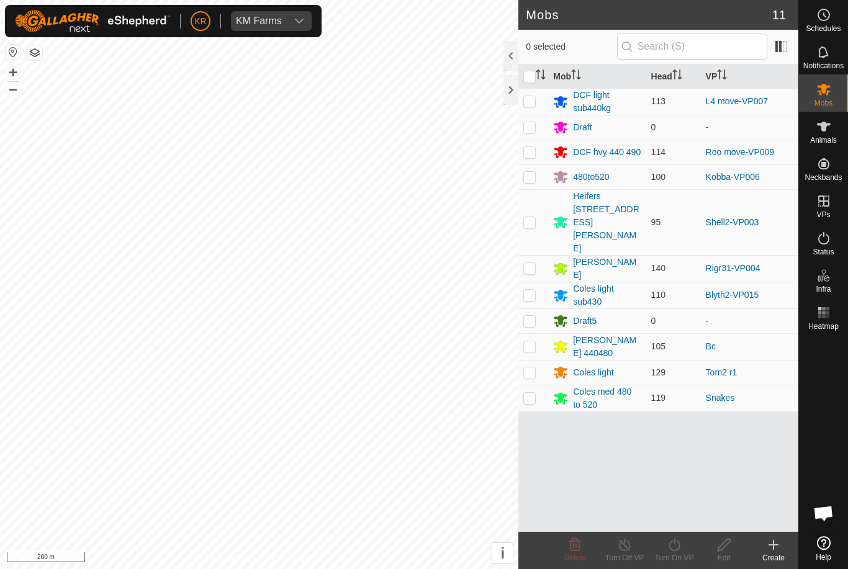
click at [535, 342] on p-checkbox at bounding box center [529, 347] width 12 height 10
checkbox input "true"
click at [679, 551] on icon at bounding box center [675, 545] width 16 height 15
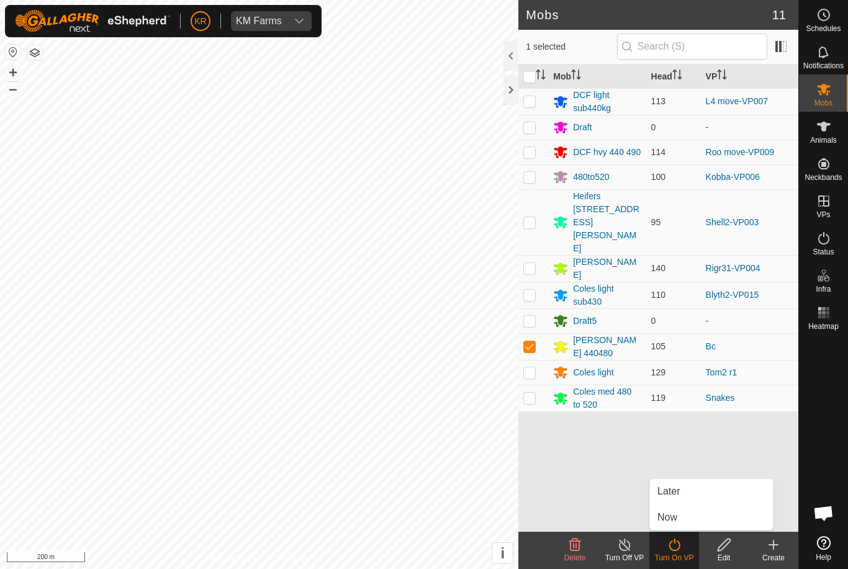
click at [683, 492] on link "Later" at bounding box center [711, 491] width 123 height 25
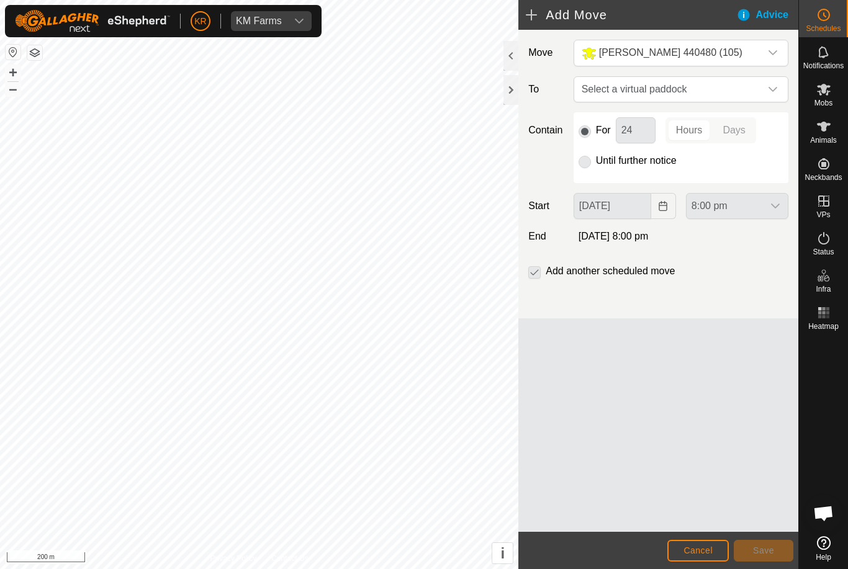
click at [758, 88] on span "Select a virtual paddock" at bounding box center [669, 89] width 184 height 25
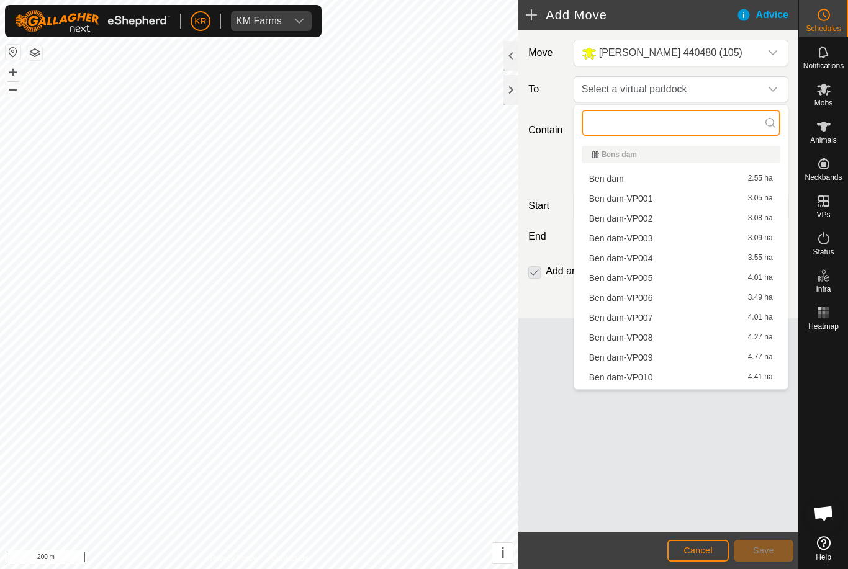
click at [679, 117] on input "text" at bounding box center [681, 123] width 199 height 26
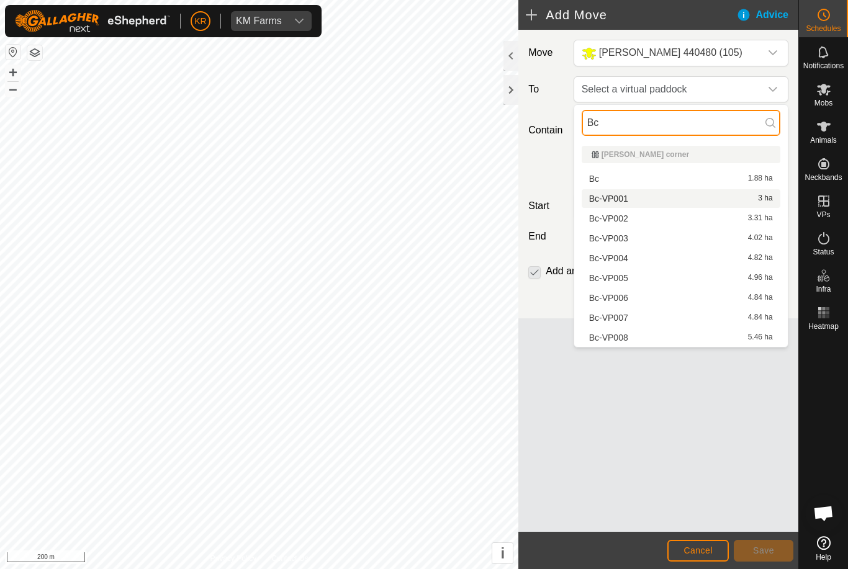
type input "Bc"
click at [635, 191] on li "Bc-VP001 3 ha" at bounding box center [681, 198] width 199 height 19
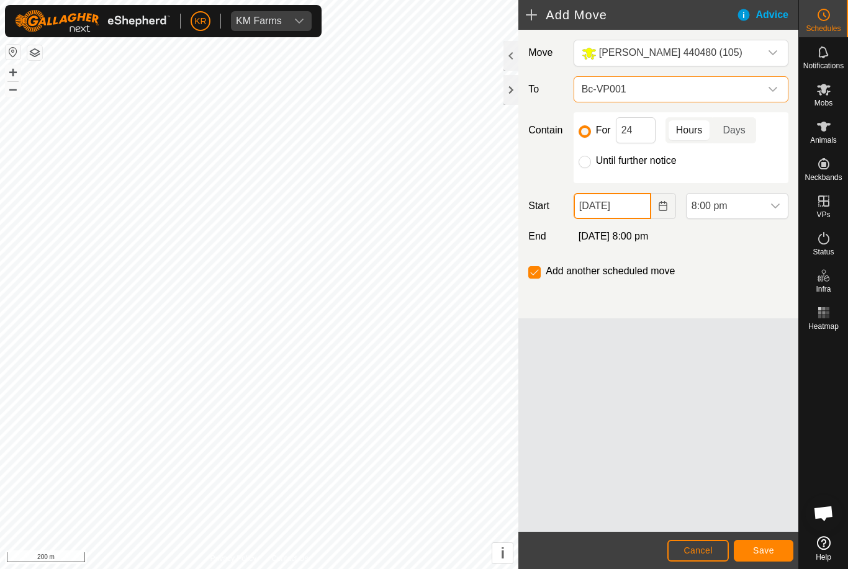
click at [637, 206] on input "[DATE]" at bounding box center [613, 206] width 78 height 26
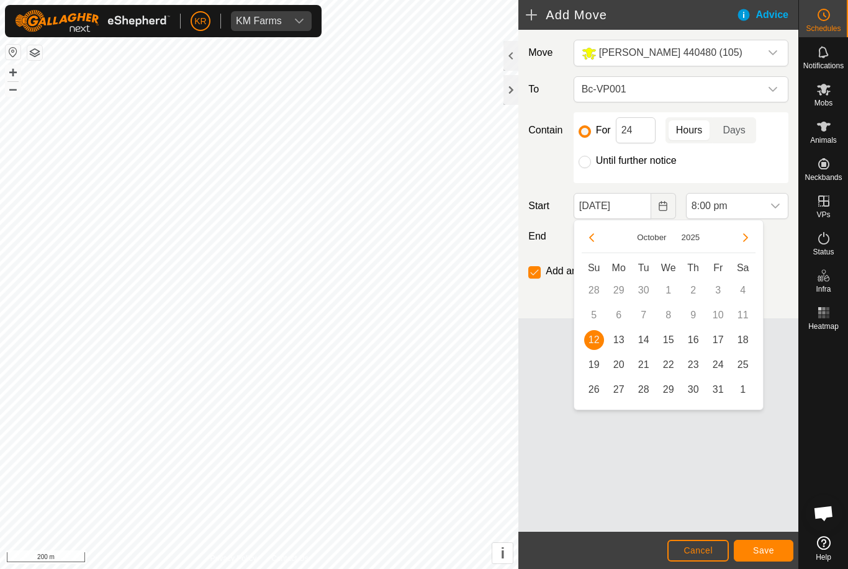
click at [619, 342] on span "13" at bounding box center [619, 340] width 20 height 20
type input "[DATE]"
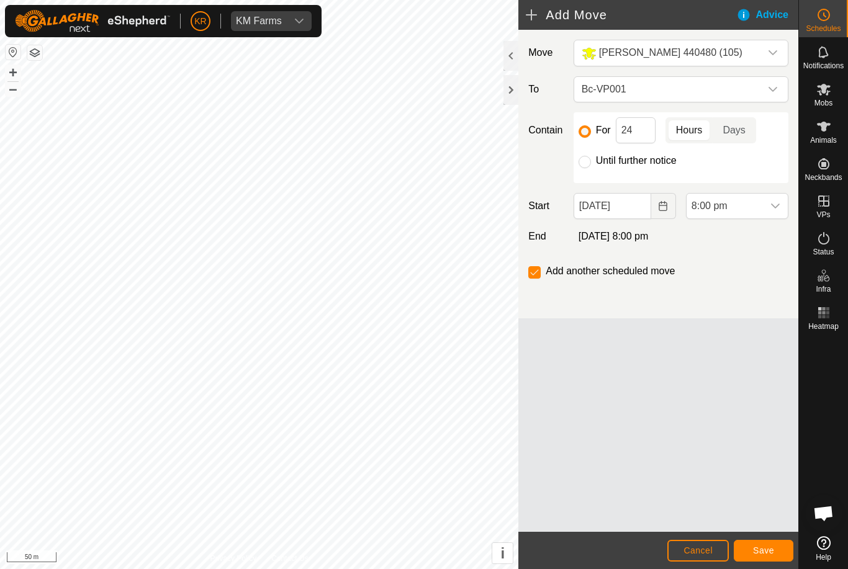
click at [718, 88] on span "Bc-VP001" at bounding box center [669, 89] width 184 height 25
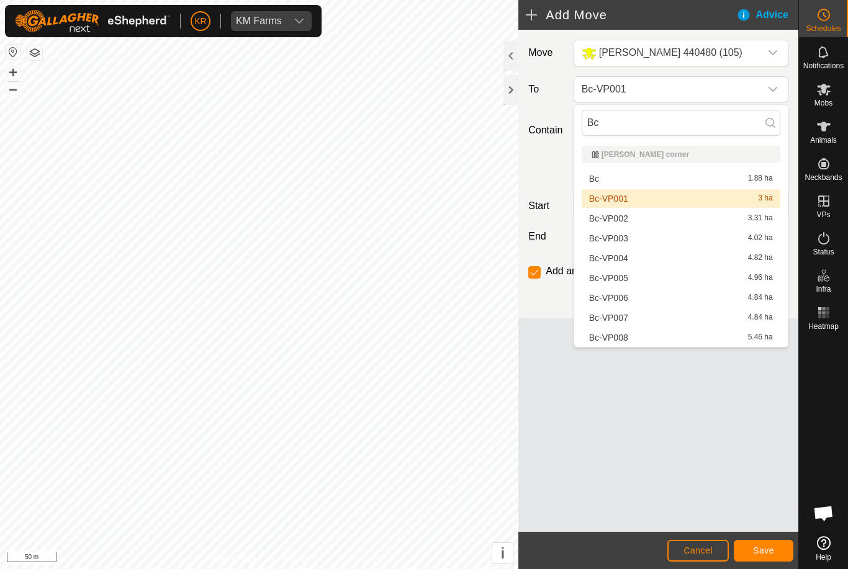
click at [629, 200] on div "Bc-VP001 3 ha" at bounding box center [681, 198] width 184 height 9
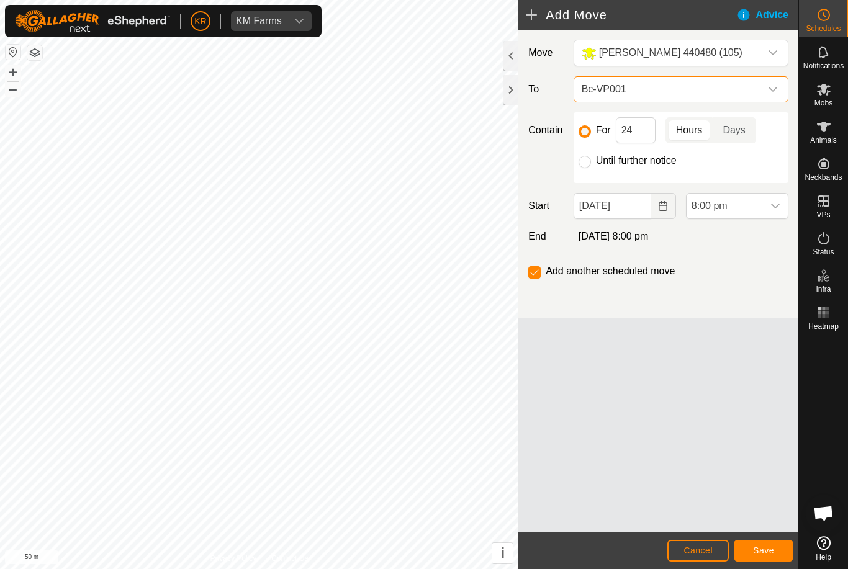
click at [755, 207] on span "8:00 pm" at bounding box center [725, 206] width 76 height 25
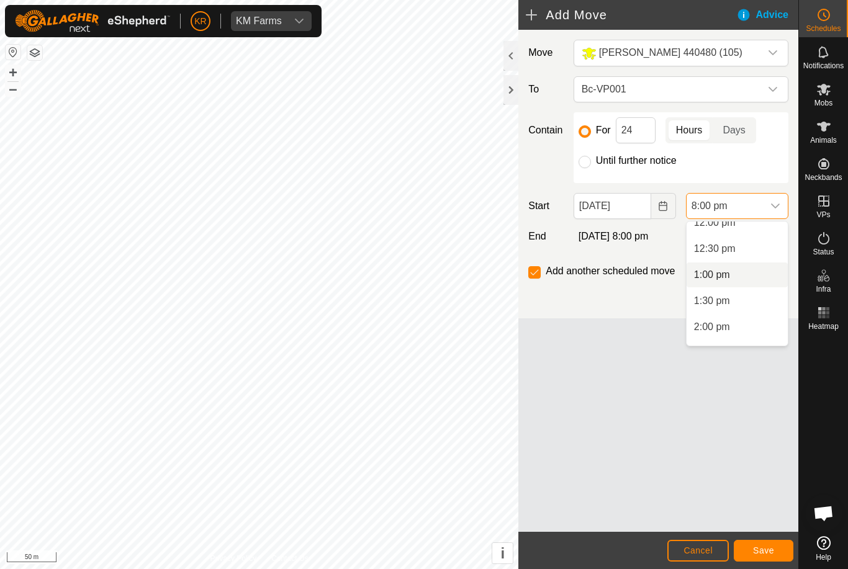
click at [738, 279] on li "1:00 pm" at bounding box center [737, 275] width 101 height 25
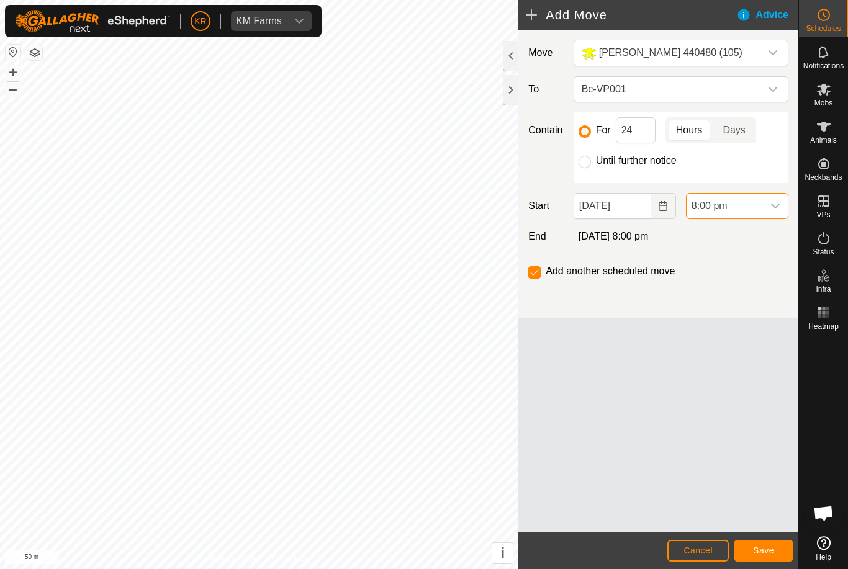
scroll to position [944, 0]
click at [768, 547] on span "Save" at bounding box center [763, 551] width 21 height 10
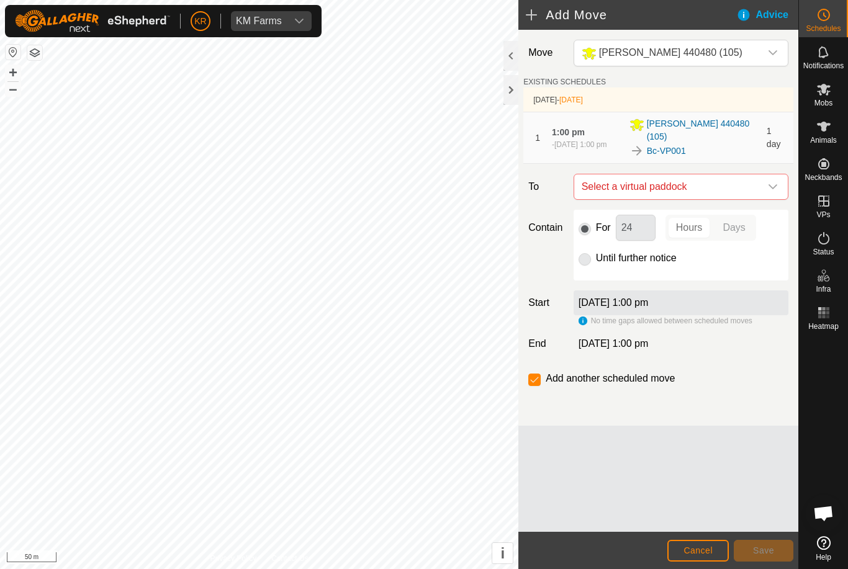
click at [768, 182] on icon "dropdown trigger" at bounding box center [773, 187] width 10 height 10
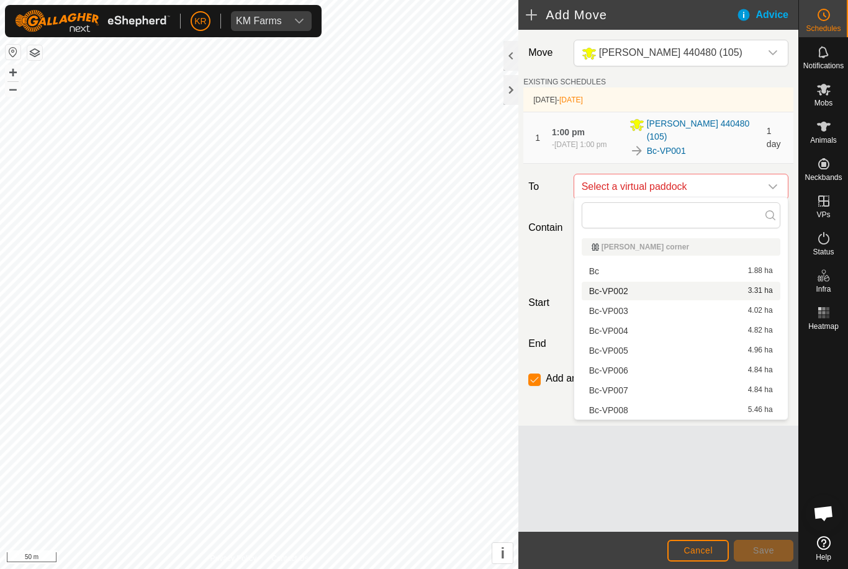
click at [629, 292] on div "Bc-VP002 3.31 ha" at bounding box center [681, 291] width 184 height 9
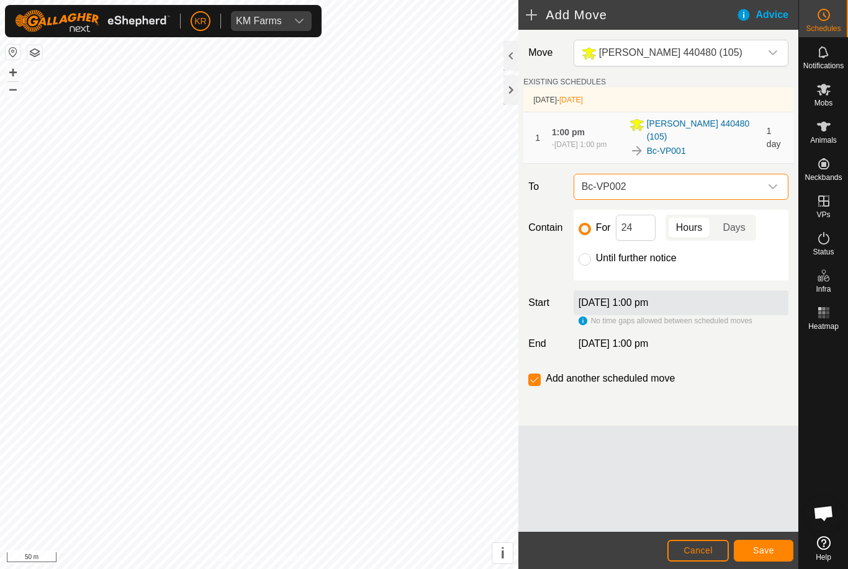
click at [772, 543] on button "Save" at bounding box center [764, 551] width 60 height 22
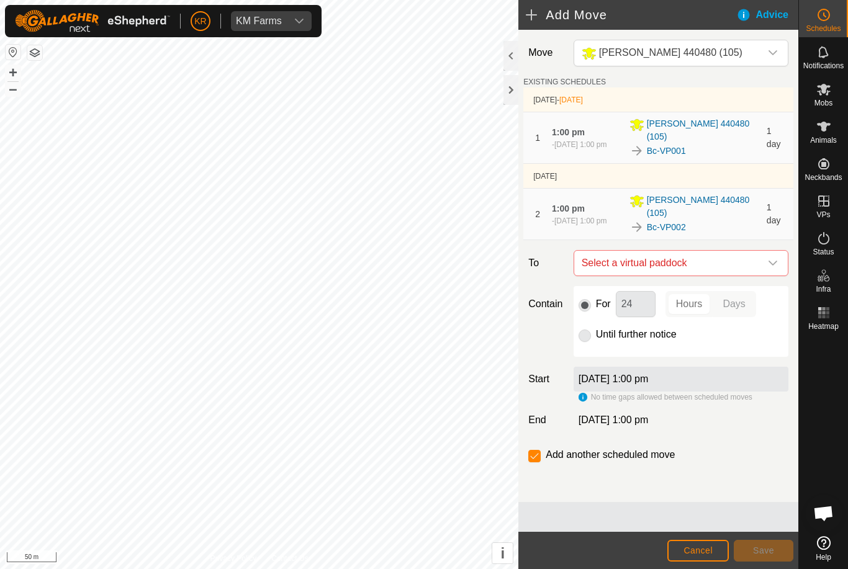
click at [776, 258] on icon "dropdown trigger" at bounding box center [773, 263] width 10 height 10
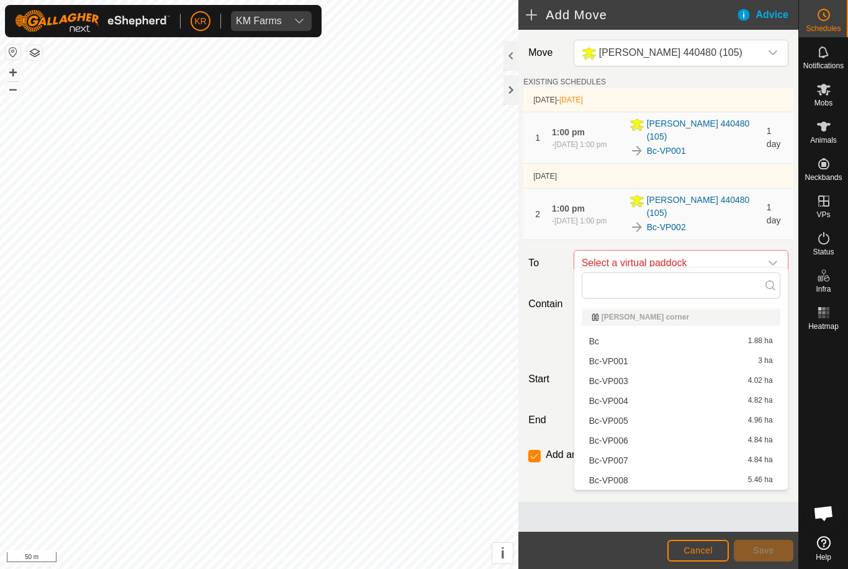
click at [628, 383] on div "Bc-VP003 4.02 ha" at bounding box center [681, 381] width 184 height 9
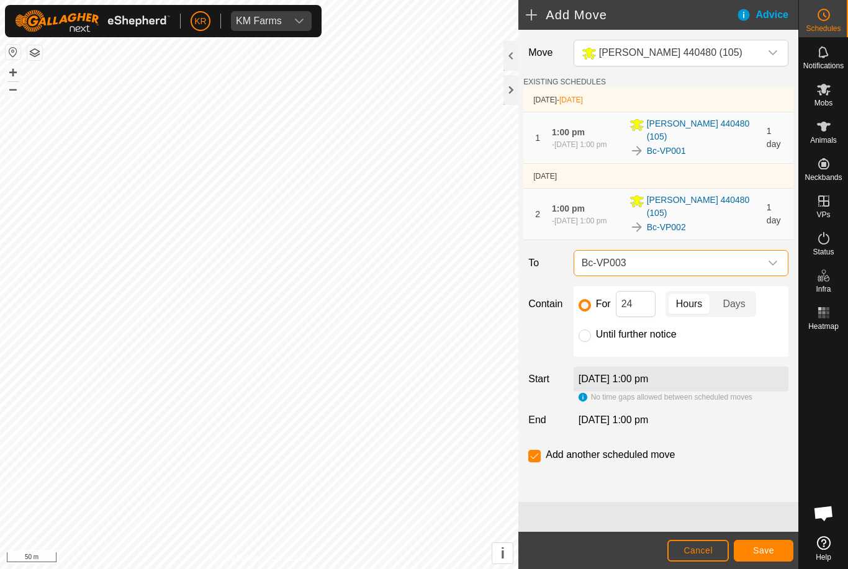
click at [781, 551] on button "Save" at bounding box center [764, 551] width 60 height 22
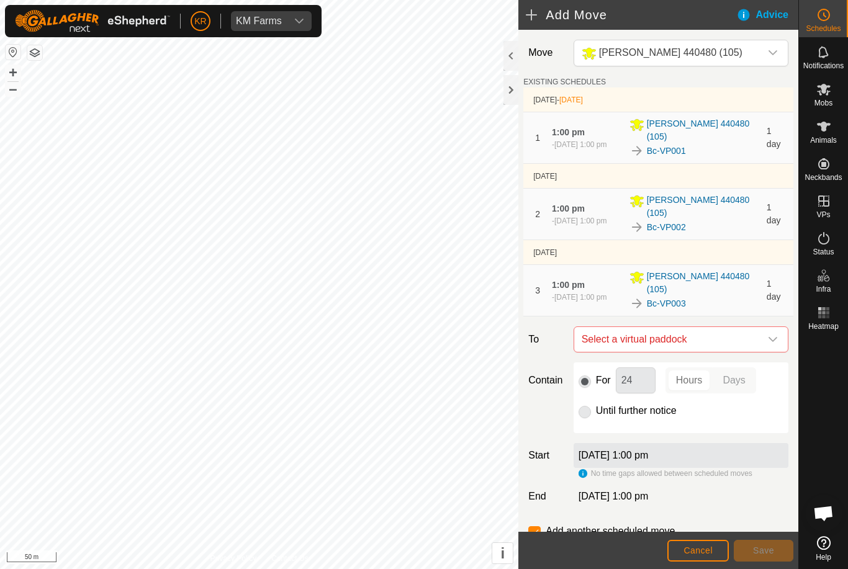
click at [776, 335] on icon "dropdown trigger" at bounding box center [773, 340] width 10 height 10
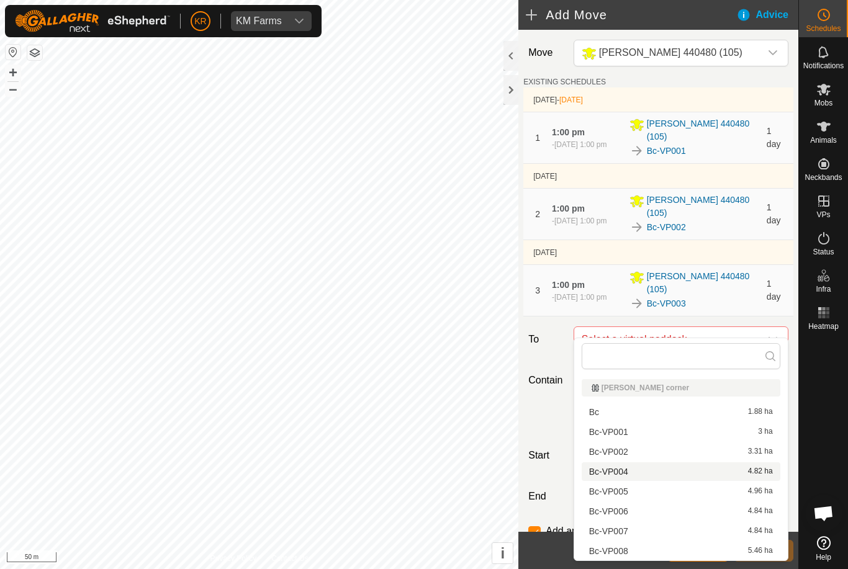
click at [635, 476] on div "Bc-VP004 4.82 ha" at bounding box center [681, 472] width 184 height 9
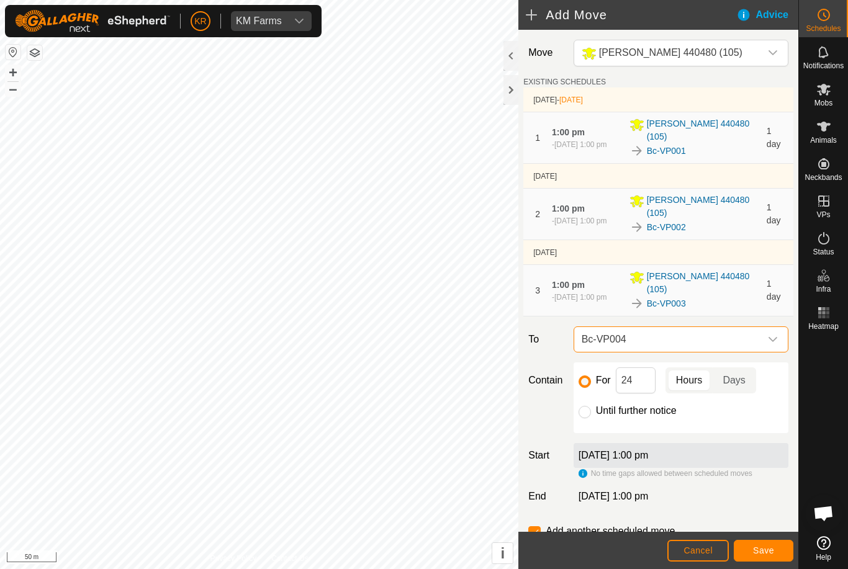
click at [778, 548] on button "Save" at bounding box center [764, 551] width 60 height 22
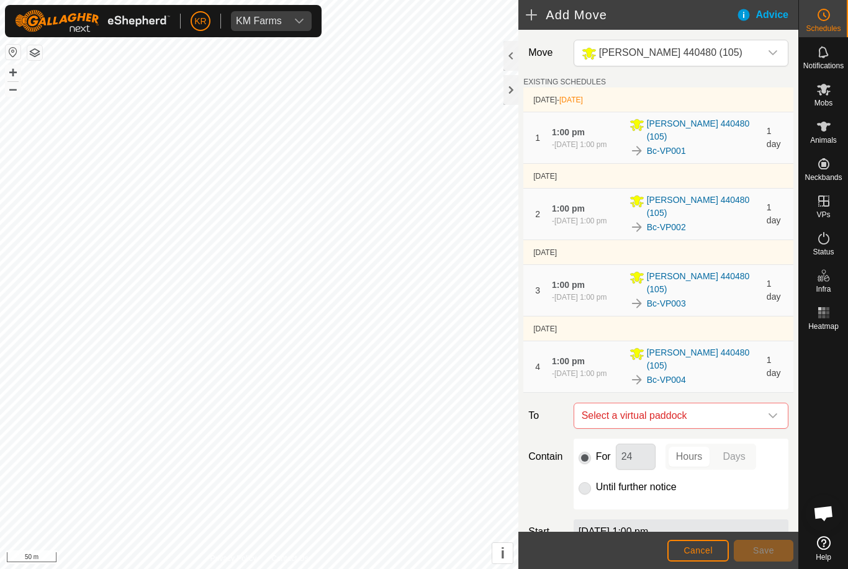
click at [769, 411] on icon "dropdown trigger" at bounding box center [773, 416] width 10 height 10
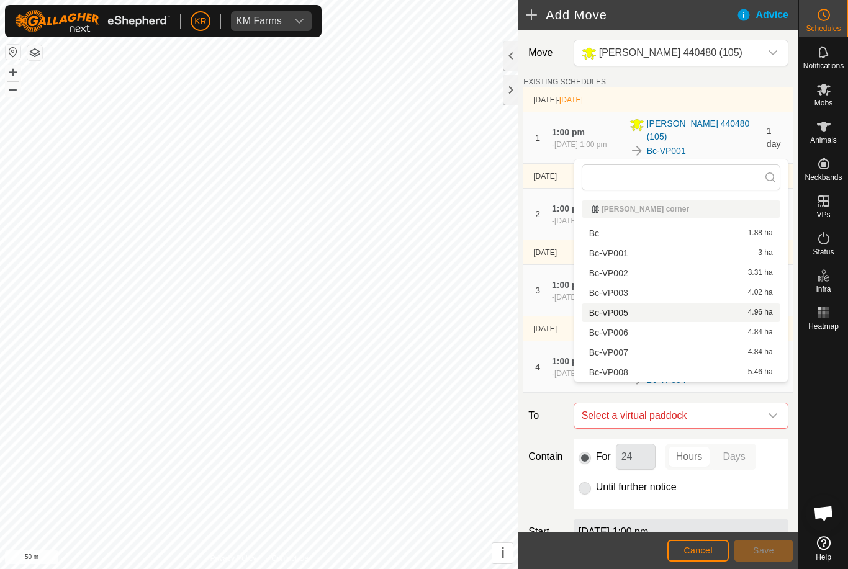
click at [633, 315] on div "Bc-VP005 4.96 ha" at bounding box center [681, 313] width 184 height 9
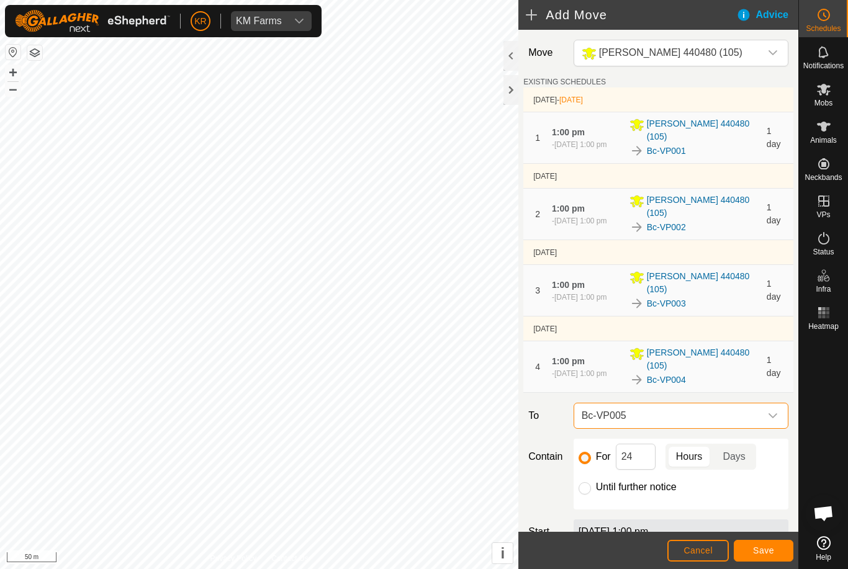
click at [769, 550] on span "Save" at bounding box center [763, 551] width 21 height 10
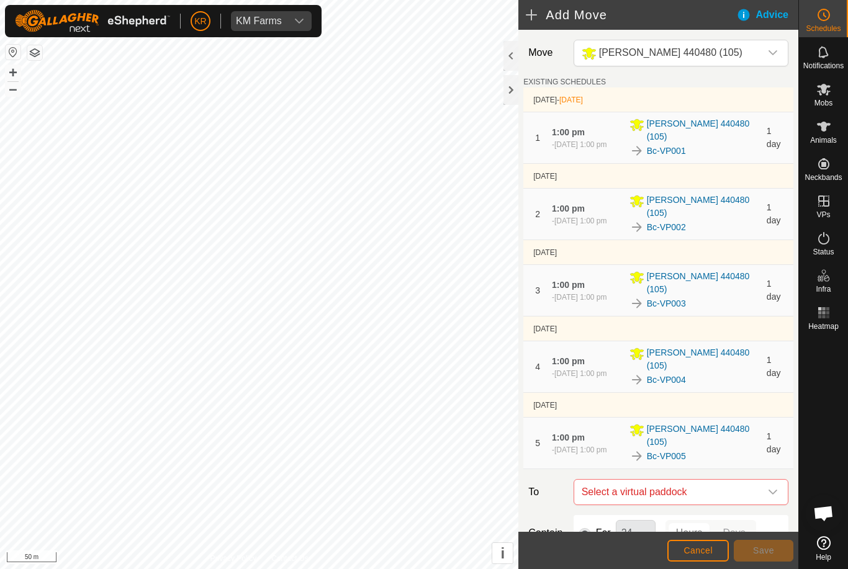
click at [759, 480] on span "Select a virtual paddock" at bounding box center [669, 492] width 184 height 25
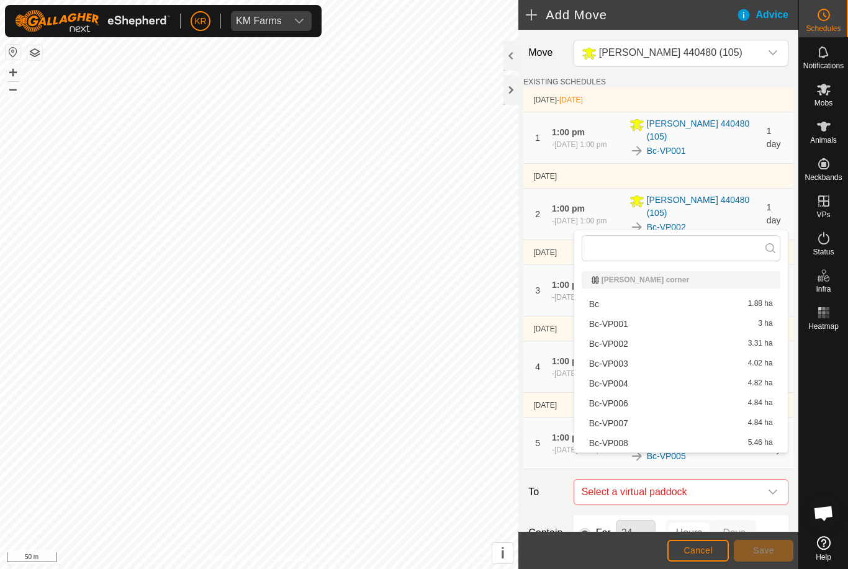
click at [627, 404] on span "Bc-VP006" at bounding box center [608, 403] width 39 height 9
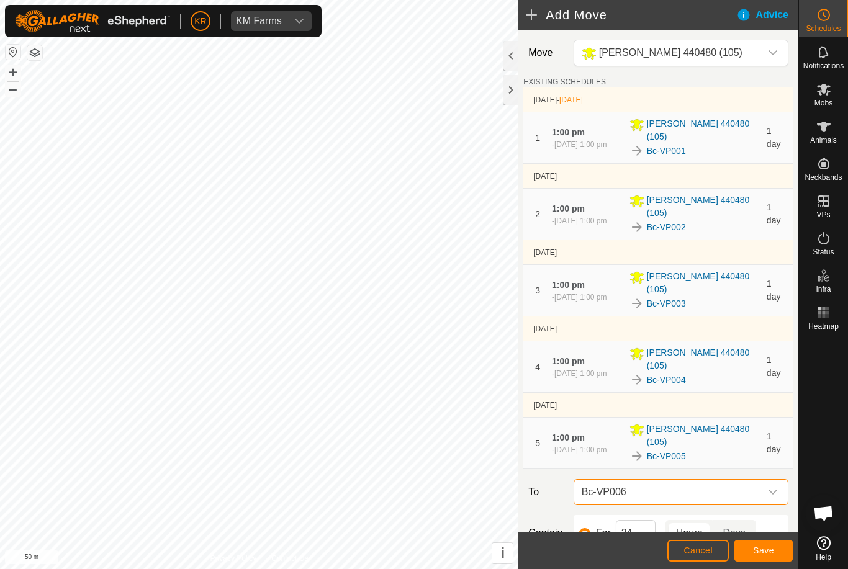
click at [761, 547] on span "Save" at bounding box center [763, 551] width 21 height 10
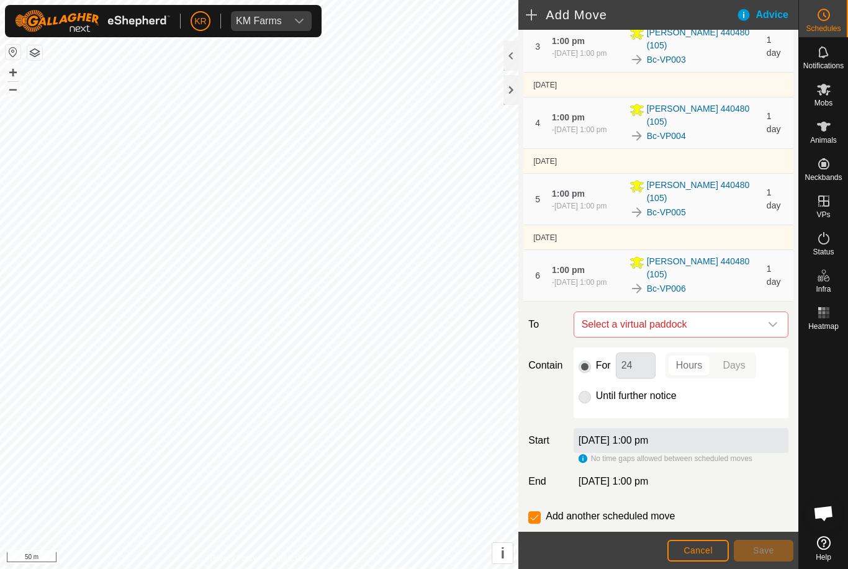
scroll to position [243, 0]
click at [767, 314] on div "dropdown trigger" at bounding box center [773, 326] width 25 height 25
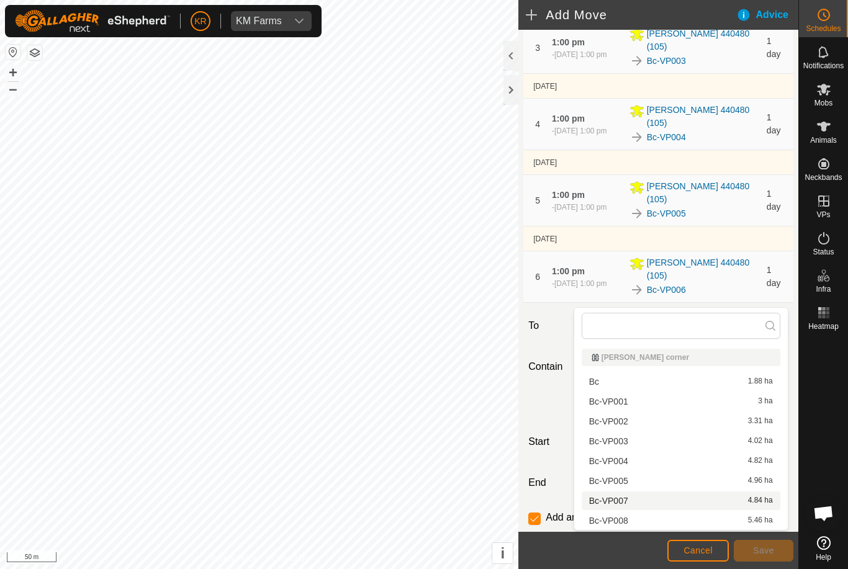
click at [622, 502] on span "Bc-VP007" at bounding box center [608, 501] width 39 height 9
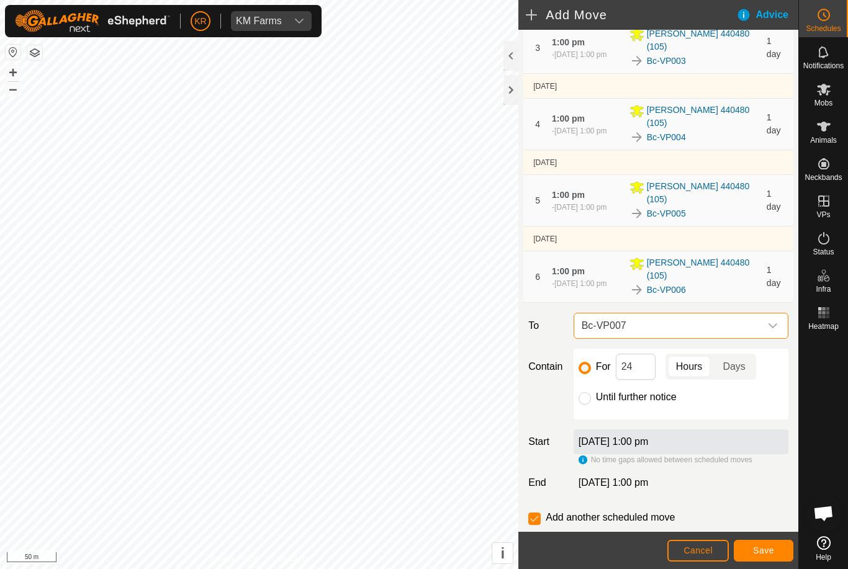
click at [767, 547] on span "Save" at bounding box center [763, 551] width 21 height 10
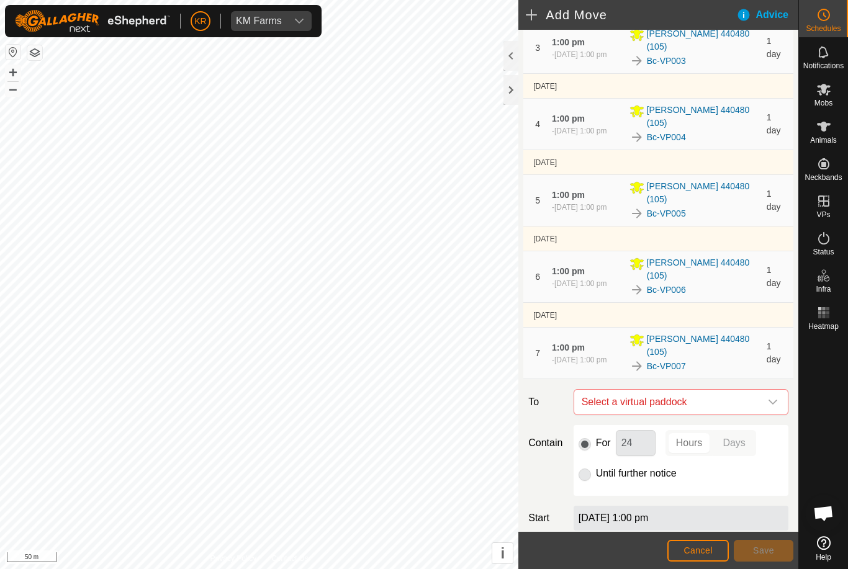
click at [767, 390] on div "dropdown trigger" at bounding box center [773, 402] width 25 height 25
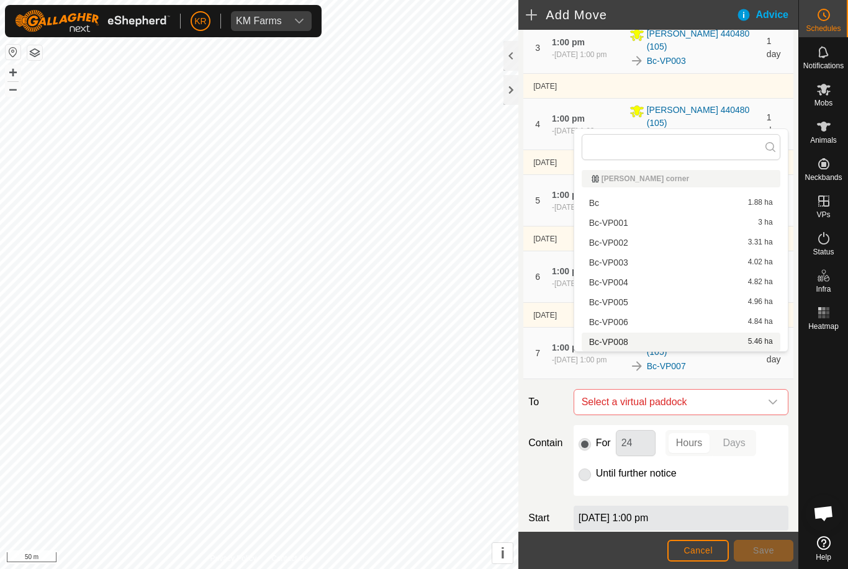
click at [633, 342] on div "Bc-VP008 5.46 ha" at bounding box center [681, 342] width 184 height 9
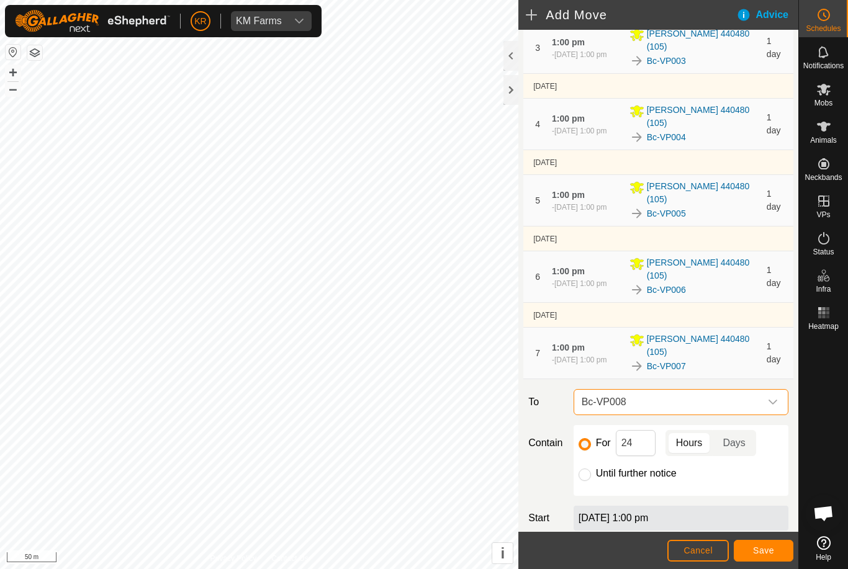
click at [586, 469] on input "Until further notice" at bounding box center [585, 475] width 12 height 12
radio input "true"
checkbox input "false"
click at [761, 550] on span "Save" at bounding box center [763, 551] width 21 height 10
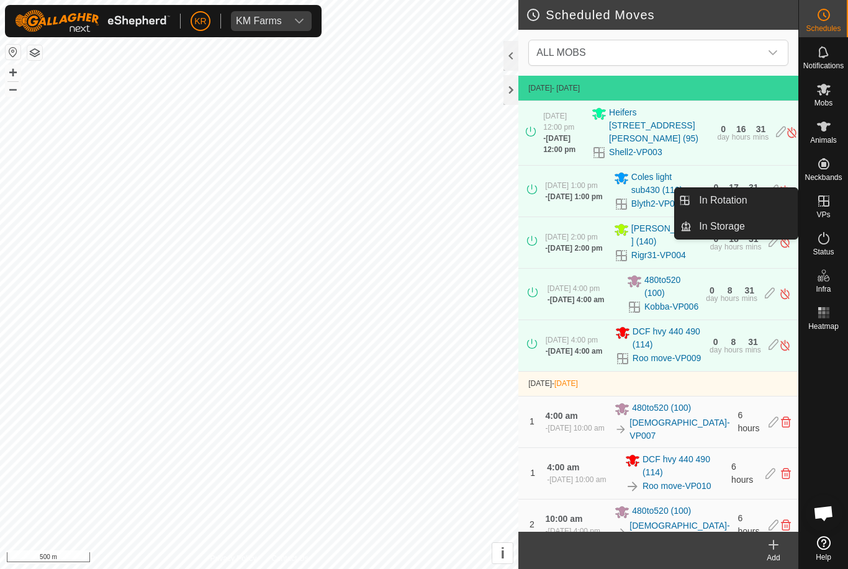
click at [735, 201] on span "In Rotation" at bounding box center [723, 200] width 48 height 15
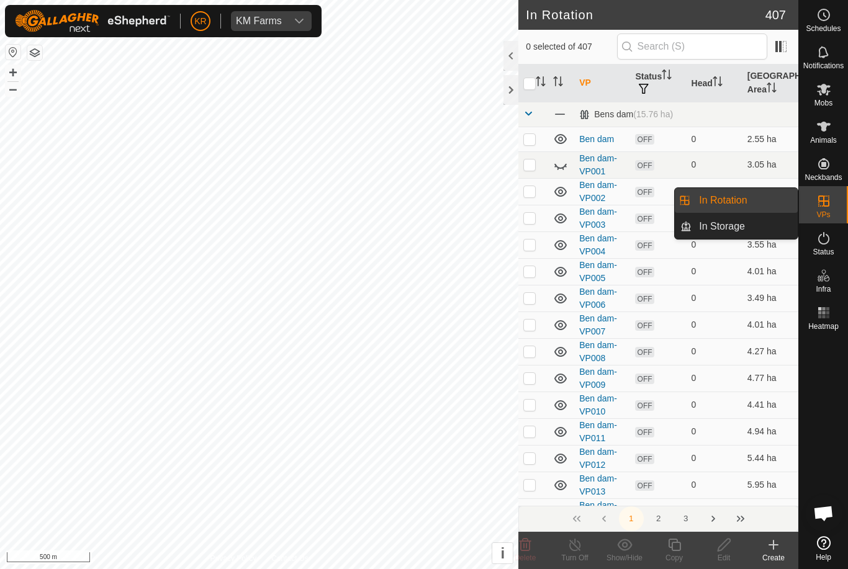
click at [768, 229] on link "In Storage" at bounding box center [745, 226] width 106 height 25
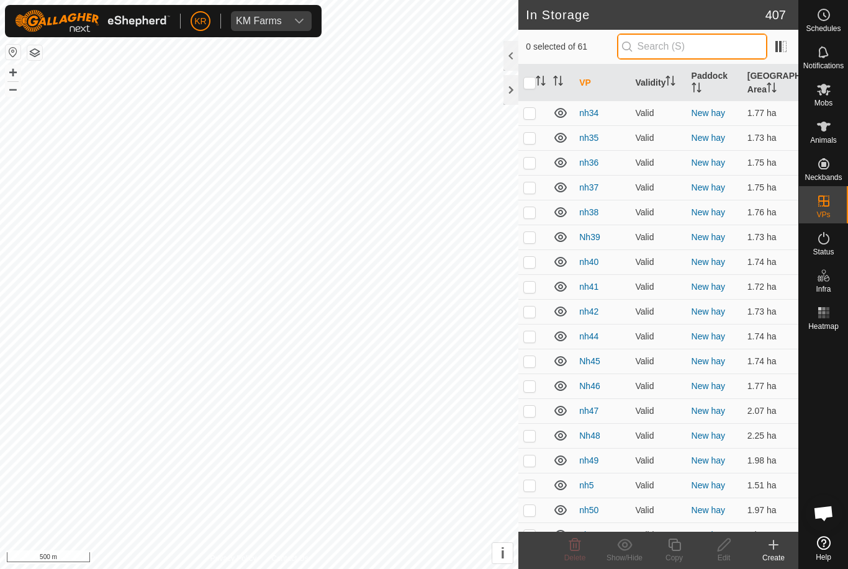
click at [712, 51] on input "text" at bounding box center [692, 47] width 150 height 26
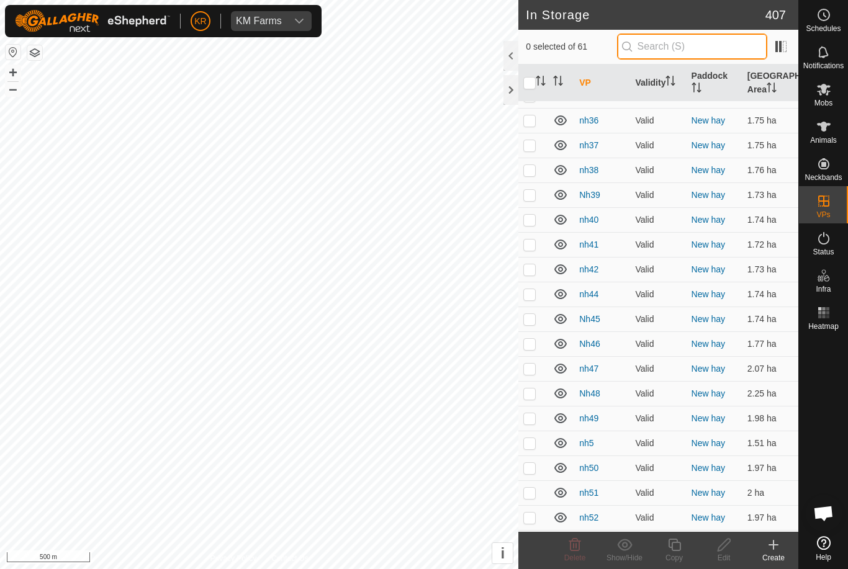
scroll to position [740, 0]
